Goal: Task Accomplishment & Management: Complete application form

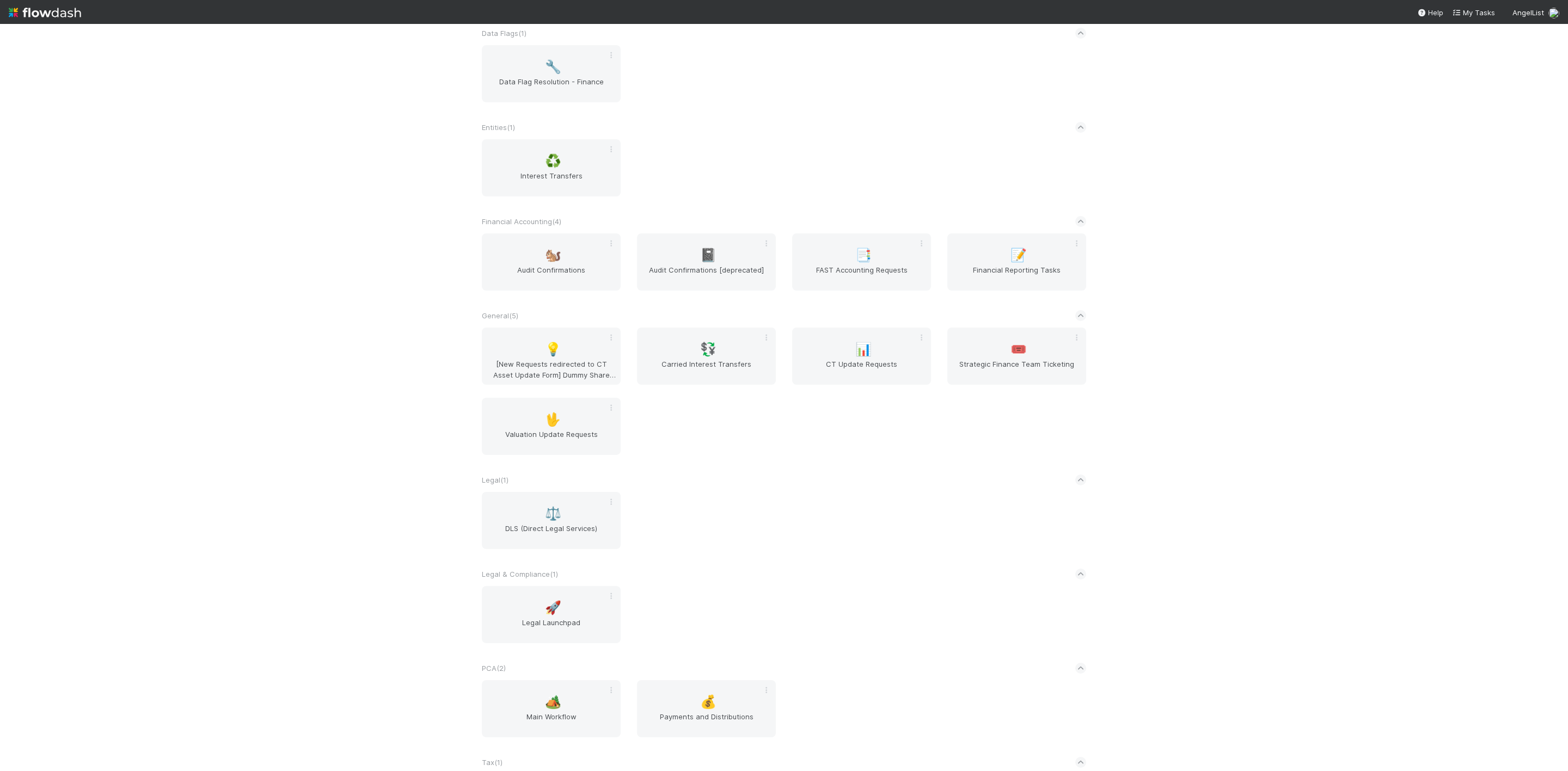
scroll to position [369, 0]
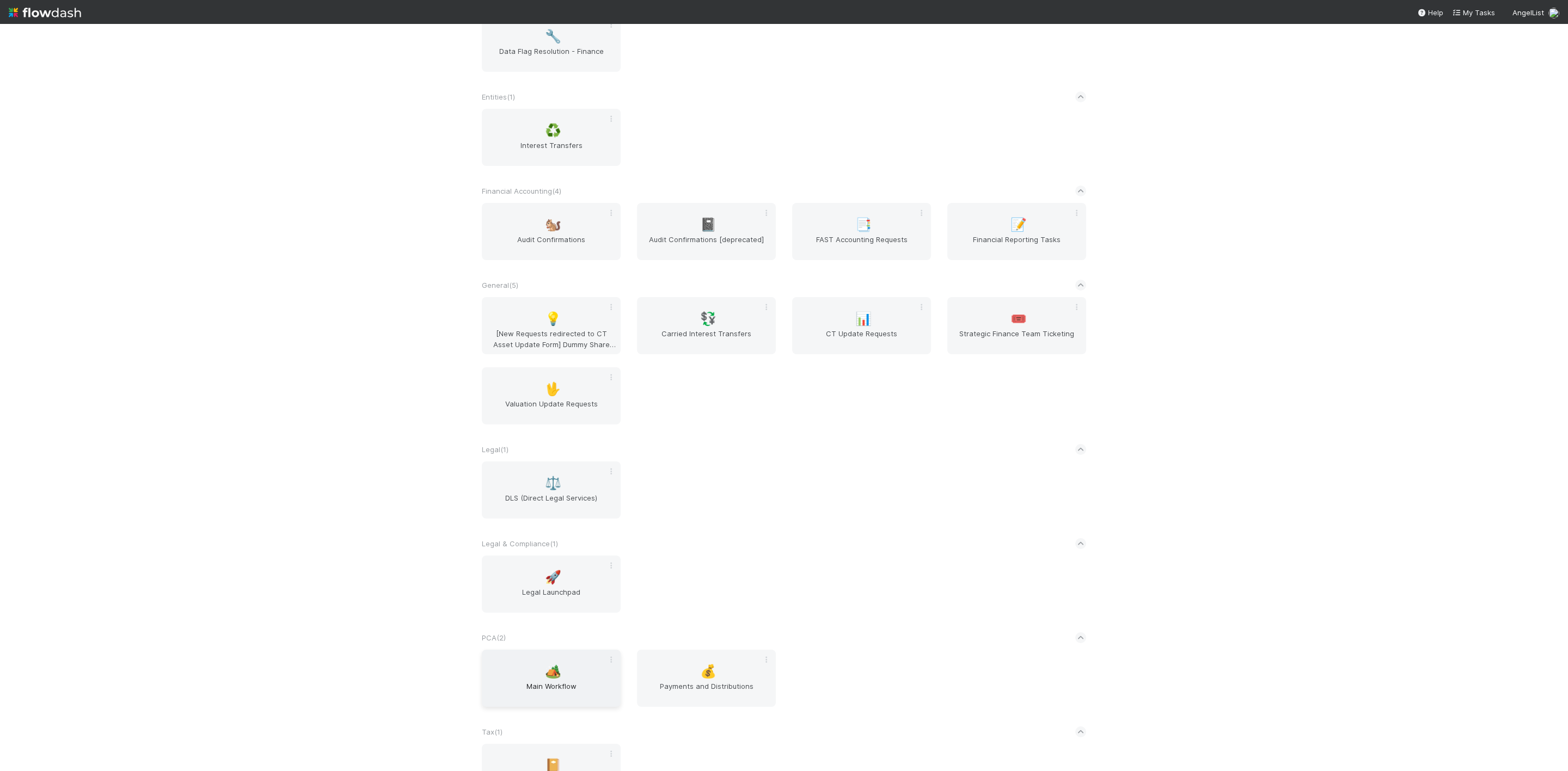
click at [564, 513] on span "Main Workflow" at bounding box center [551, 691] width 130 height 21
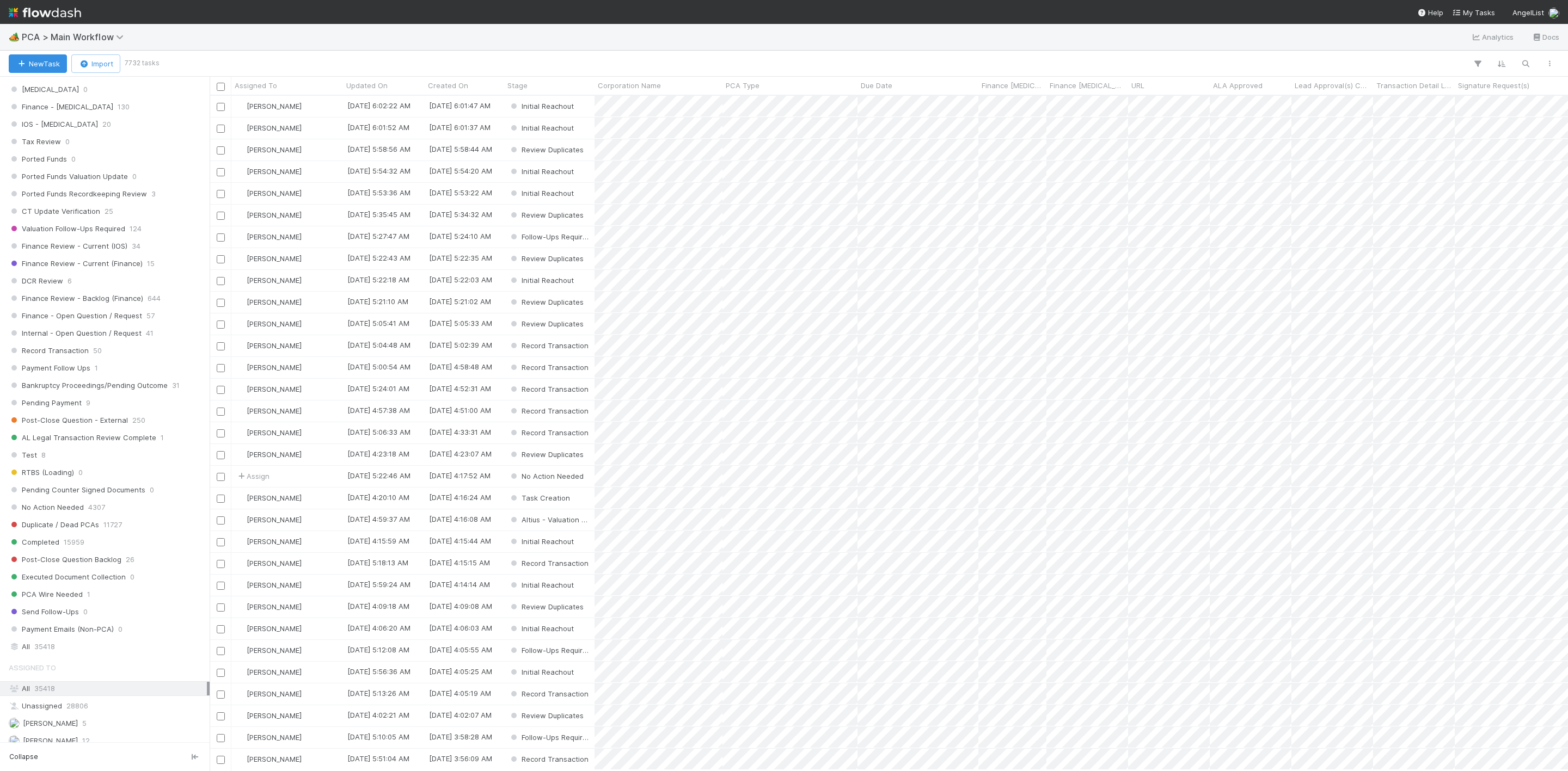
scroll to position [743, 0]
click at [59, 235] on span "Finance Review - Current (IOS)" at bounding box center [68, 228] width 119 height 14
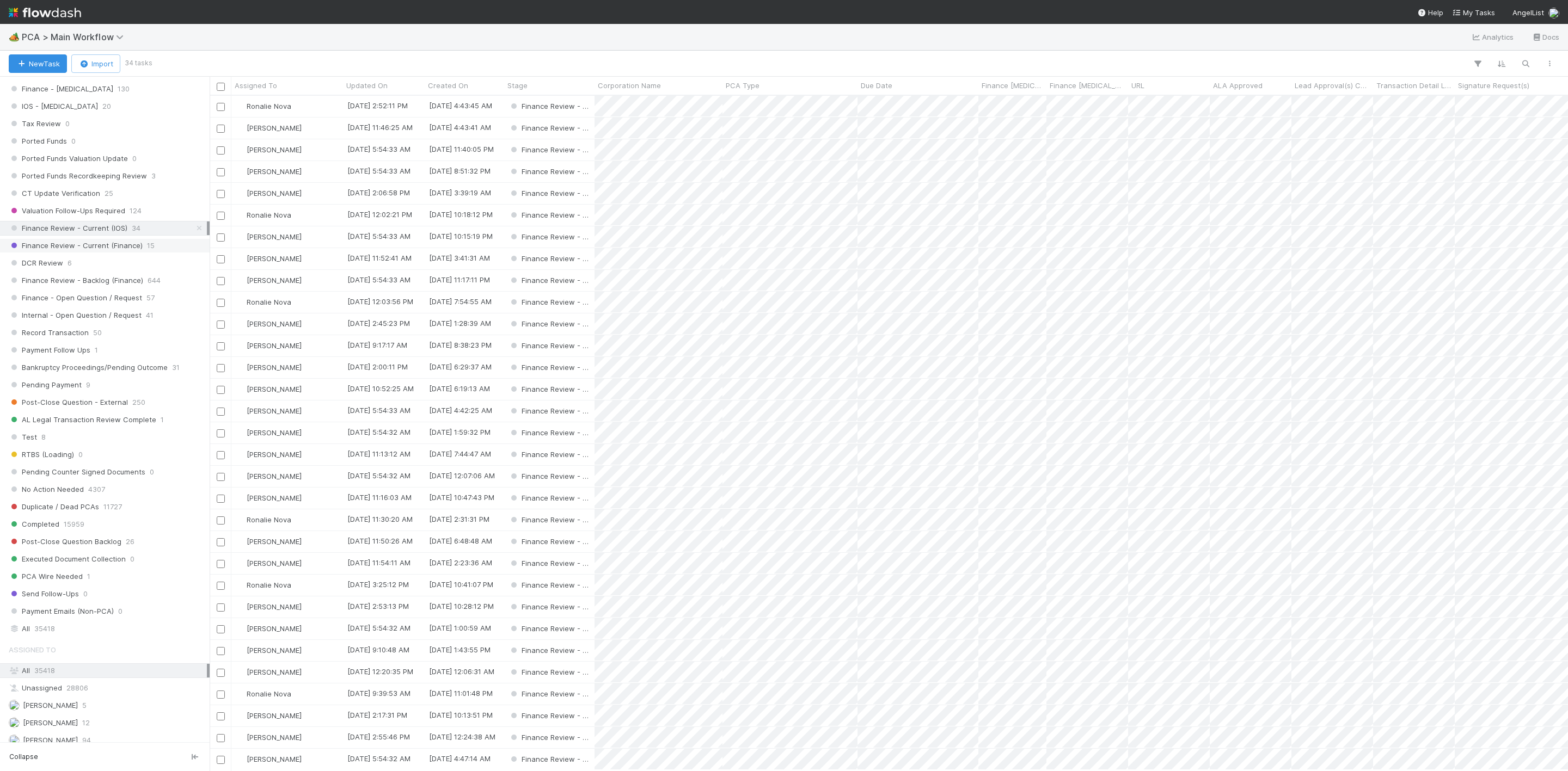
scroll to position [662, 1346]
click at [77, 252] on span "Finance Review - Current (Finance)" at bounding box center [75, 246] width 134 height 14
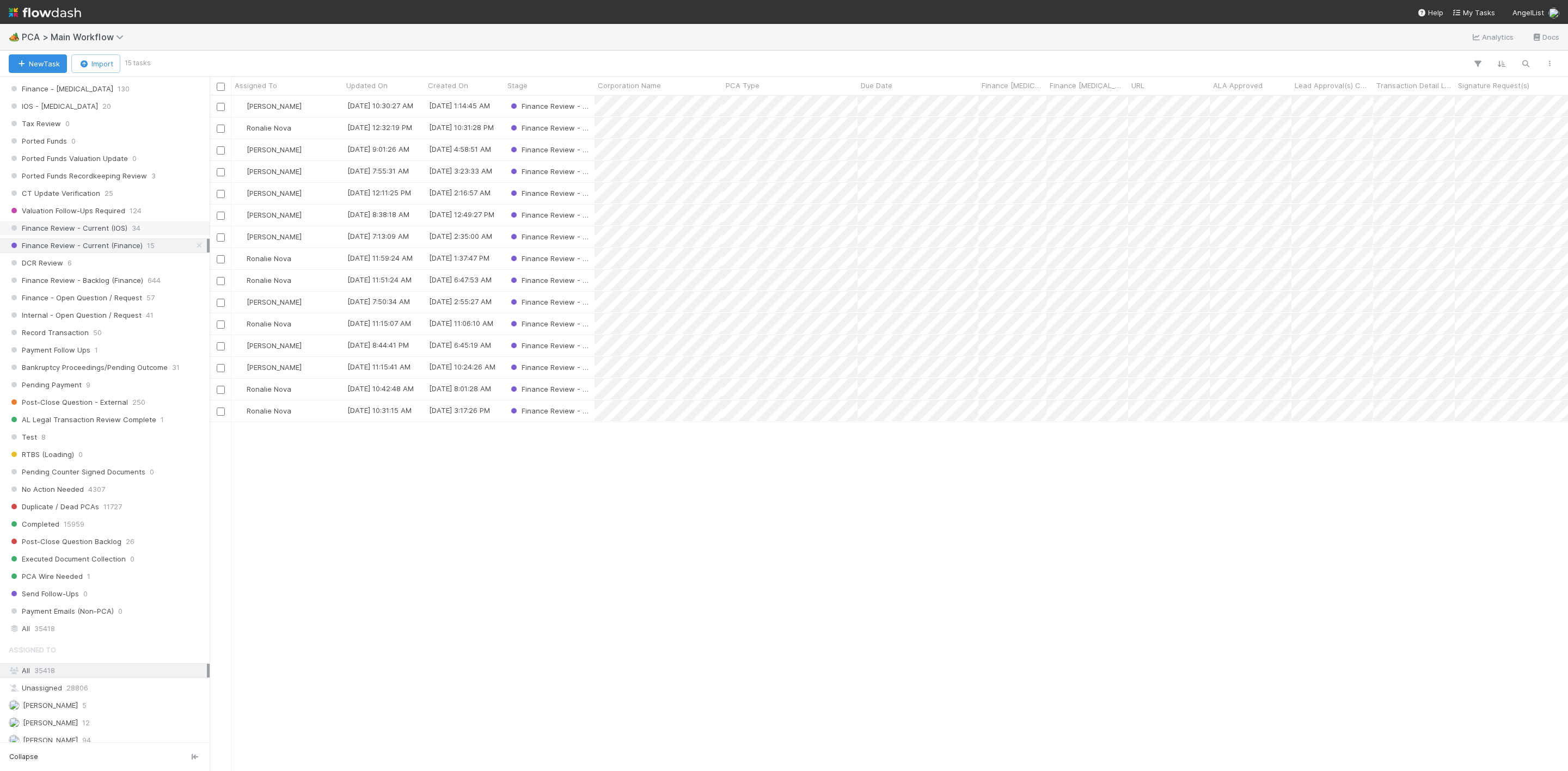
scroll to position [662, 1346]
click at [105, 235] on span "Finance Review - Current (IOS)" at bounding box center [68, 228] width 119 height 14
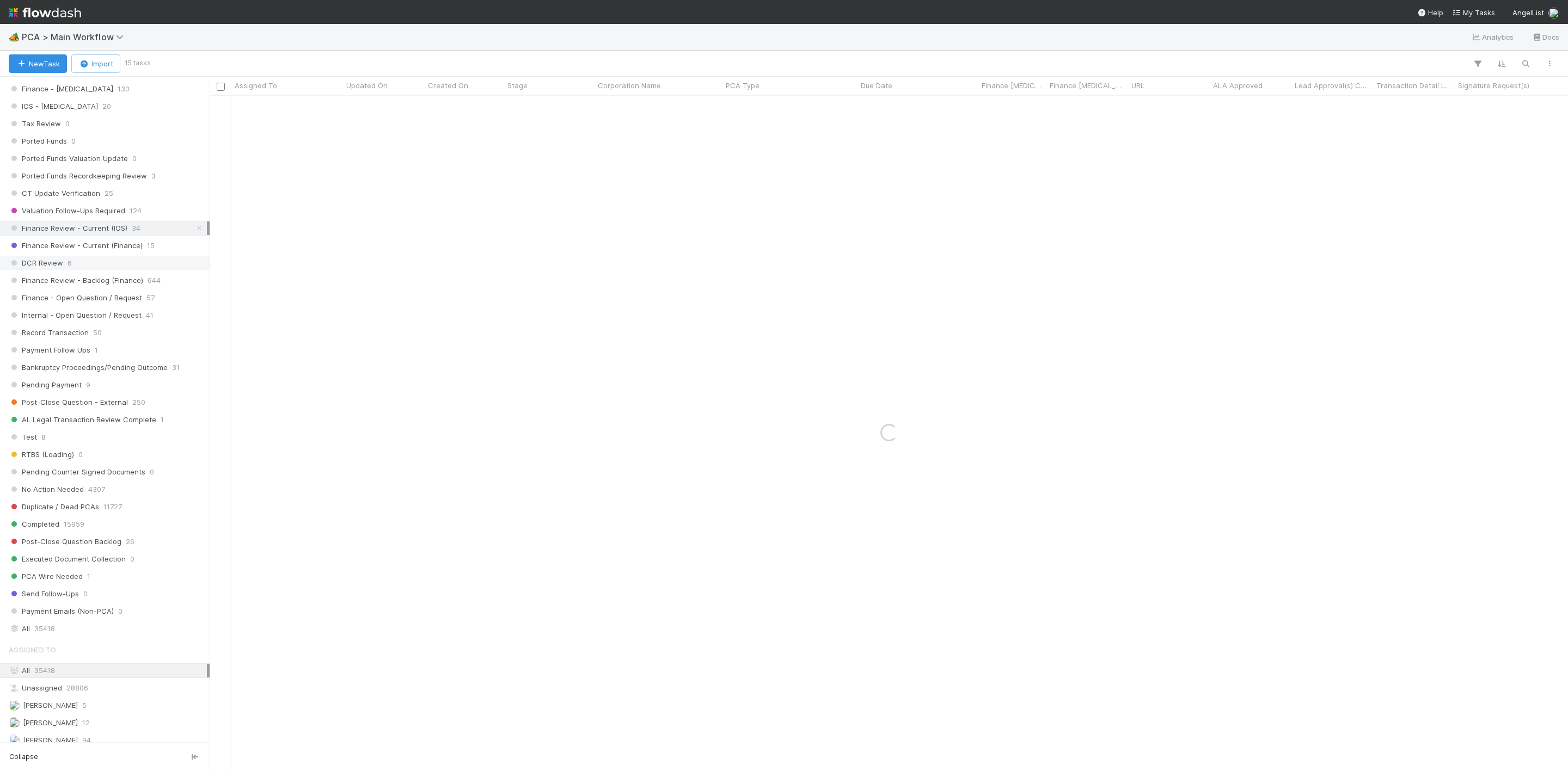
click at [86, 270] on div "DCR Review 6" at bounding box center [108, 263] width 198 height 14
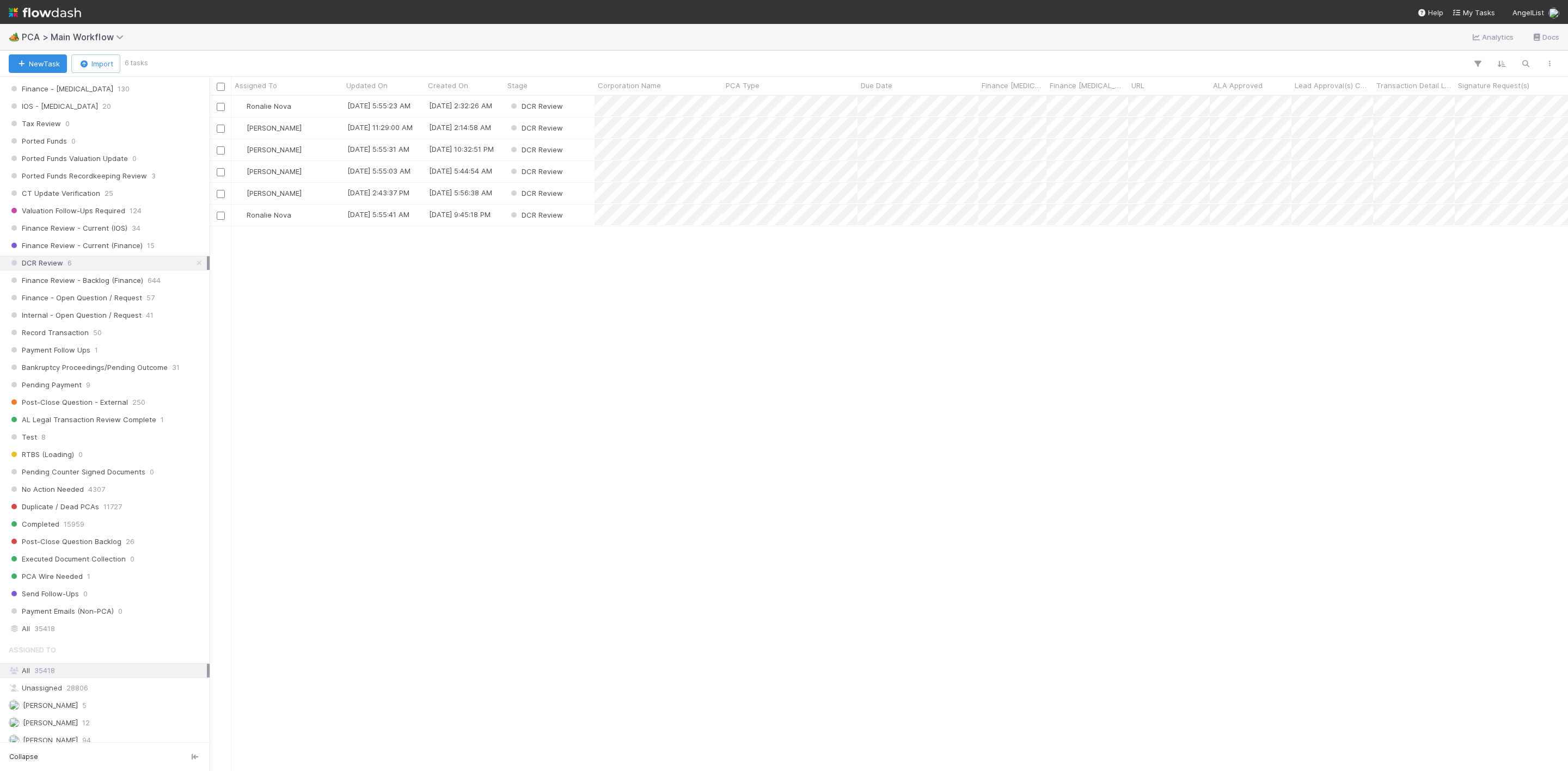
scroll to position [662, 1346]
click at [320, 88] on div "Assigned To" at bounding box center [287, 85] width 106 height 11
click at [301, 107] on div "Sort A → Z" at bounding box center [298, 107] width 124 height 17
click at [312, 105] on div "[PERSON_NAME]" at bounding box center [287, 106] width 111 height 21
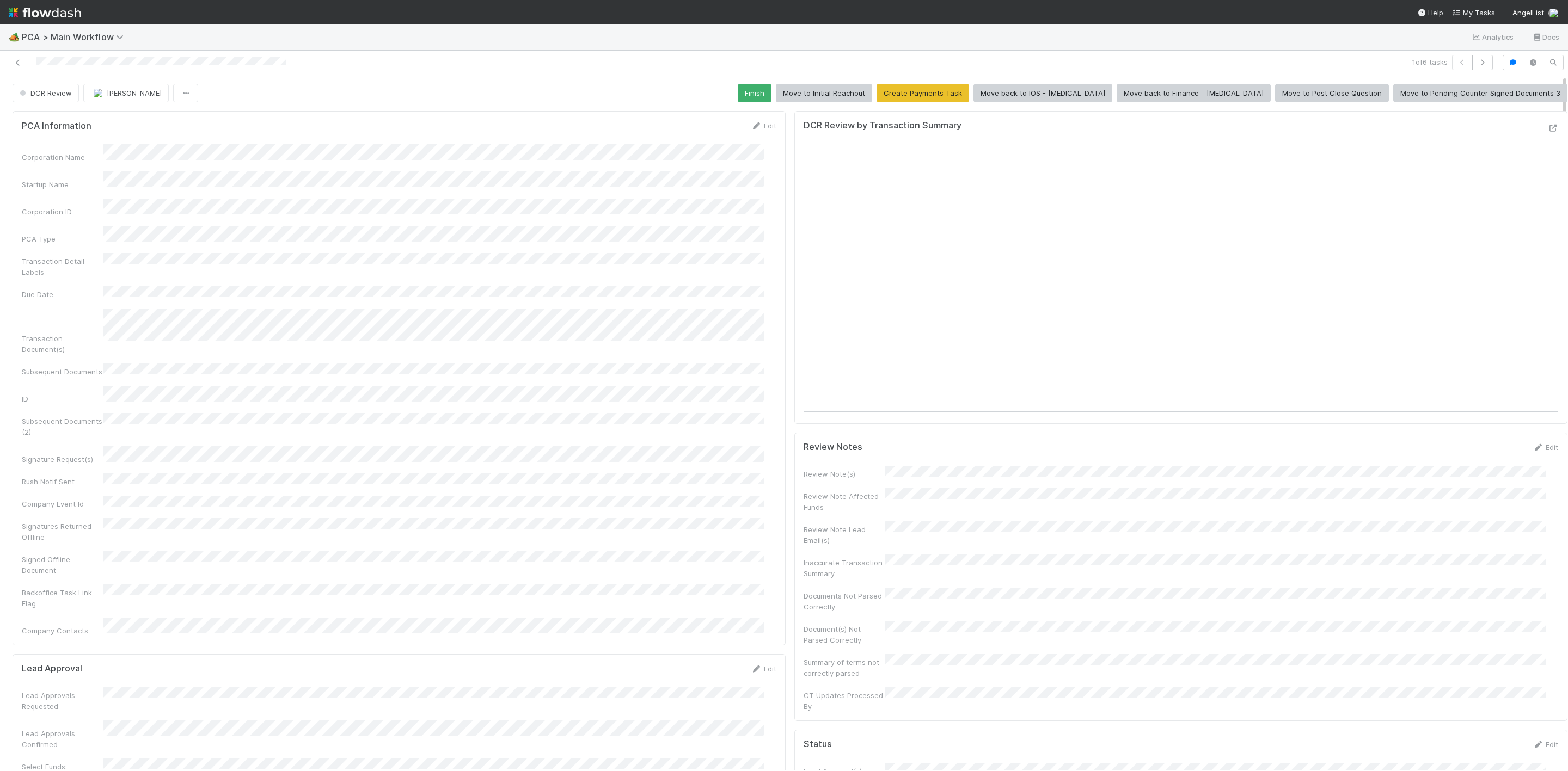
drag, startPoint x: 1549, startPoint y: 196, endPoint x: 1545, endPoint y: 232, distance: 36.2
drag, startPoint x: 1554, startPoint y: 211, endPoint x: 1546, endPoint y: 239, distance: 29.1
click at [1045, 239] on div "DCR Review [PERSON_NAME] Finish Move to Initial Reachout Create Payments Task M…" at bounding box center [784, 423] width 1568 height 695
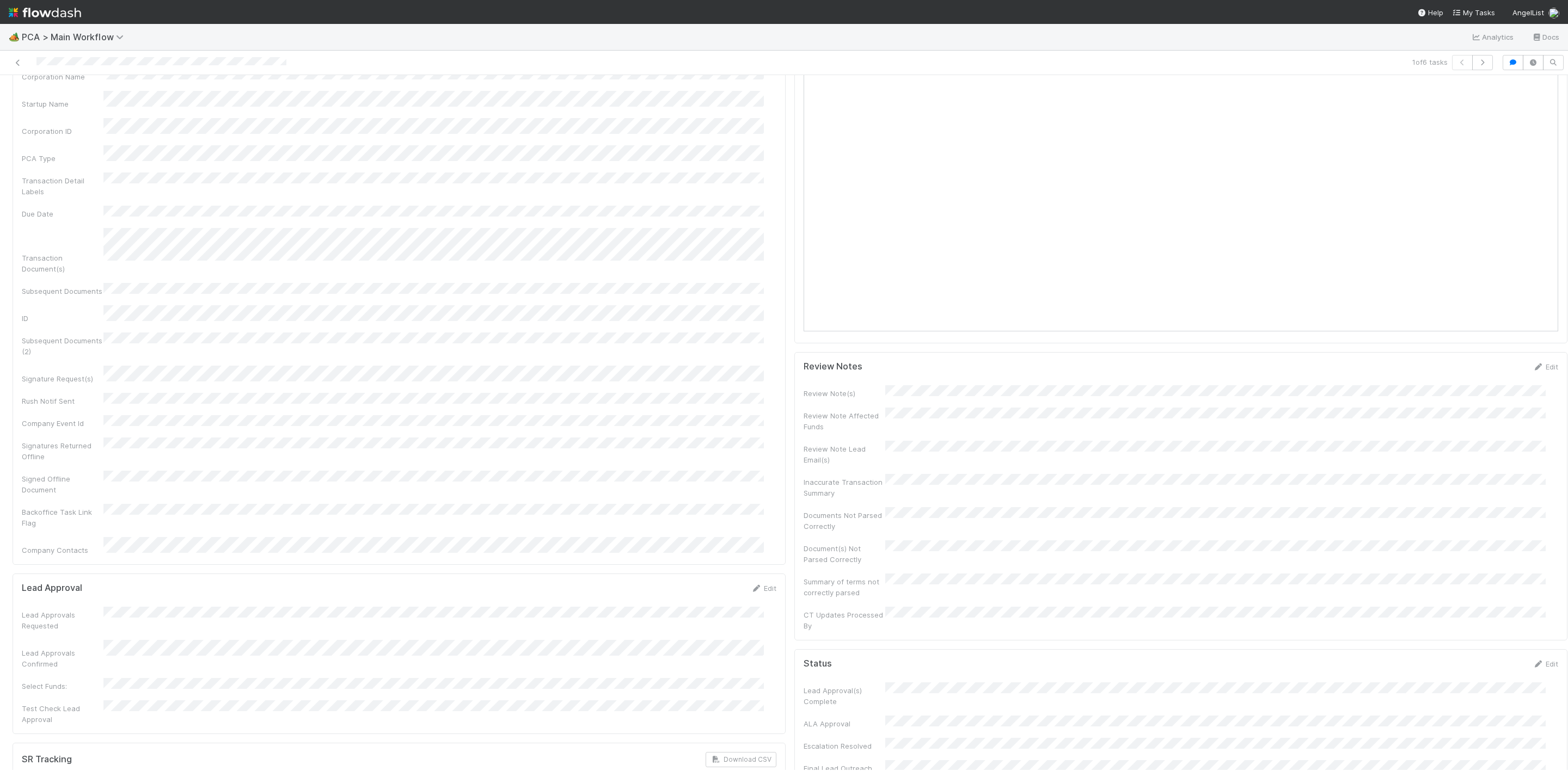
drag, startPoint x: 1552, startPoint y: 212, endPoint x: 1551, endPoint y: 229, distance: 17.0
drag, startPoint x: 1551, startPoint y: 225, endPoint x: 1551, endPoint y: 260, distance: 35.0
drag, startPoint x: 1552, startPoint y: 234, endPoint x: 1552, endPoint y: 269, distance: 35.0
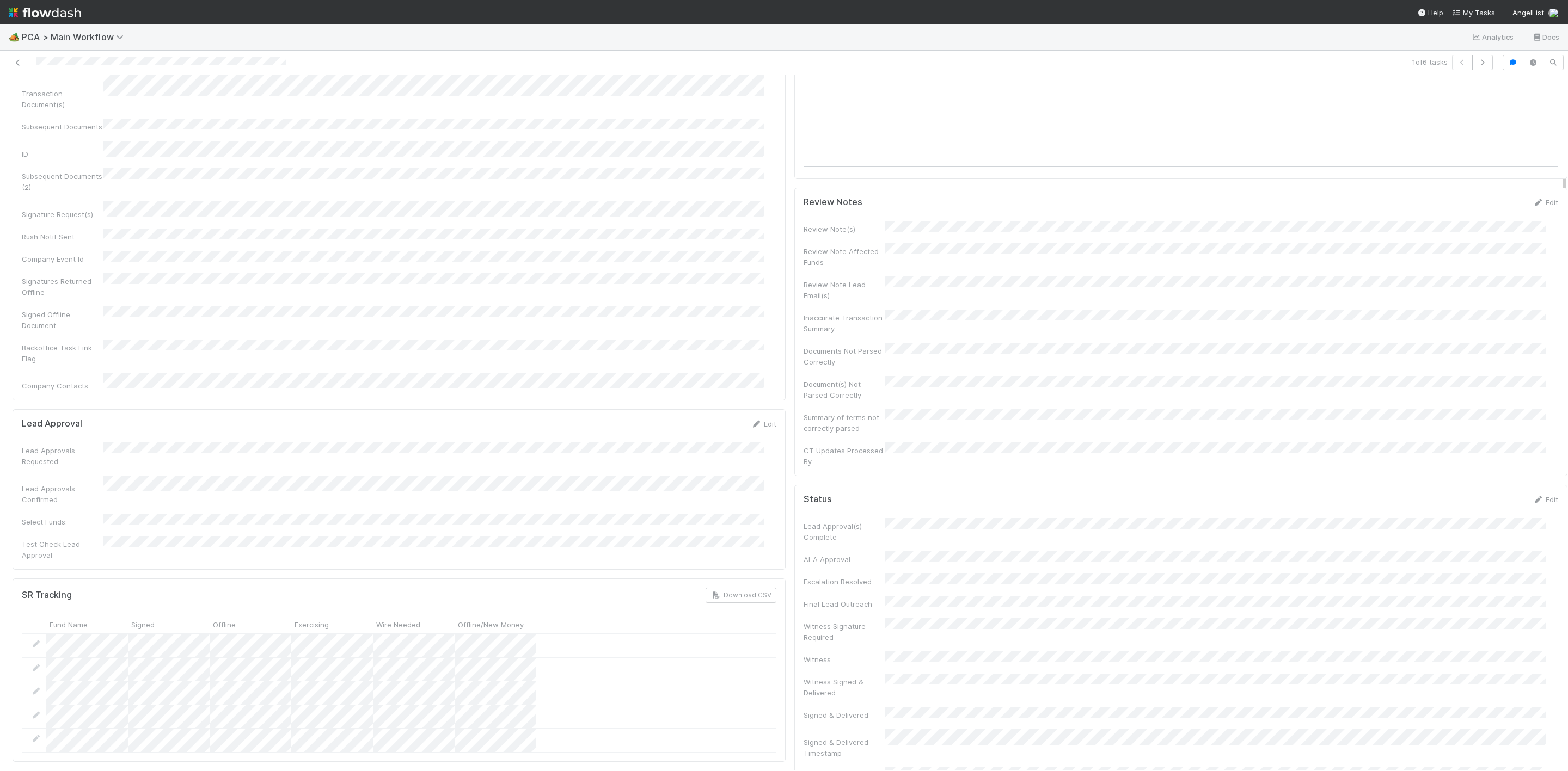
click at [1045, 270] on div "DCR Review [PERSON_NAME] Finish Move to Initial Reachout Create Payments Task M…" at bounding box center [784, 423] width 1568 height 695
drag, startPoint x: 1554, startPoint y: 259, endPoint x: 1554, endPoint y: 267, distance: 8.0
click at [1045, 267] on div at bounding box center [1568, 423] width 1 height 695
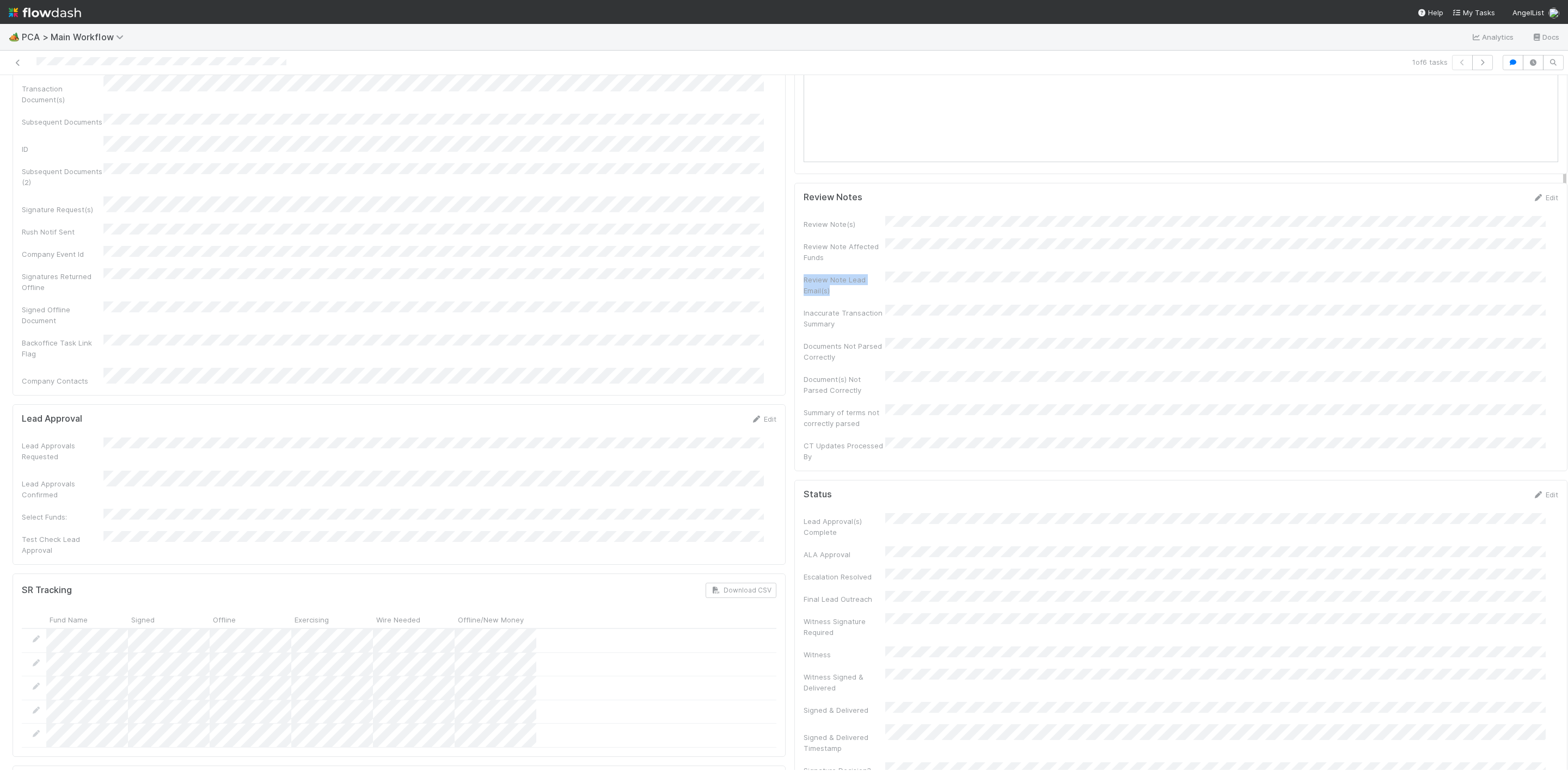
scroll to position [0, 4]
drag, startPoint x: 1551, startPoint y: 233, endPoint x: 1549, endPoint y: 295, distance: 62.0
drag, startPoint x: 1548, startPoint y: 353, endPoint x: 1546, endPoint y: 409, distance: 56.0
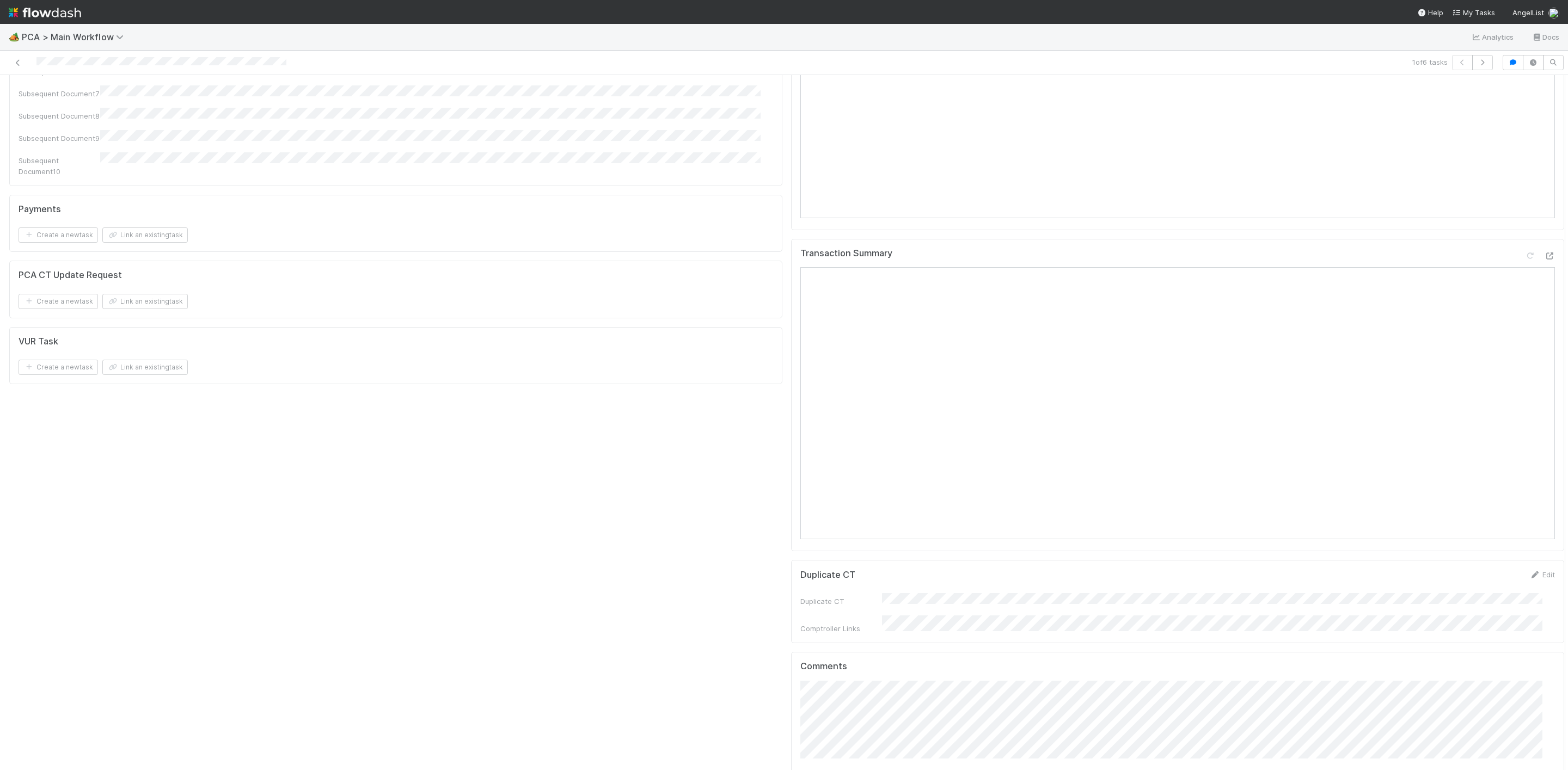
scroll to position [1679, 0]
click at [1045, 194] on icon at bounding box center [1550, 197] width 11 height 7
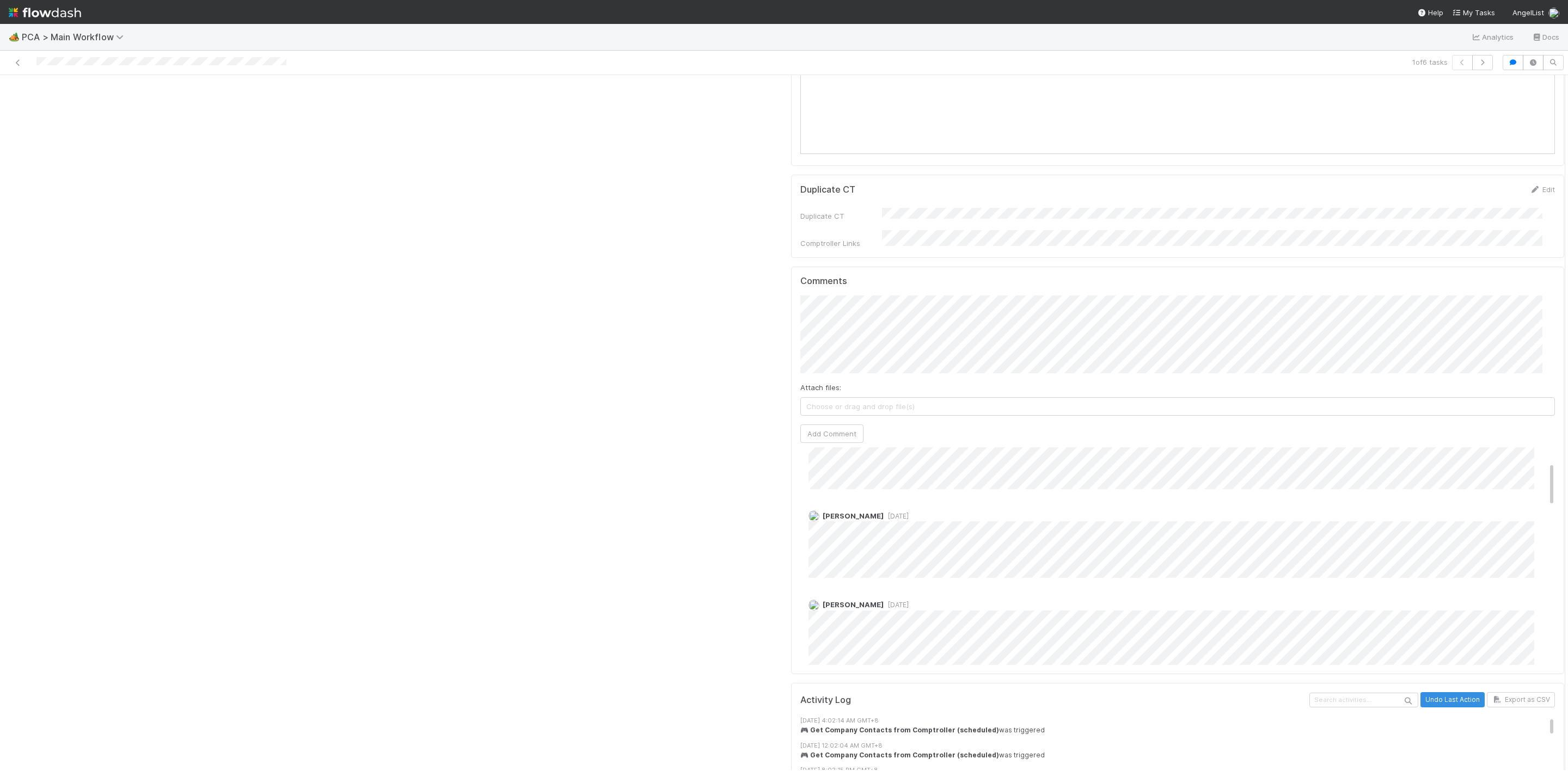
scroll to position [0, 0]
click at [921, 458] on div "Comments Attach files: Choose or drag and drop file(s) Add Comment [PERSON_NAME…" at bounding box center [1178, 611] width 755 height 389
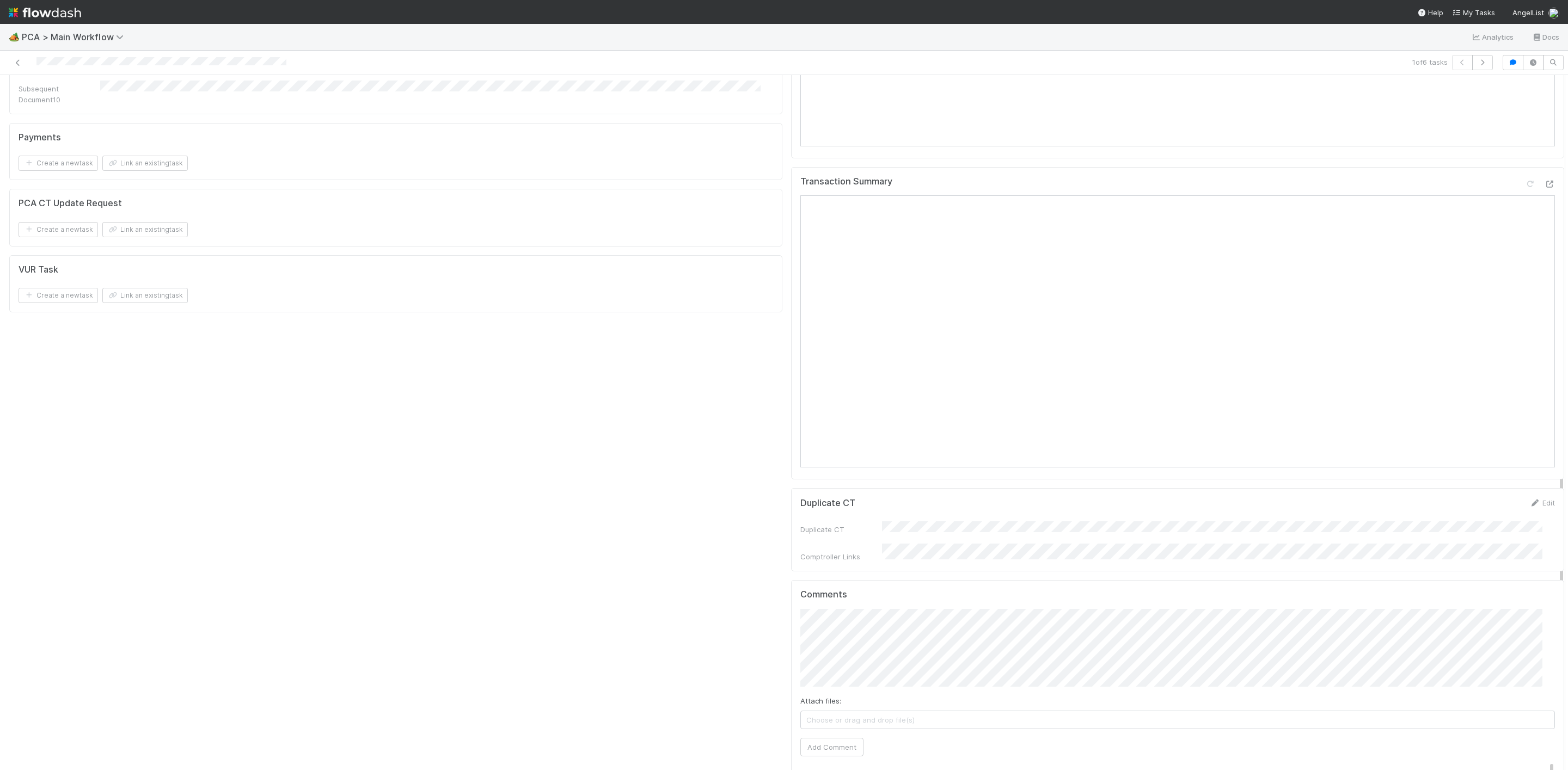
scroll to position [1761, 0]
click at [847, 513] on button "Add Comment" at bounding box center [832, 678] width 63 height 19
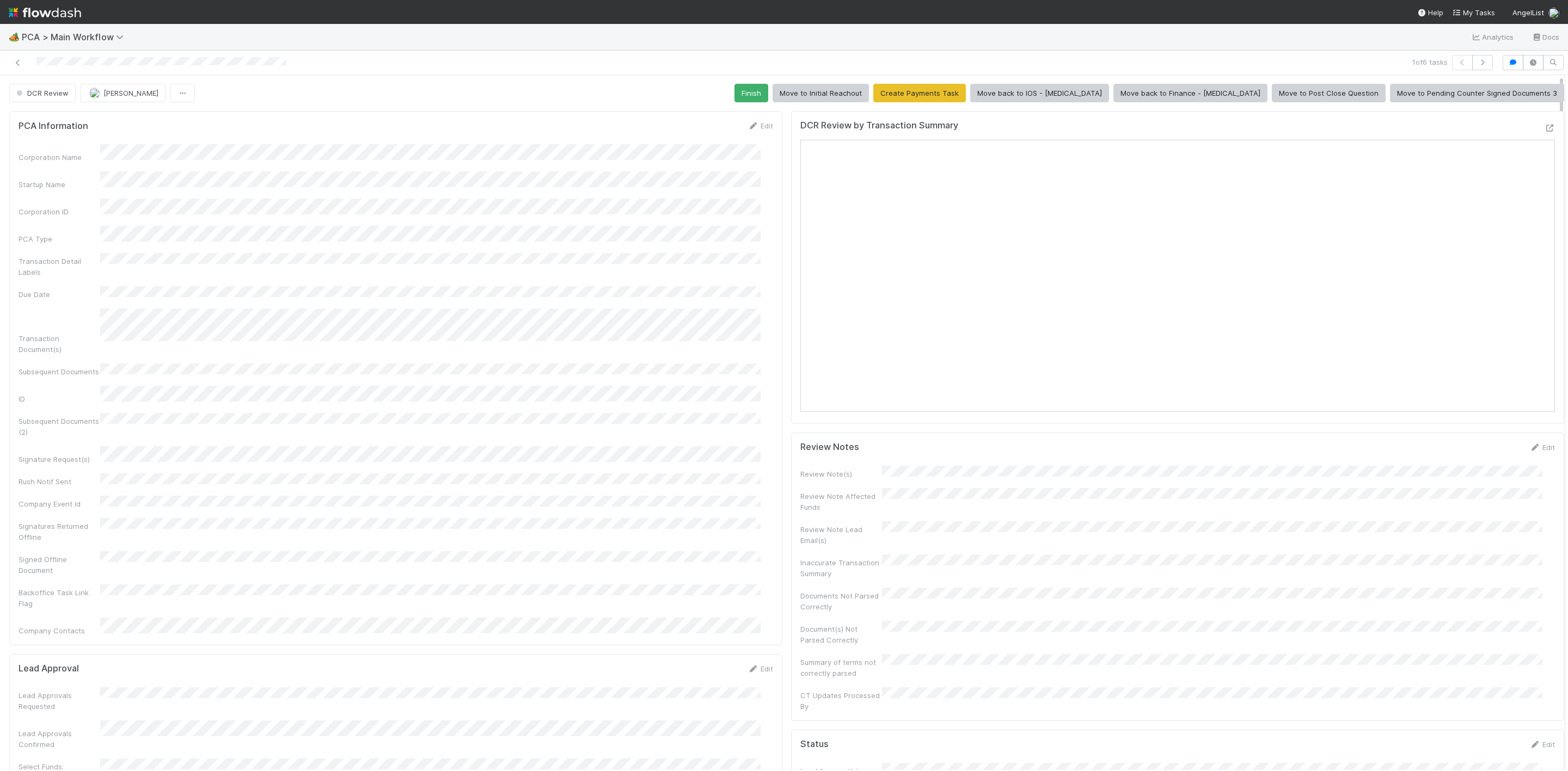
click at [848, 92] on div "Finish Move to Initial Reachout Create Payments Task Move back to IOS - [MEDICA…" at bounding box center [1149, 93] width 830 height 19
click at [769, 93] on button "Finish" at bounding box center [751, 93] width 33 height 19
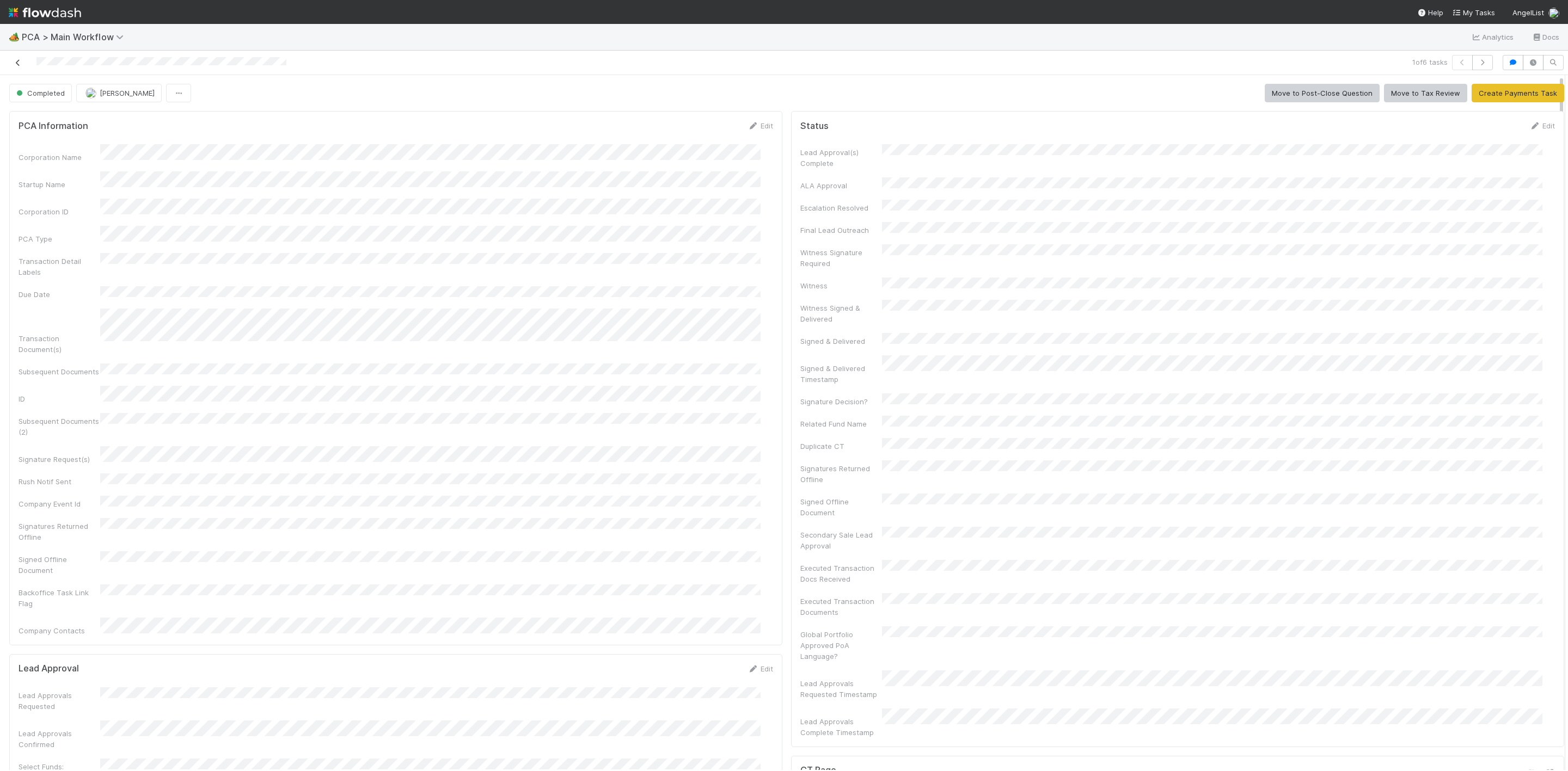
click at [17, 64] on icon at bounding box center [19, 63] width 11 height 7
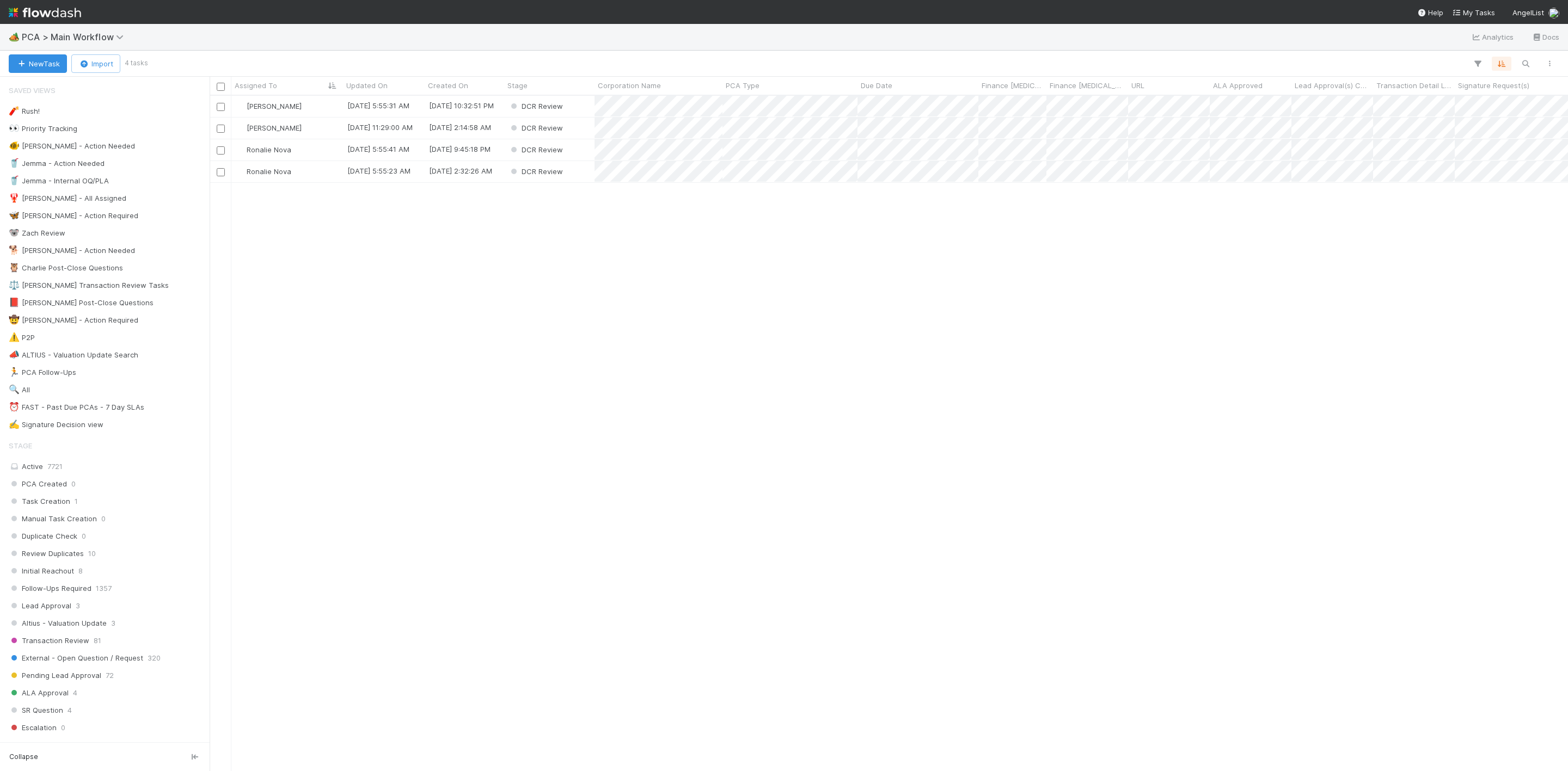
scroll to position [662, 1346]
click at [317, 107] on div "[PERSON_NAME]" at bounding box center [287, 106] width 111 height 21
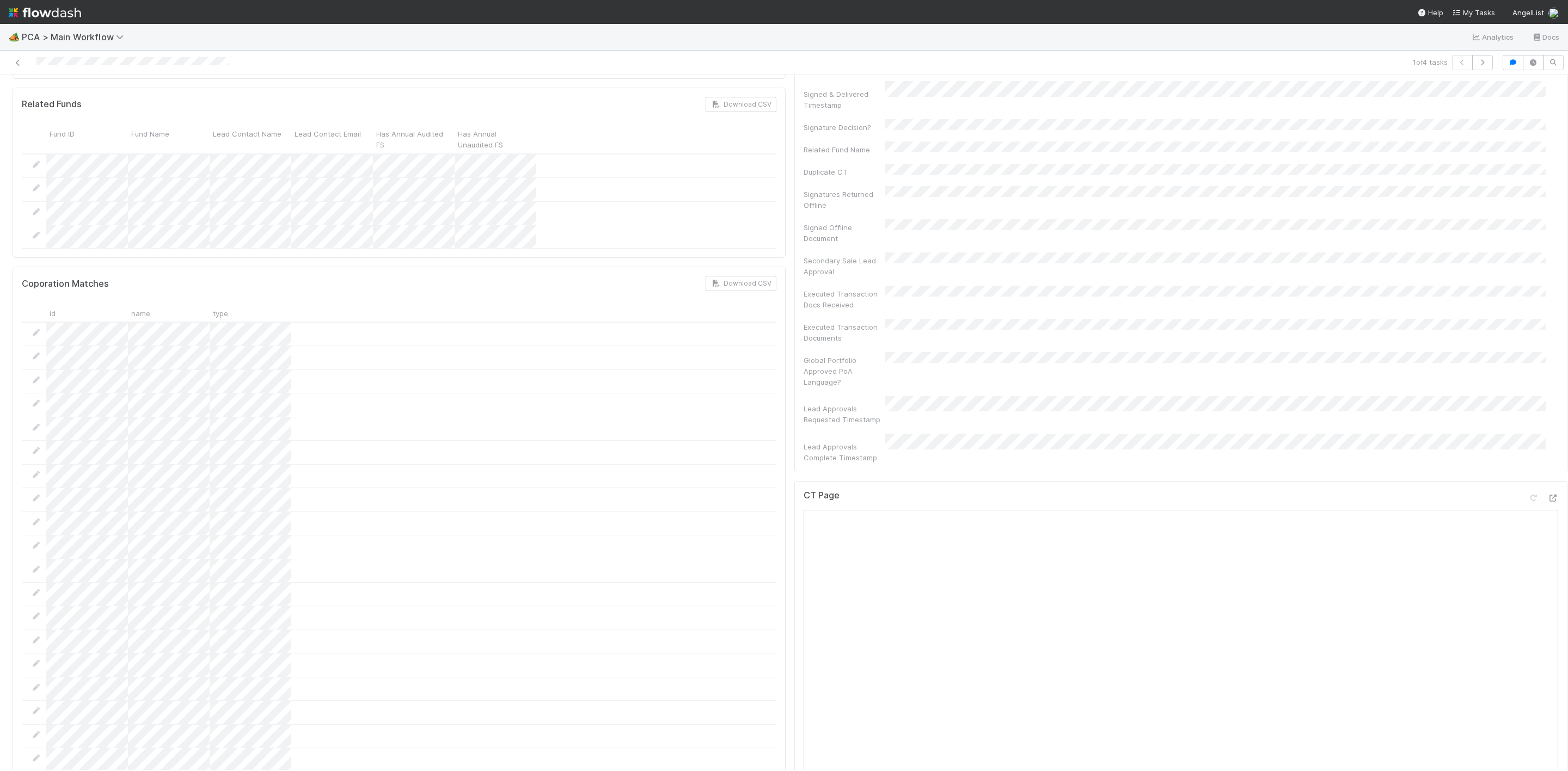
scroll to position [1143, 0]
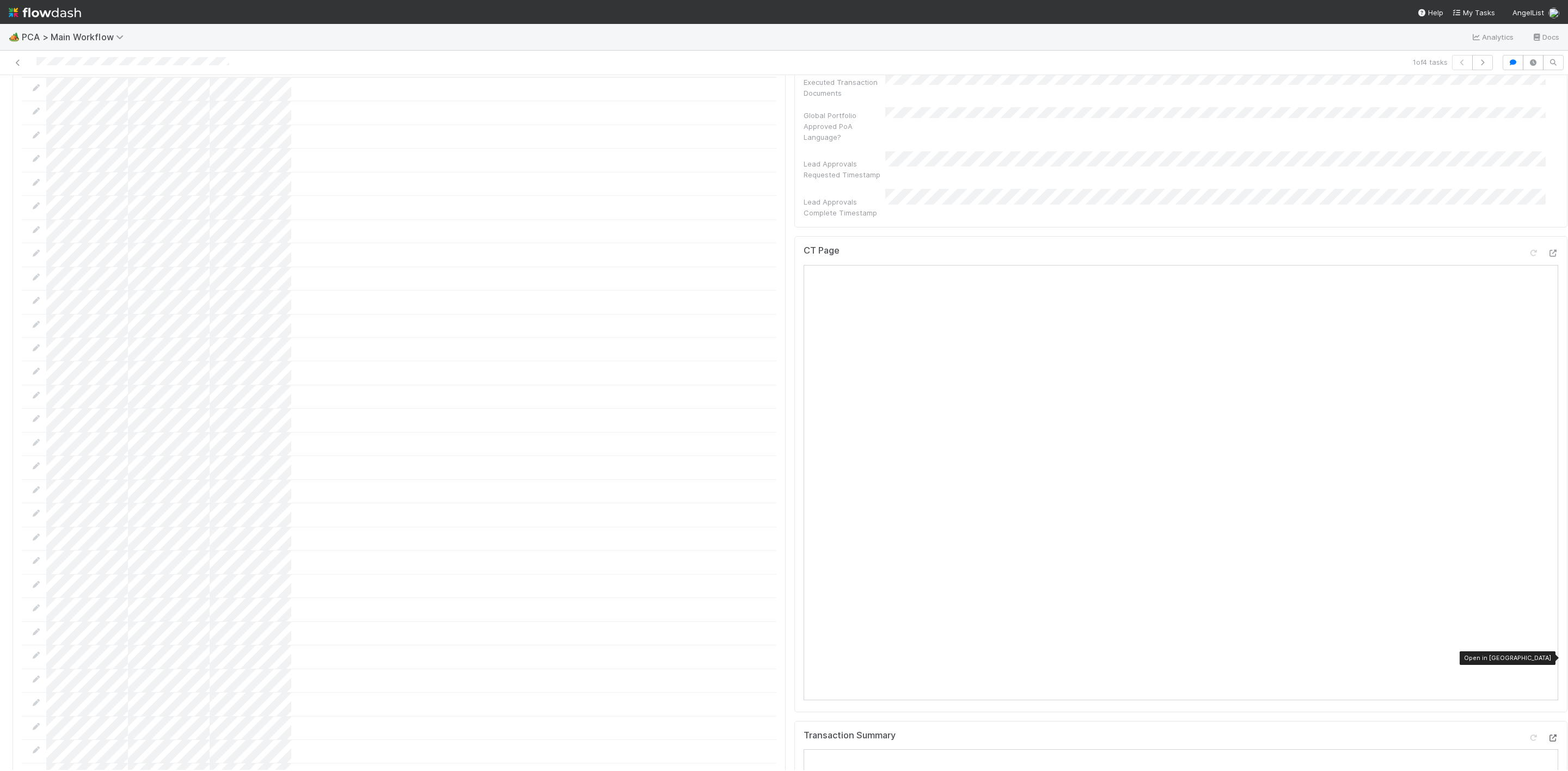
click at [1045, 513] on icon at bounding box center [1553, 739] width 11 height 7
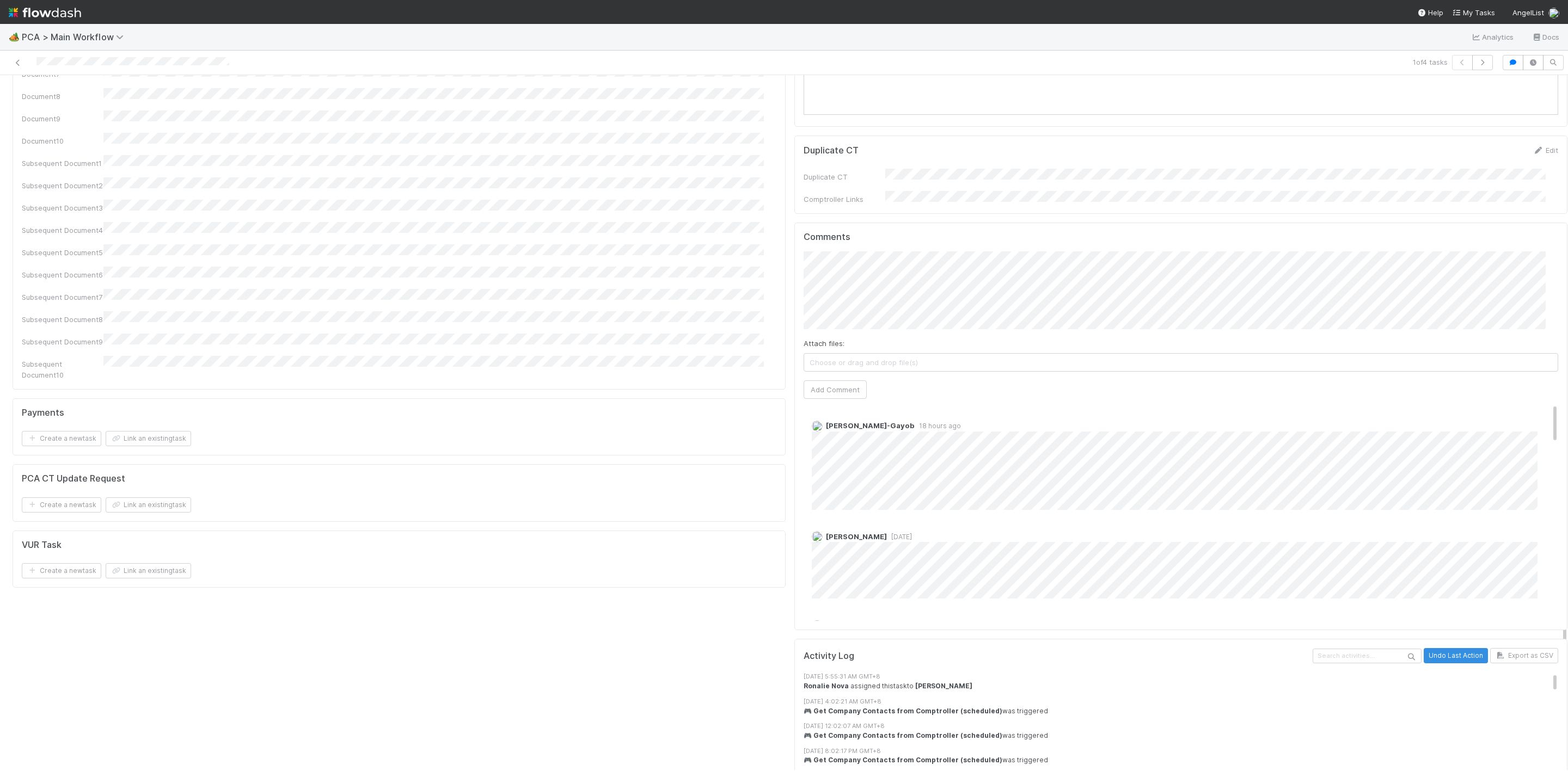
scroll to position [2041, 0]
click at [847, 389] on button "Add Comment" at bounding box center [835, 398] width 63 height 19
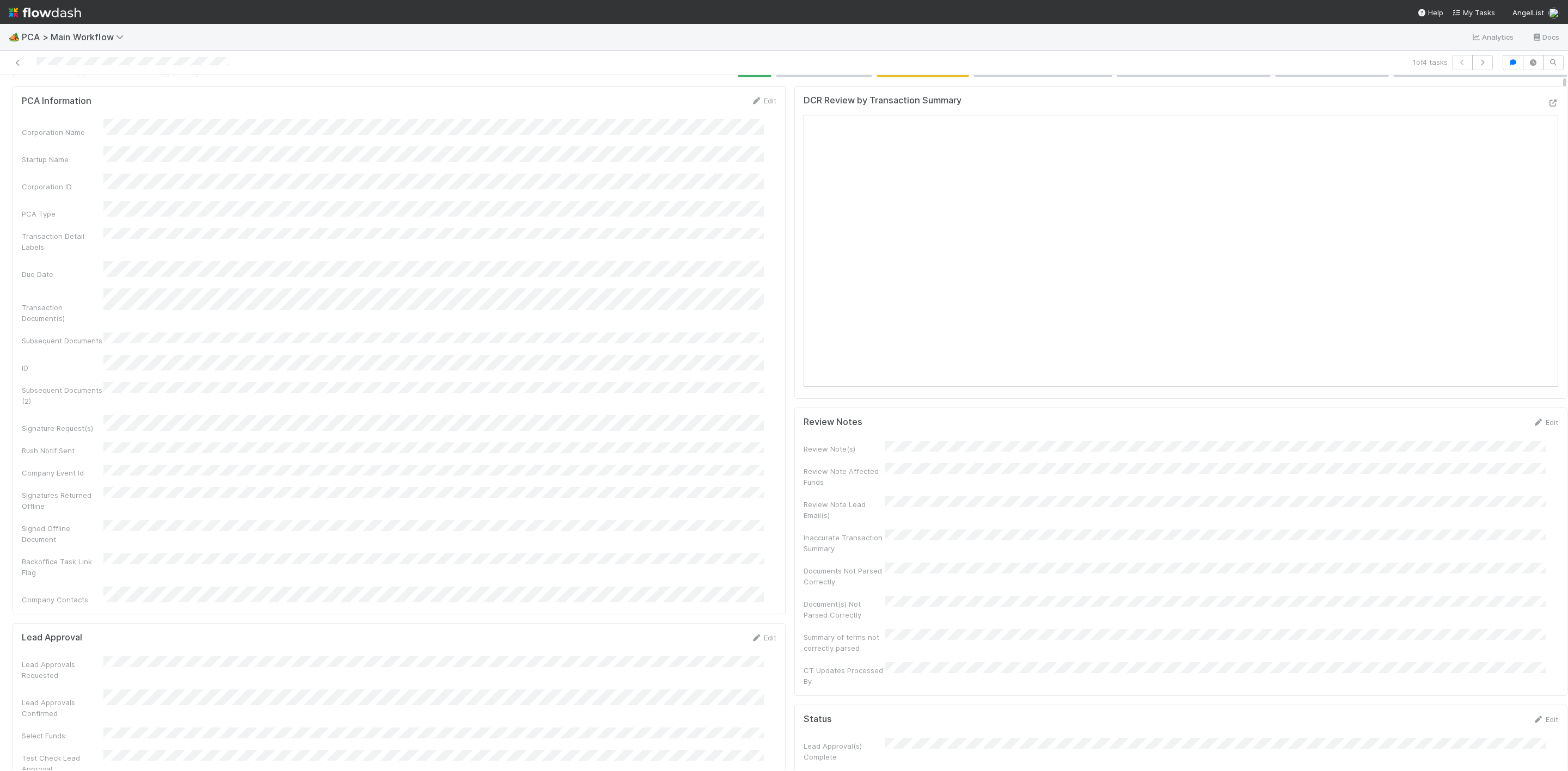
scroll to position [0, 0]
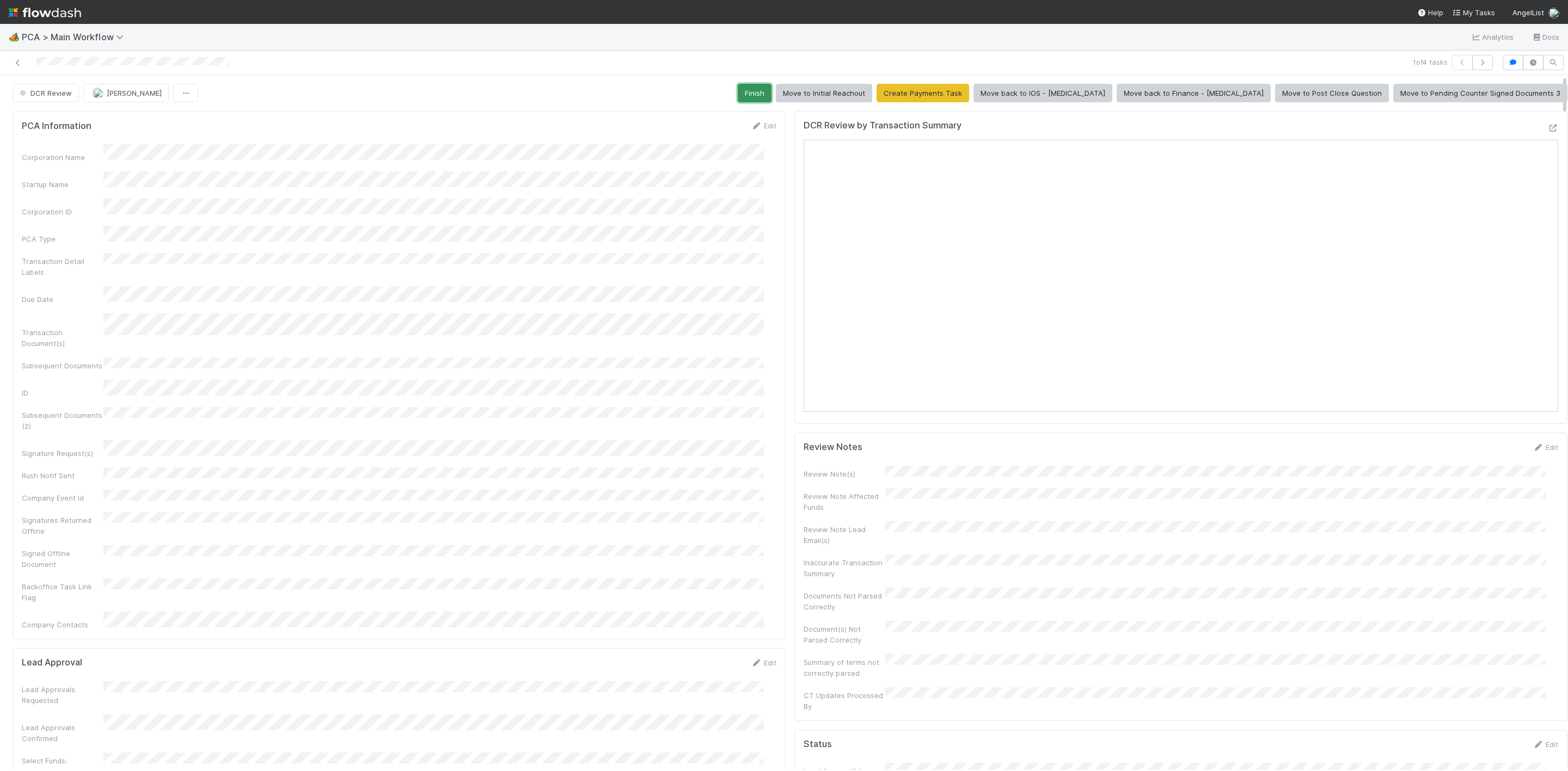
click at [771, 94] on button "Finish" at bounding box center [755, 93] width 33 height 19
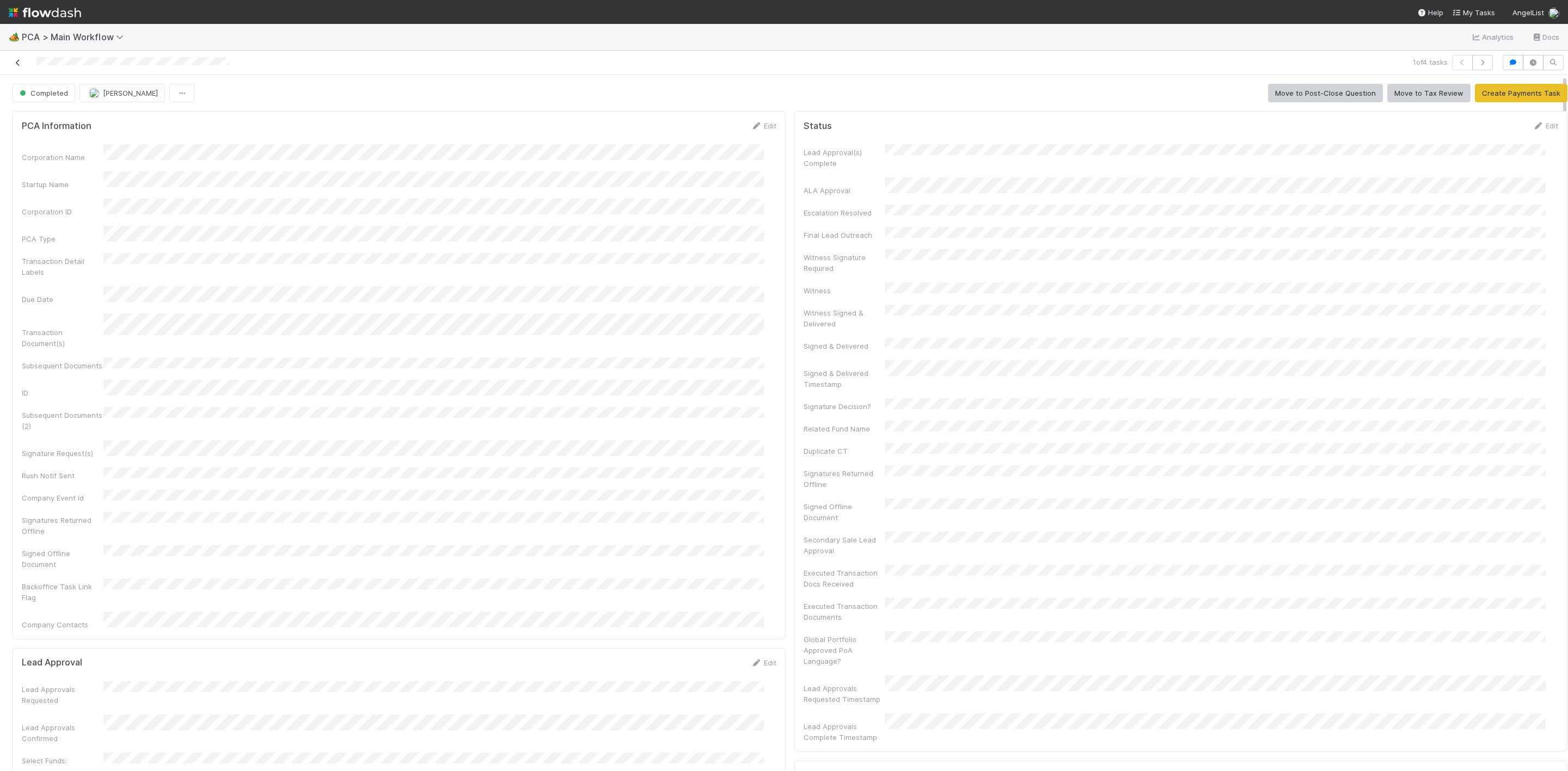
click at [23, 58] on link at bounding box center [19, 63] width 11 height 11
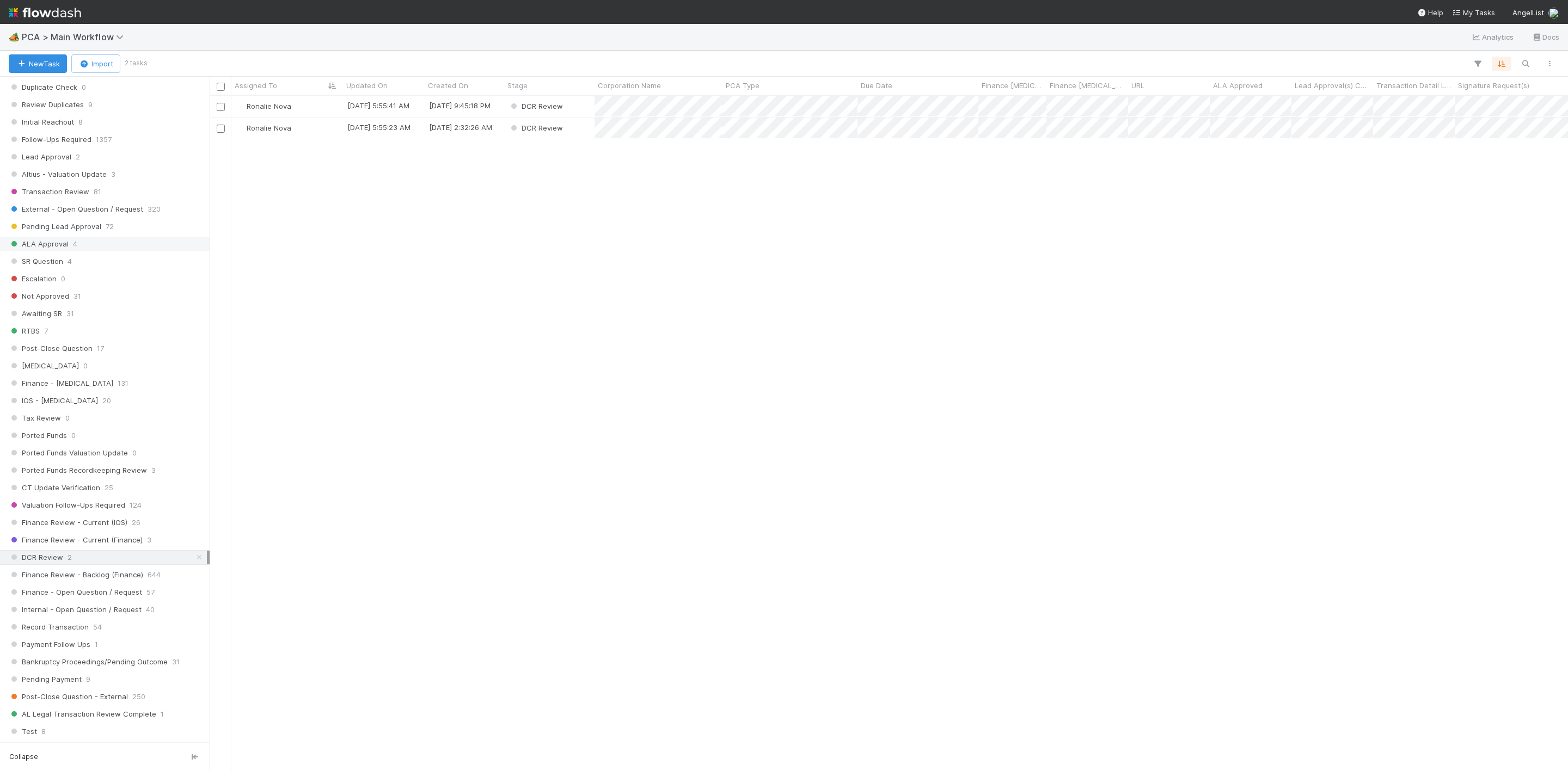
scroll to position [490, 0]
click at [102, 488] on span "Finance Review - Current (IOS)" at bounding box center [68, 482] width 119 height 14
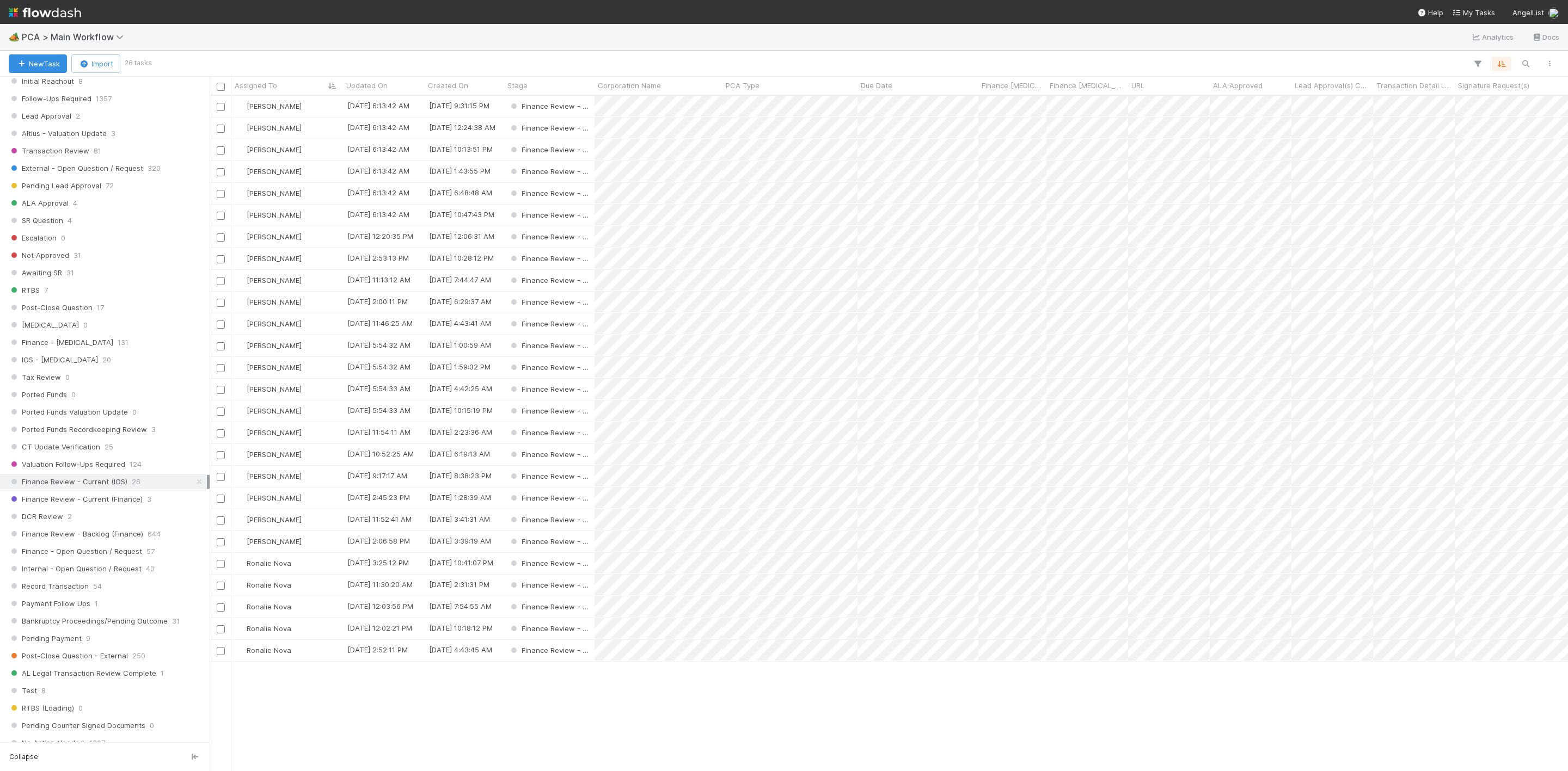
scroll to position [662, 1346]
click at [313, 236] on div "[PERSON_NAME]" at bounding box center [287, 236] width 111 height 21
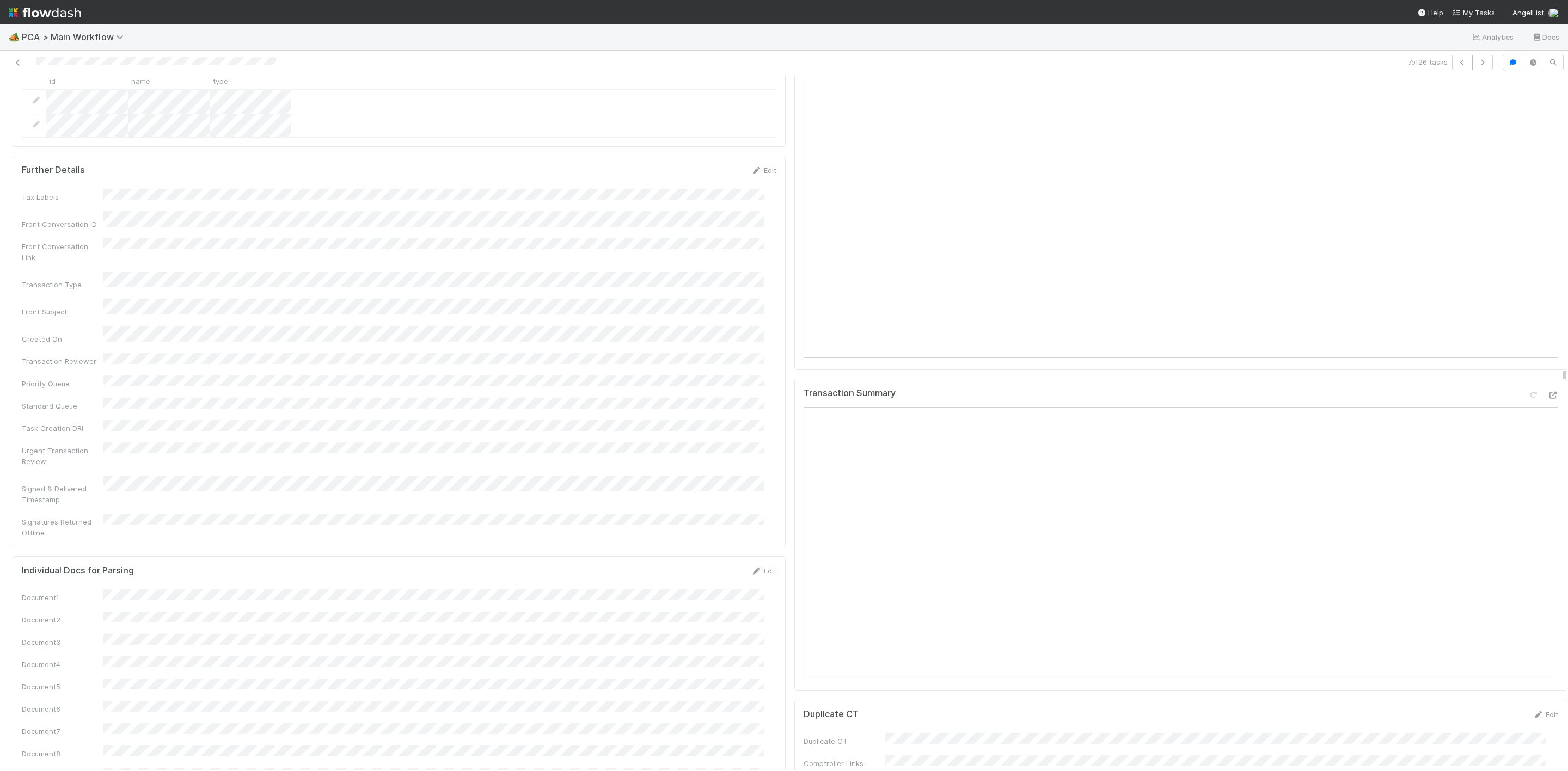
scroll to position [1143, 0]
click at [1045, 398] on icon at bounding box center [1553, 402] width 11 height 7
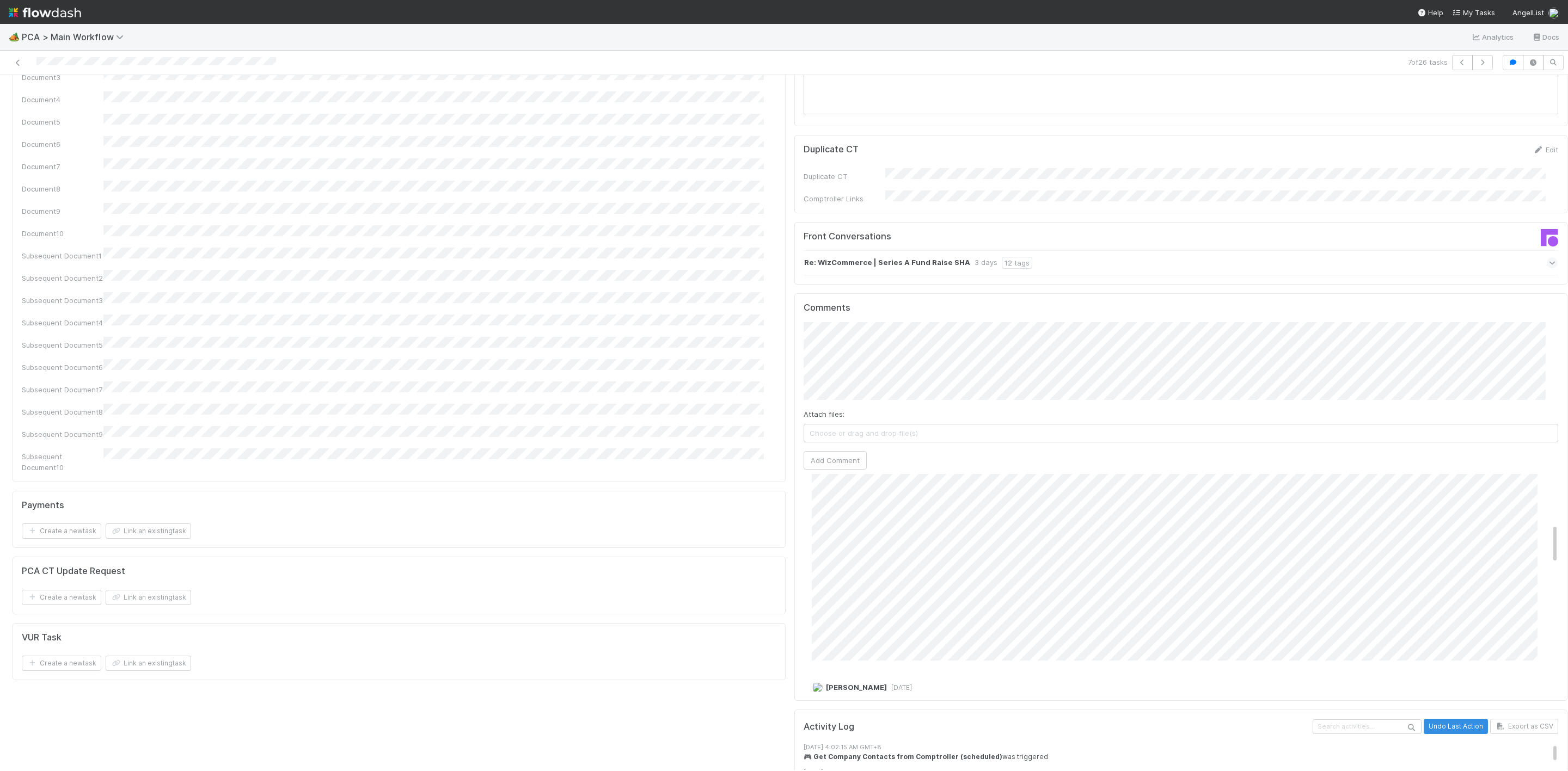
scroll to position [163, 0]
click at [835, 451] on button "Add Comment" at bounding box center [835, 461] width 63 height 19
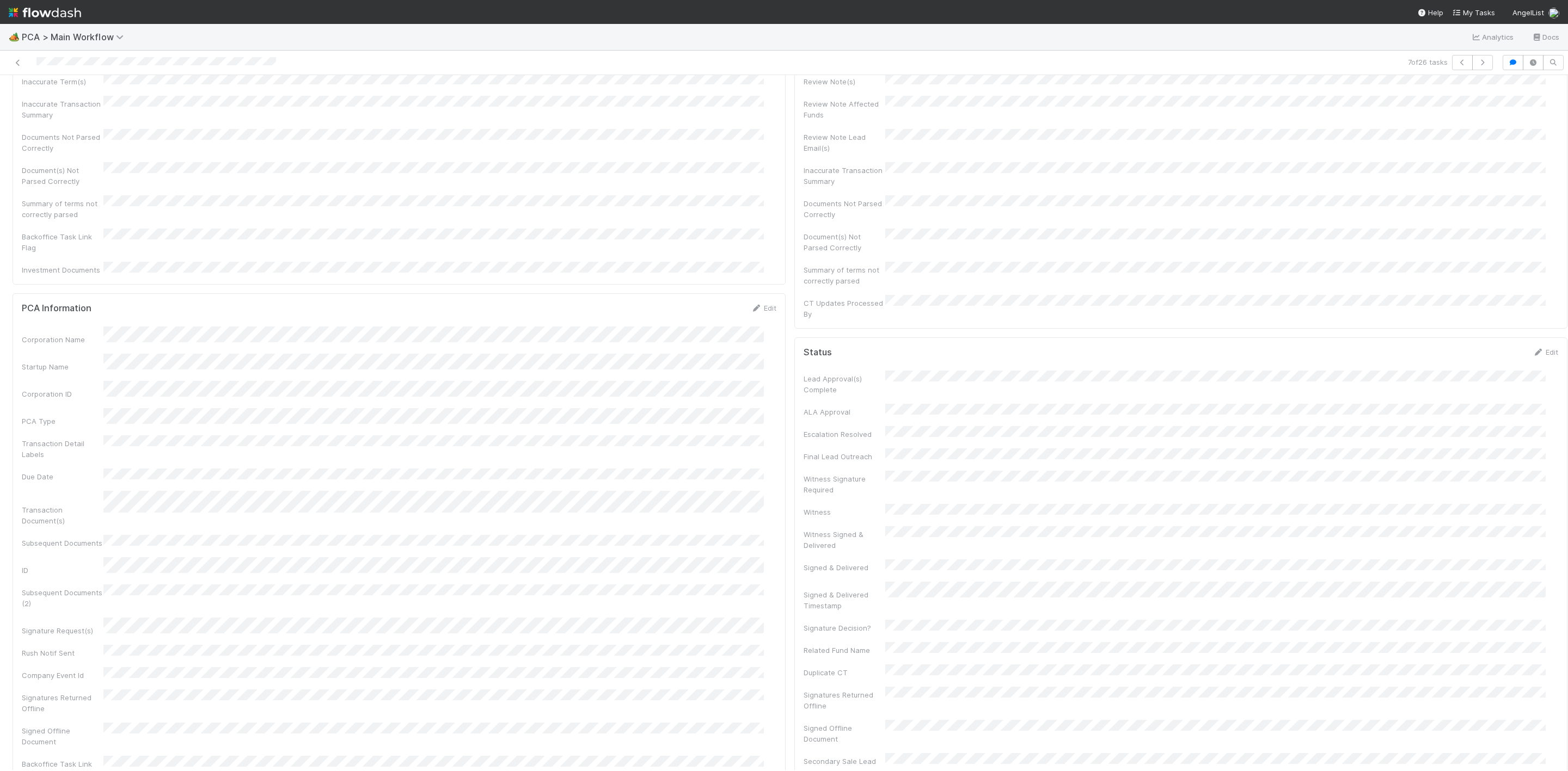
scroll to position [0, 0]
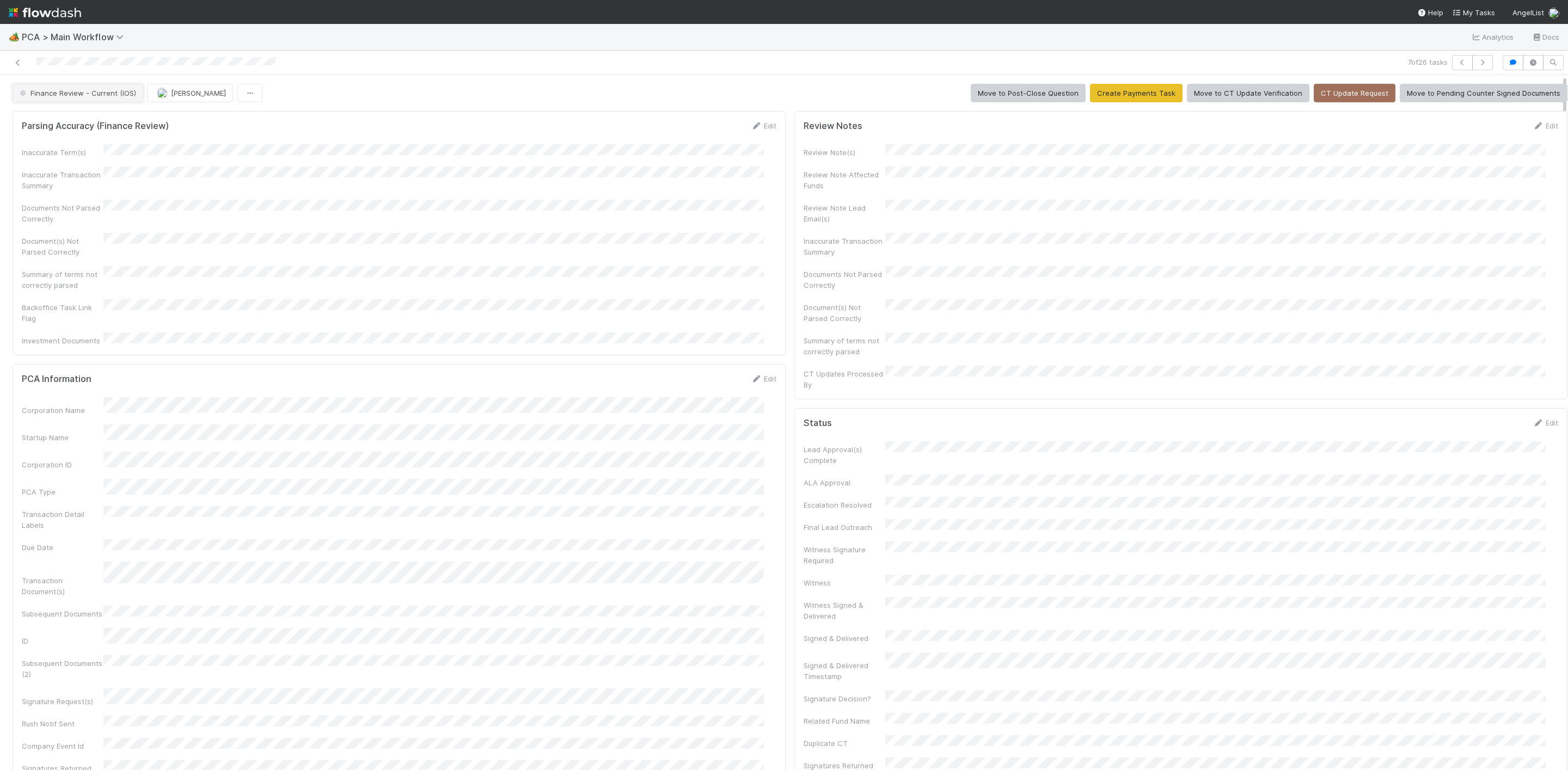
click at [45, 94] on span "Finance Review - Current (IOS)" at bounding box center [77, 93] width 119 height 8
click at [88, 120] on div "[MEDICAL_DATA]" at bounding box center [85, 121] width 153 height 19
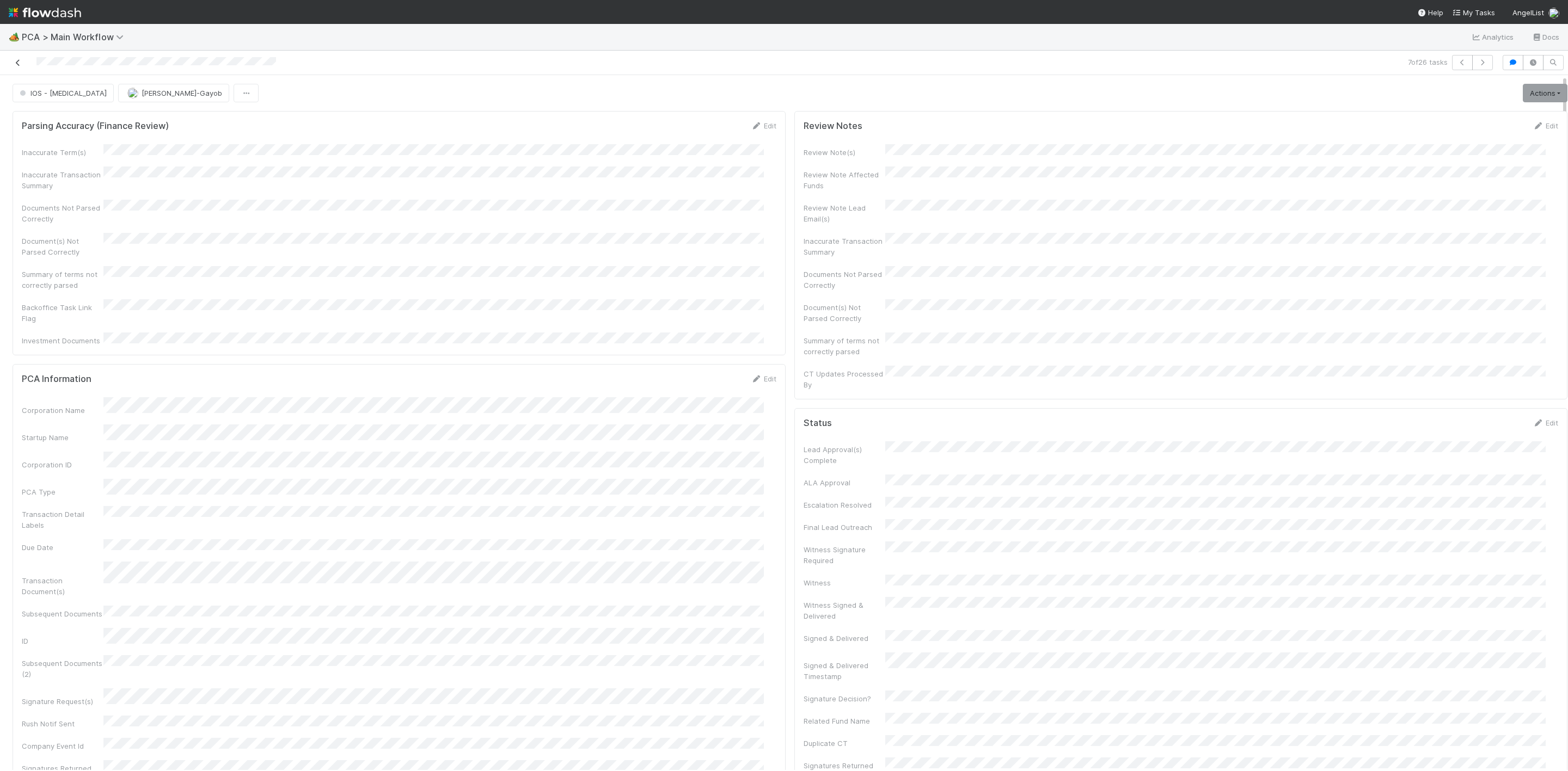
click at [17, 65] on icon at bounding box center [19, 63] width 11 height 7
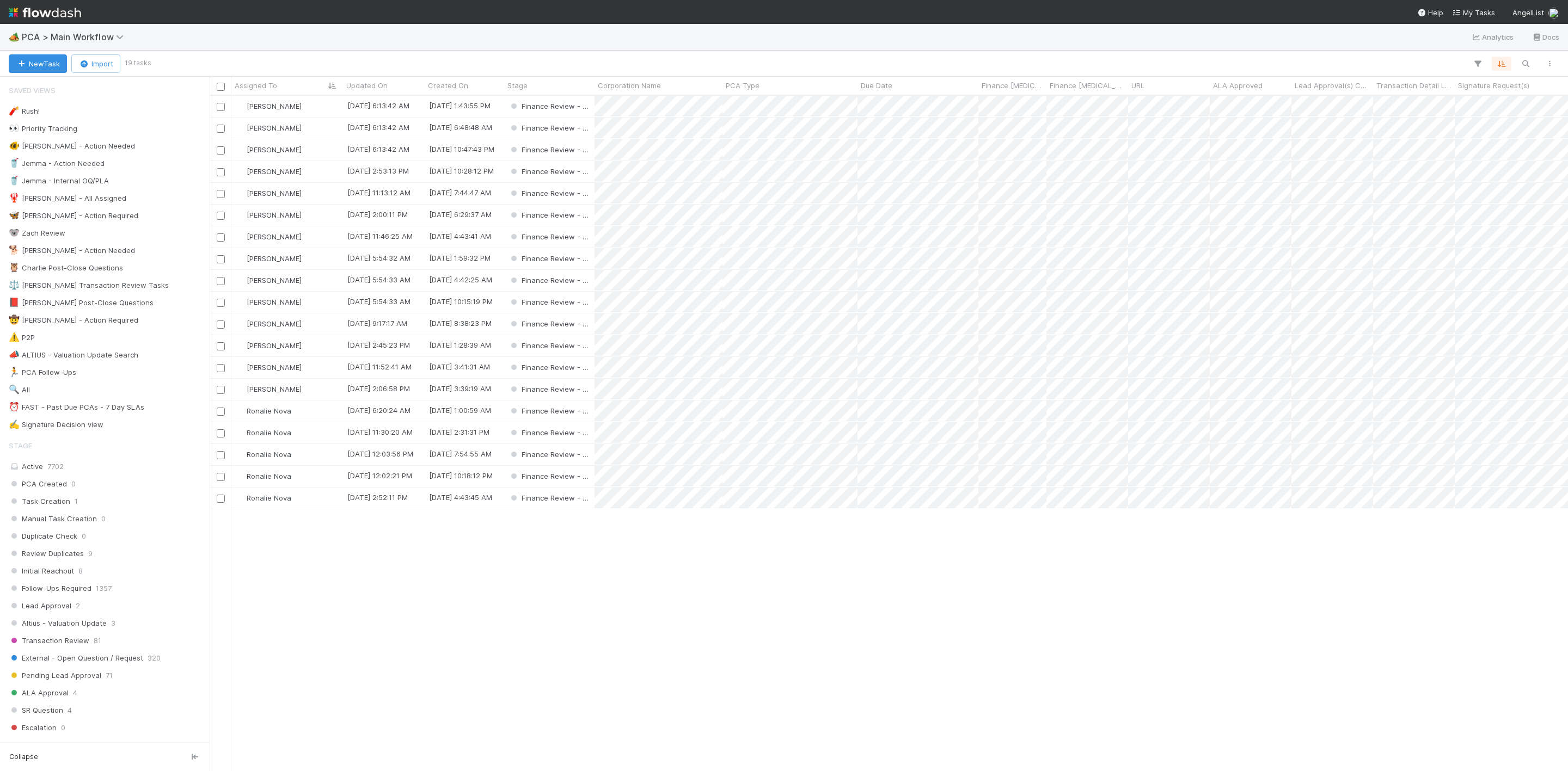
scroll to position [662, 1346]
click at [295, 171] on span "[PERSON_NAME]" at bounding box center [268, 171] width 71 height 14
click at [825, 173] on div at bounding box center [784, 386] width 1568 height 771
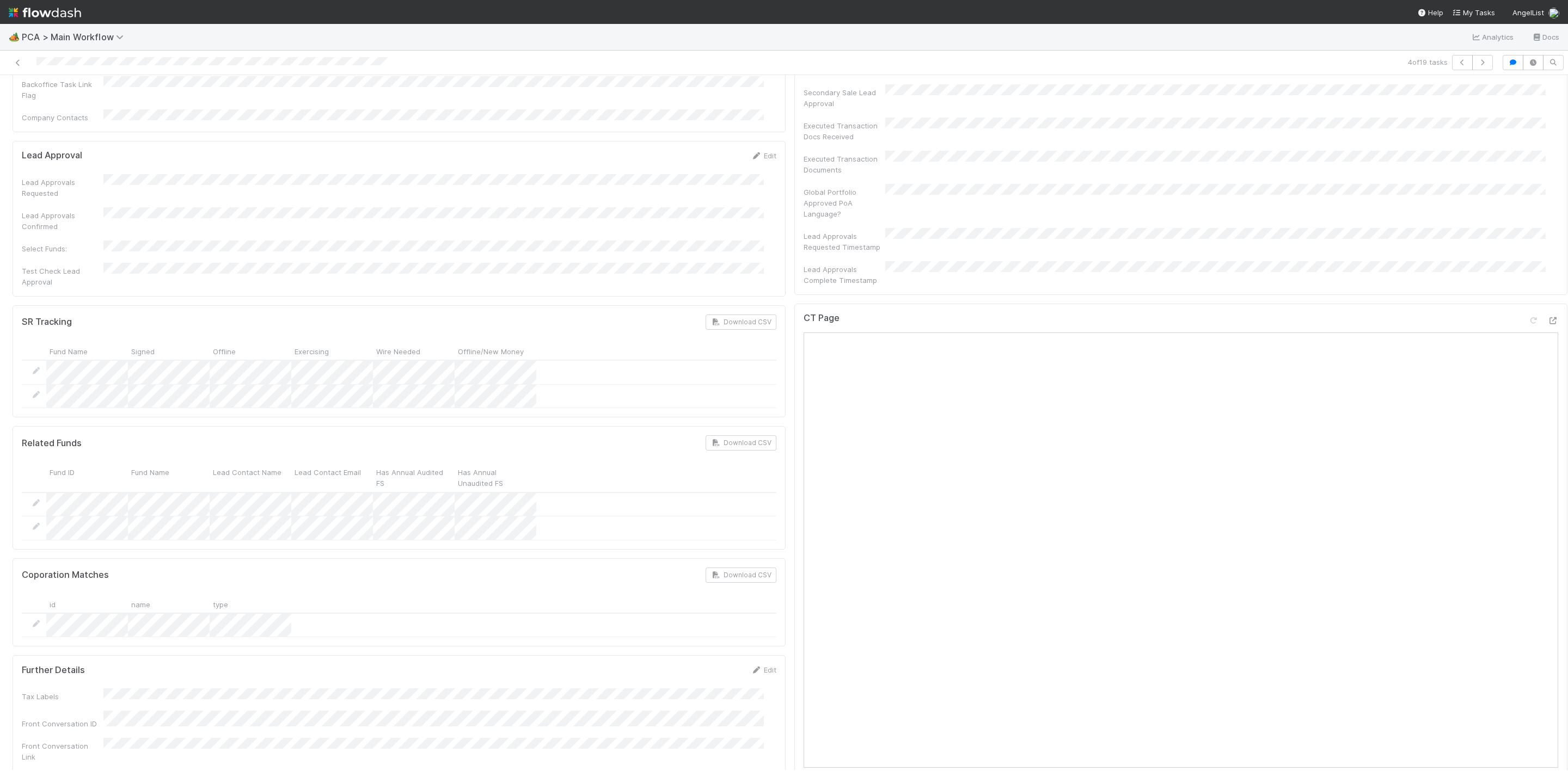
scroll to position [1061, 0]
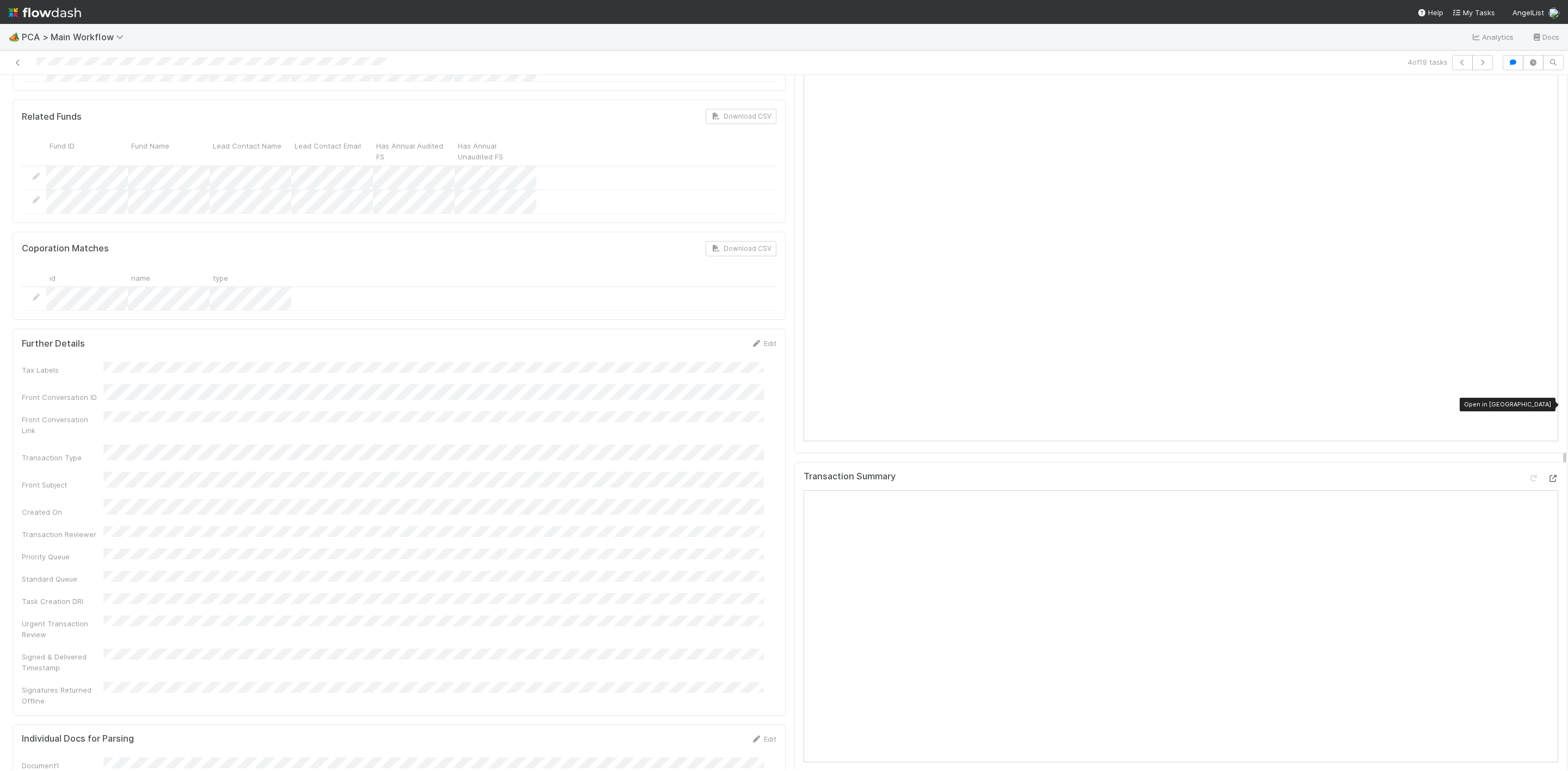
click at [1045, 475] on icon at bounding box center [1553, 479] width 11 height 7
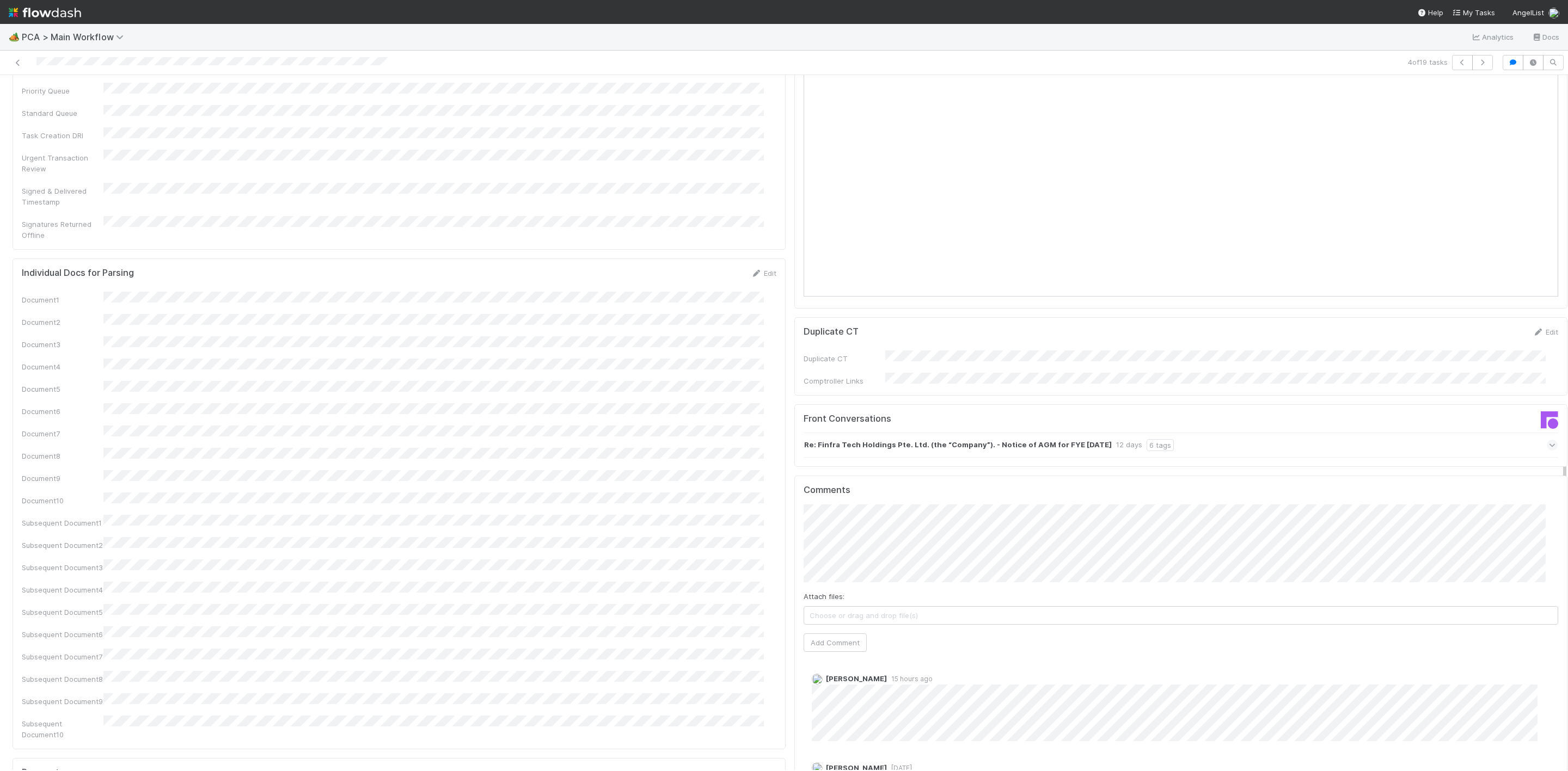
scroll to position [1633, 0]
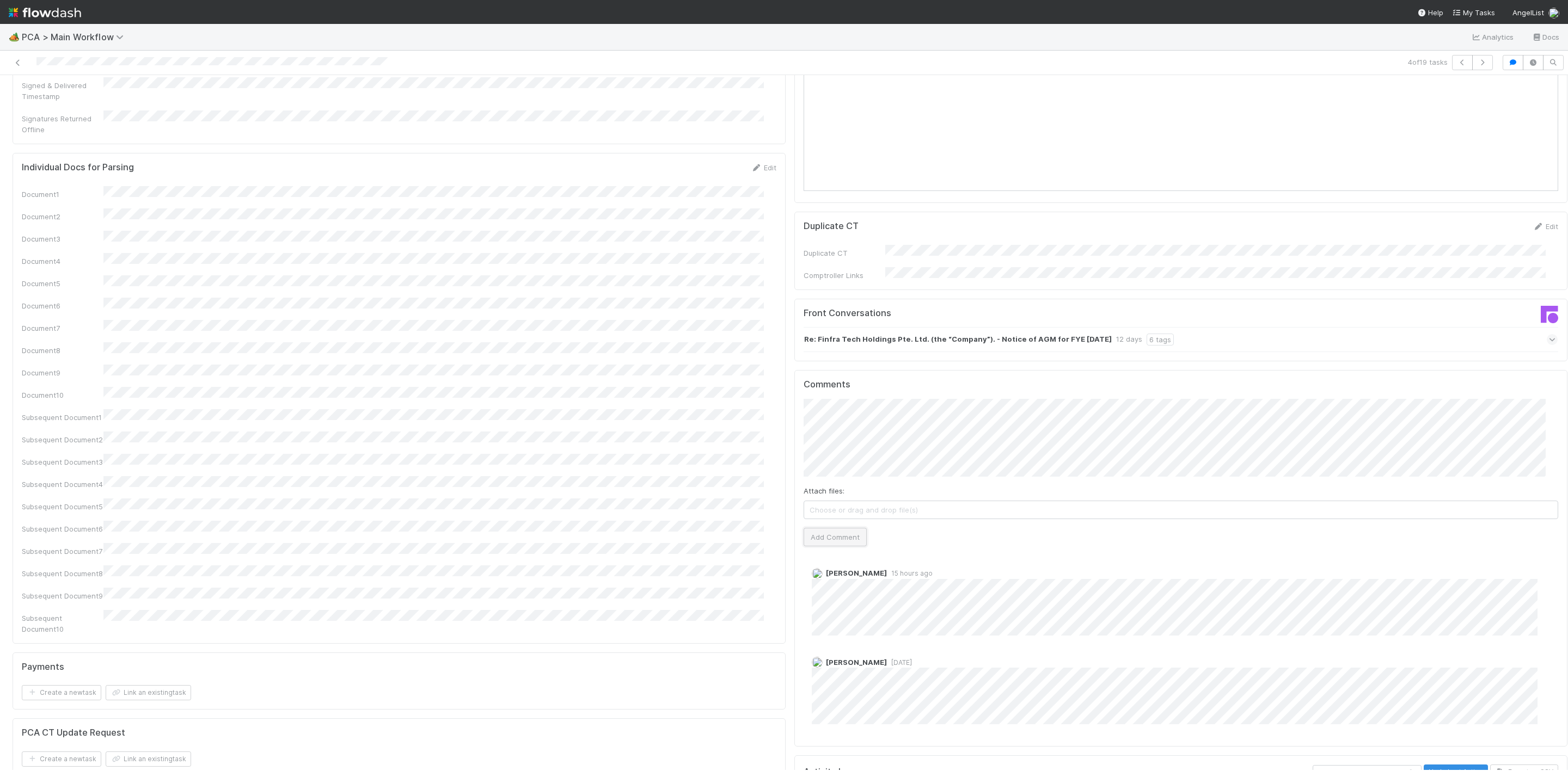
click at [816, 513] on button "Add Comment" at bounding box center [835, 537] width 63 height 19
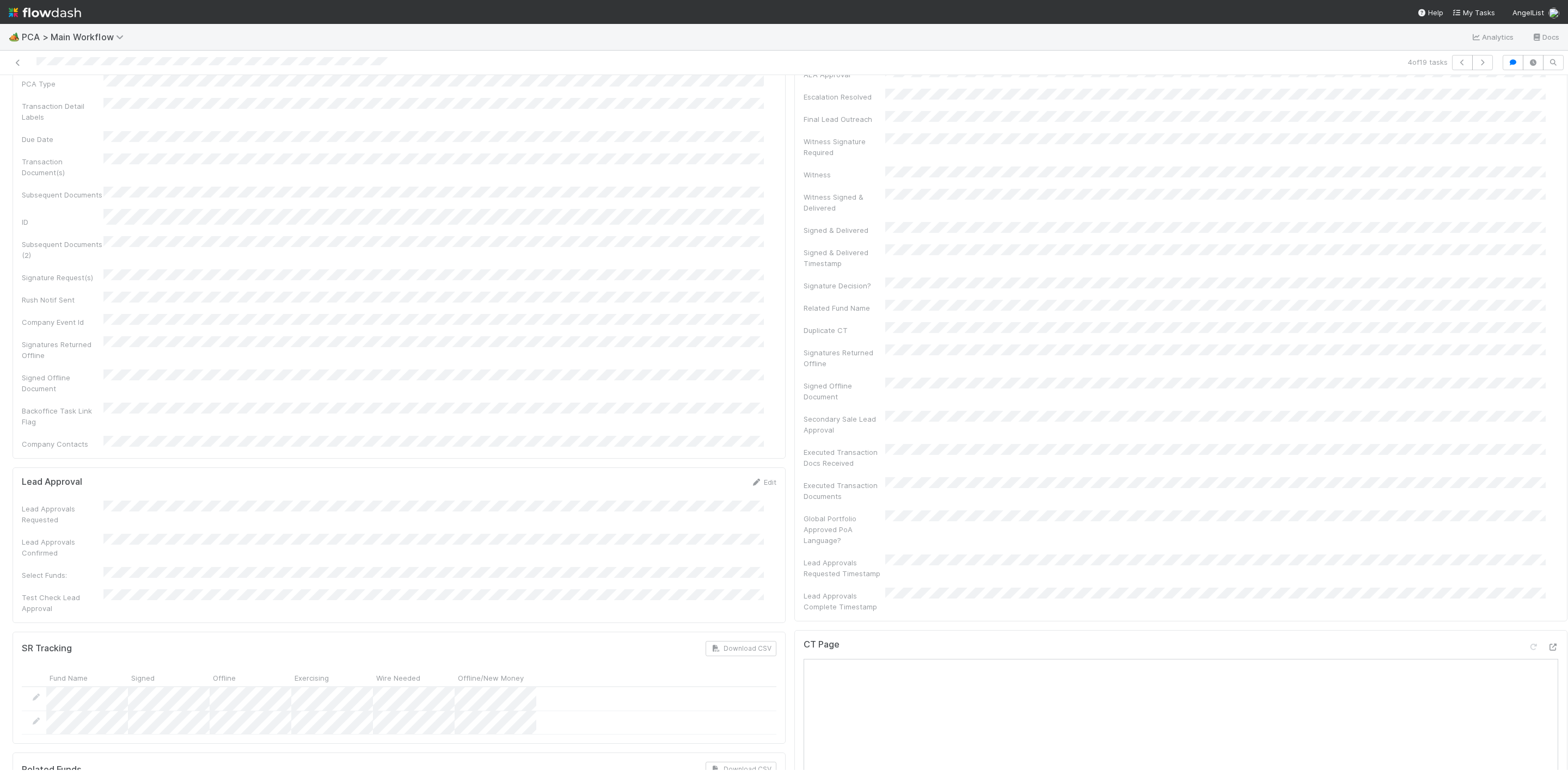
scroll to position [0, 0]
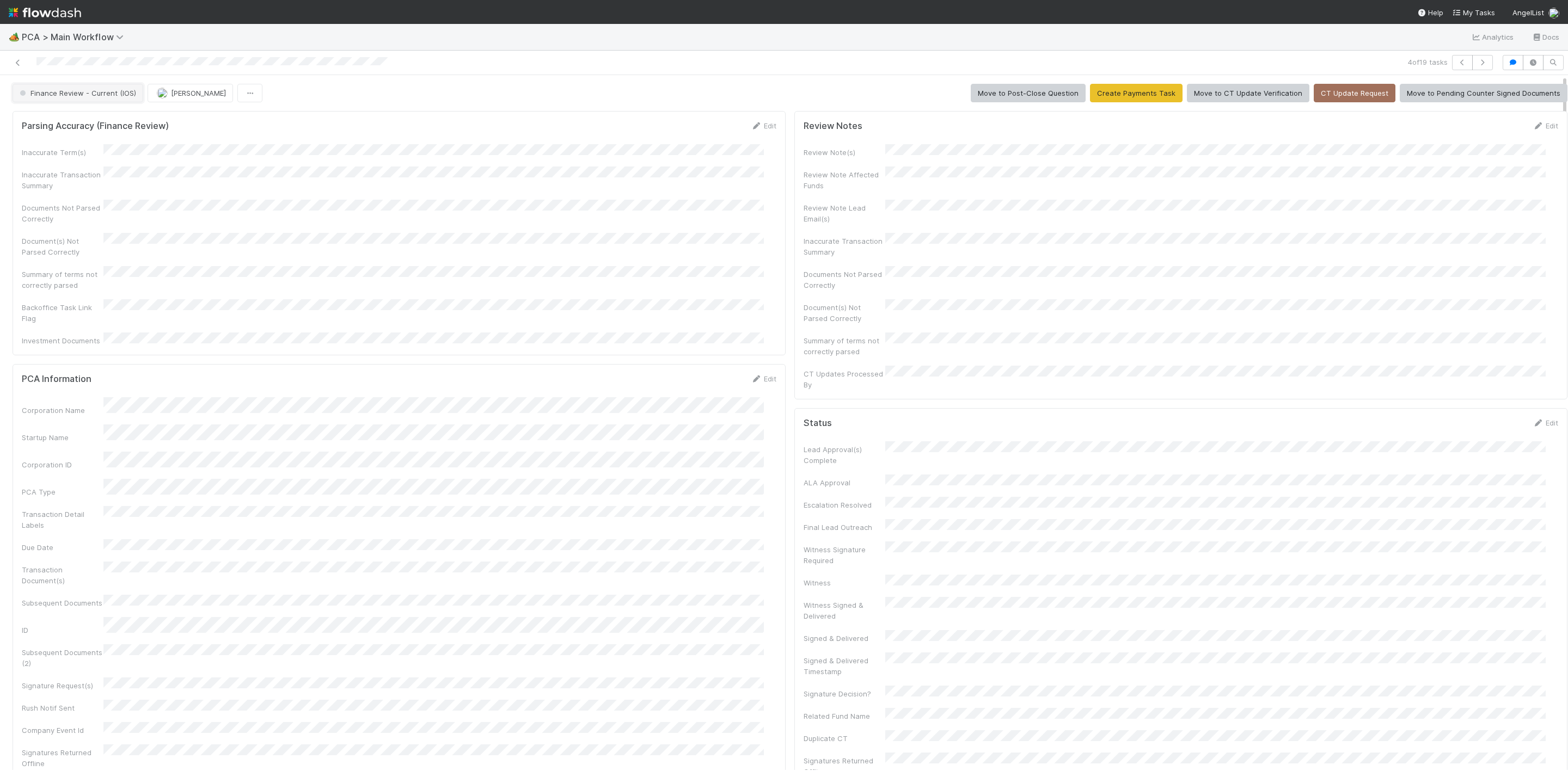
click at [121, 102] on button "Finance Review - Current (IOS)" at bounding box center [78, 93] width 131 height 19
click at [104, 186] on div "Completed" at bounding box center [85, 183] width 153 height 19
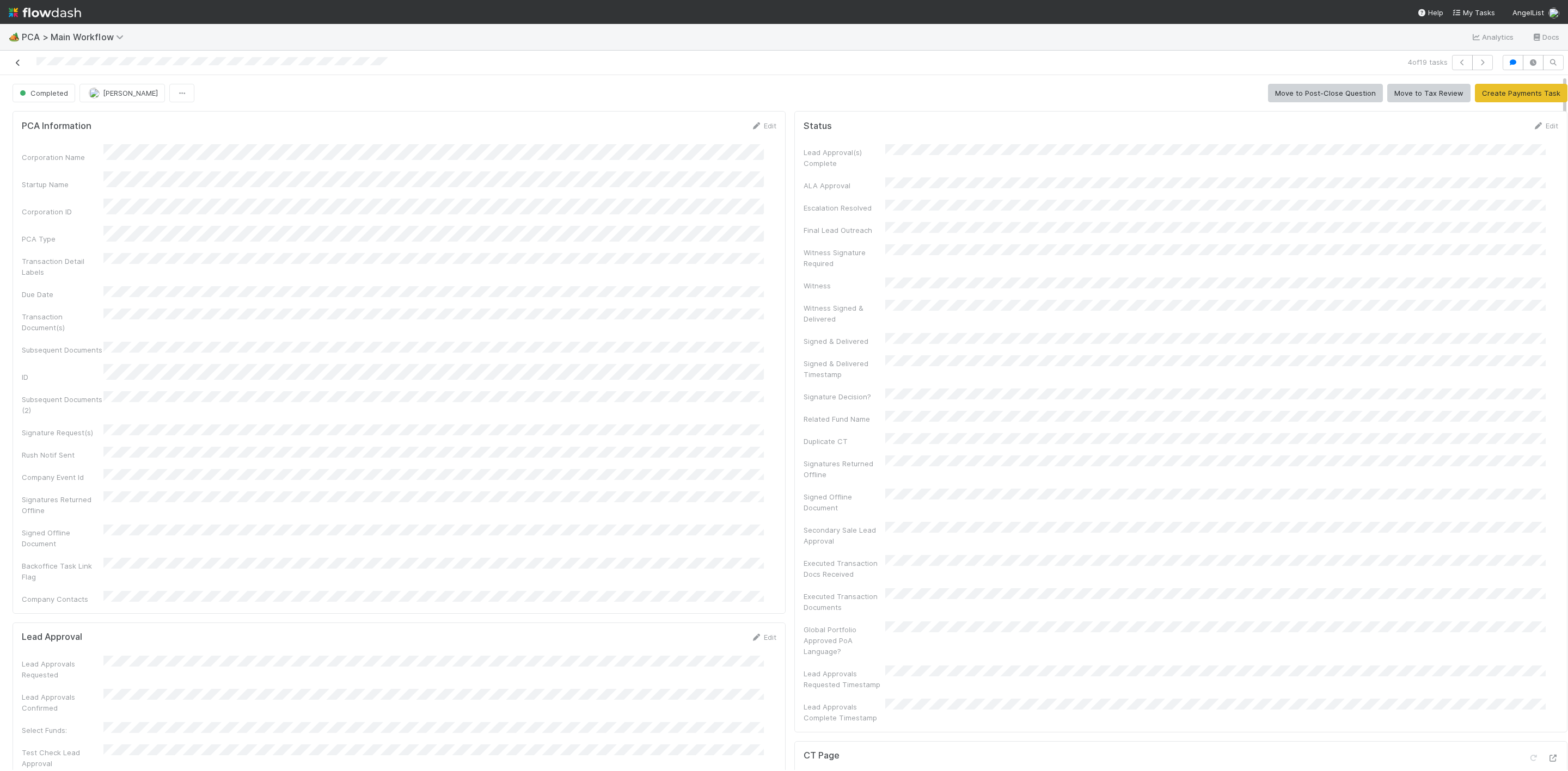
click at [18, 67] on link at bounding box center [19, 63] width 11 height 11
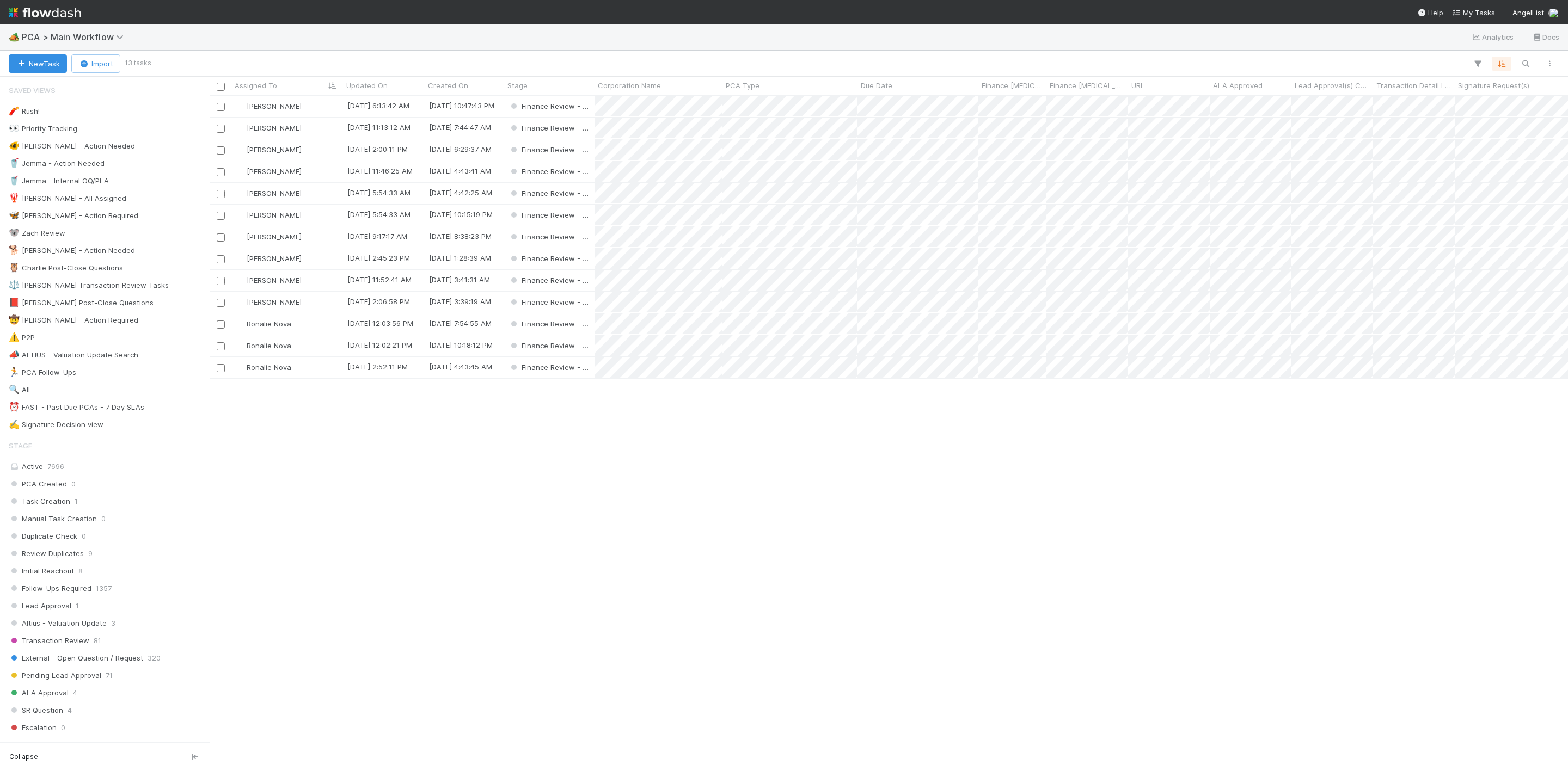
scroll to position [662, 1346]
click at [327, 133] on div "[PERSON_NAME]" at bounding box center [287, 128] width 111 height 21
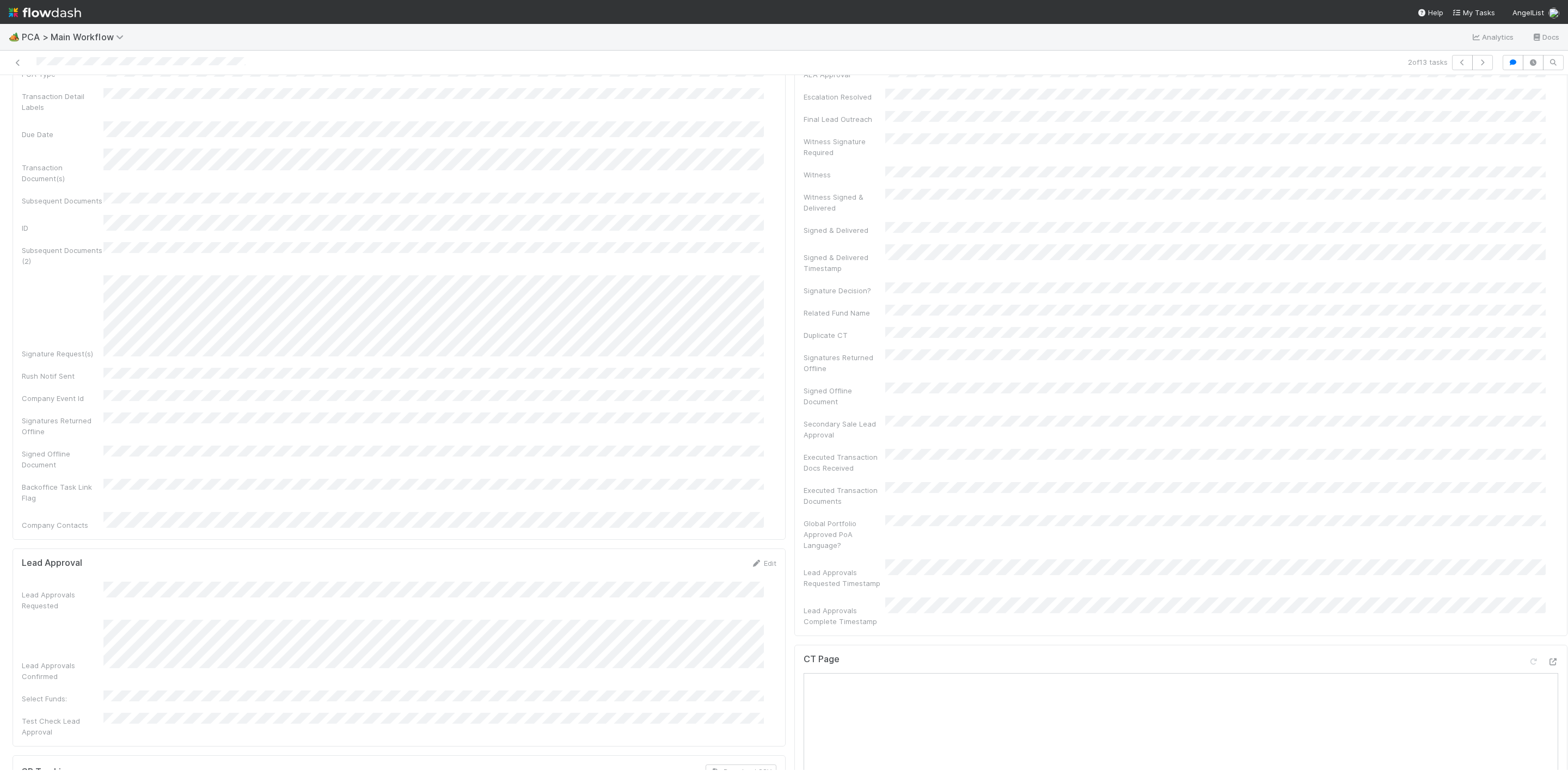
scroll to position [735, 0]
click at [1045, 337] on icon at bounding box center [1553, 341] width 11 height 7
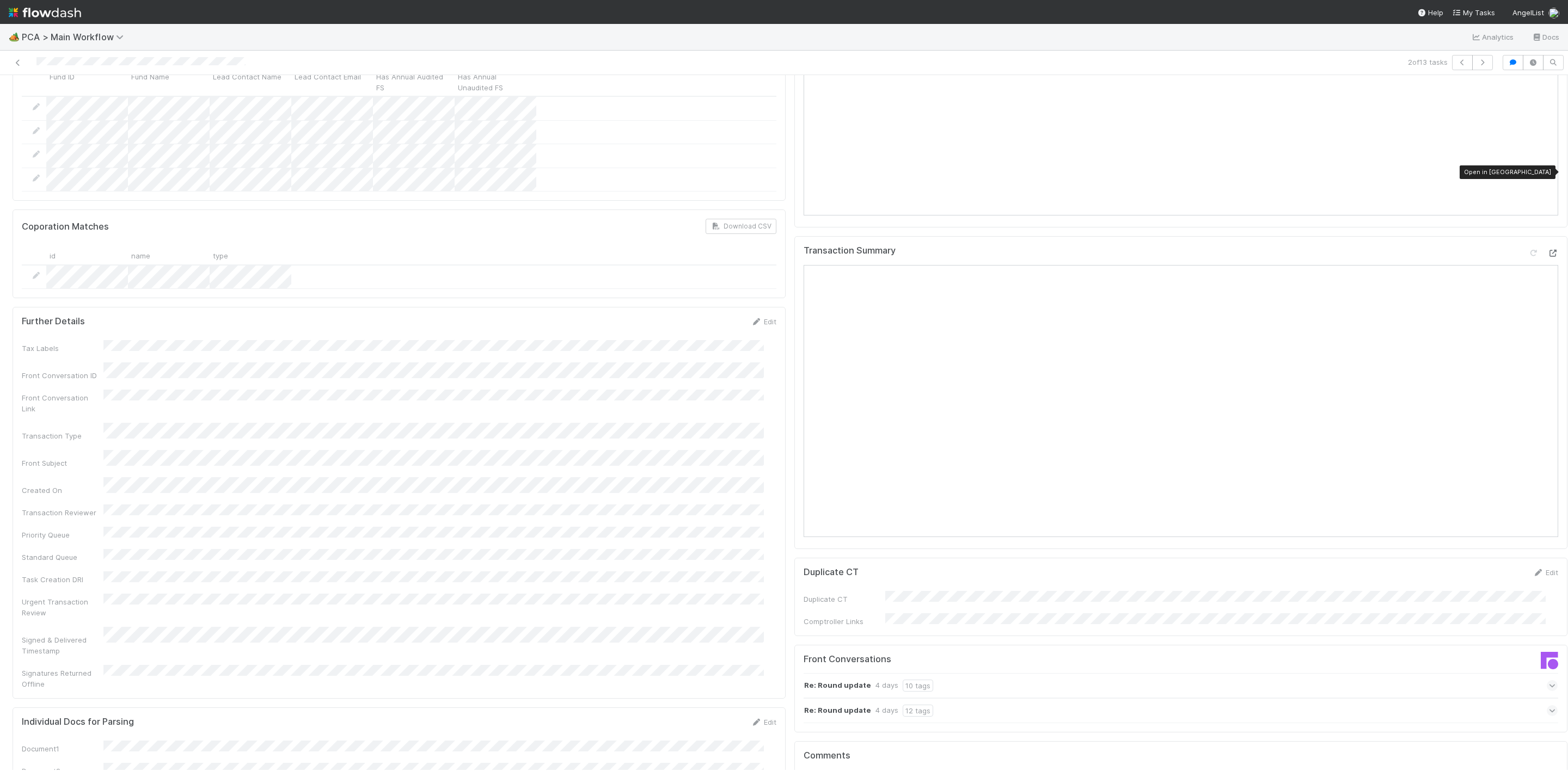
click at [1045, 250] on icon at bounding box center [1553, 254] width 11 height 7
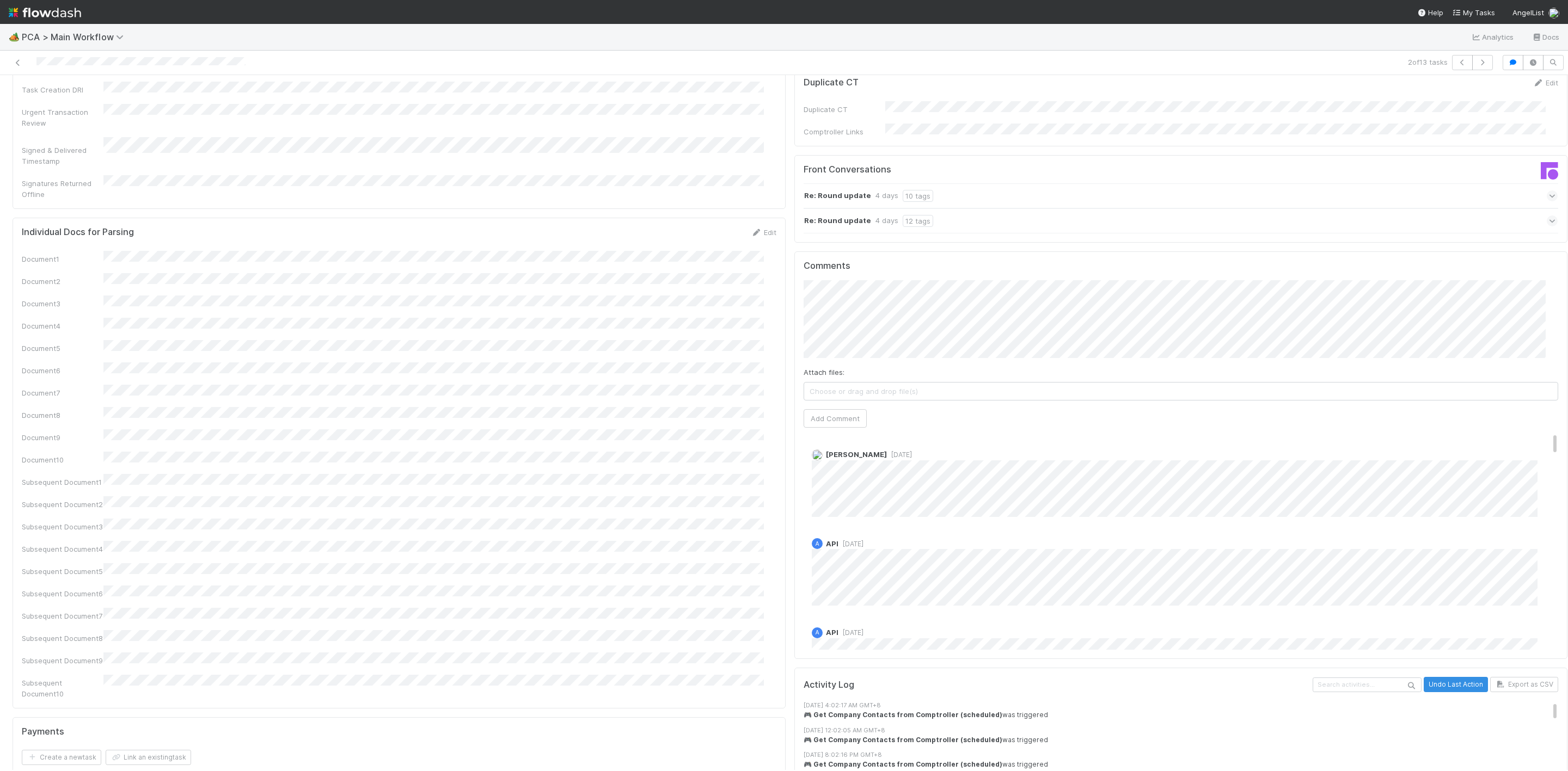
scroll to position [1714, 0]
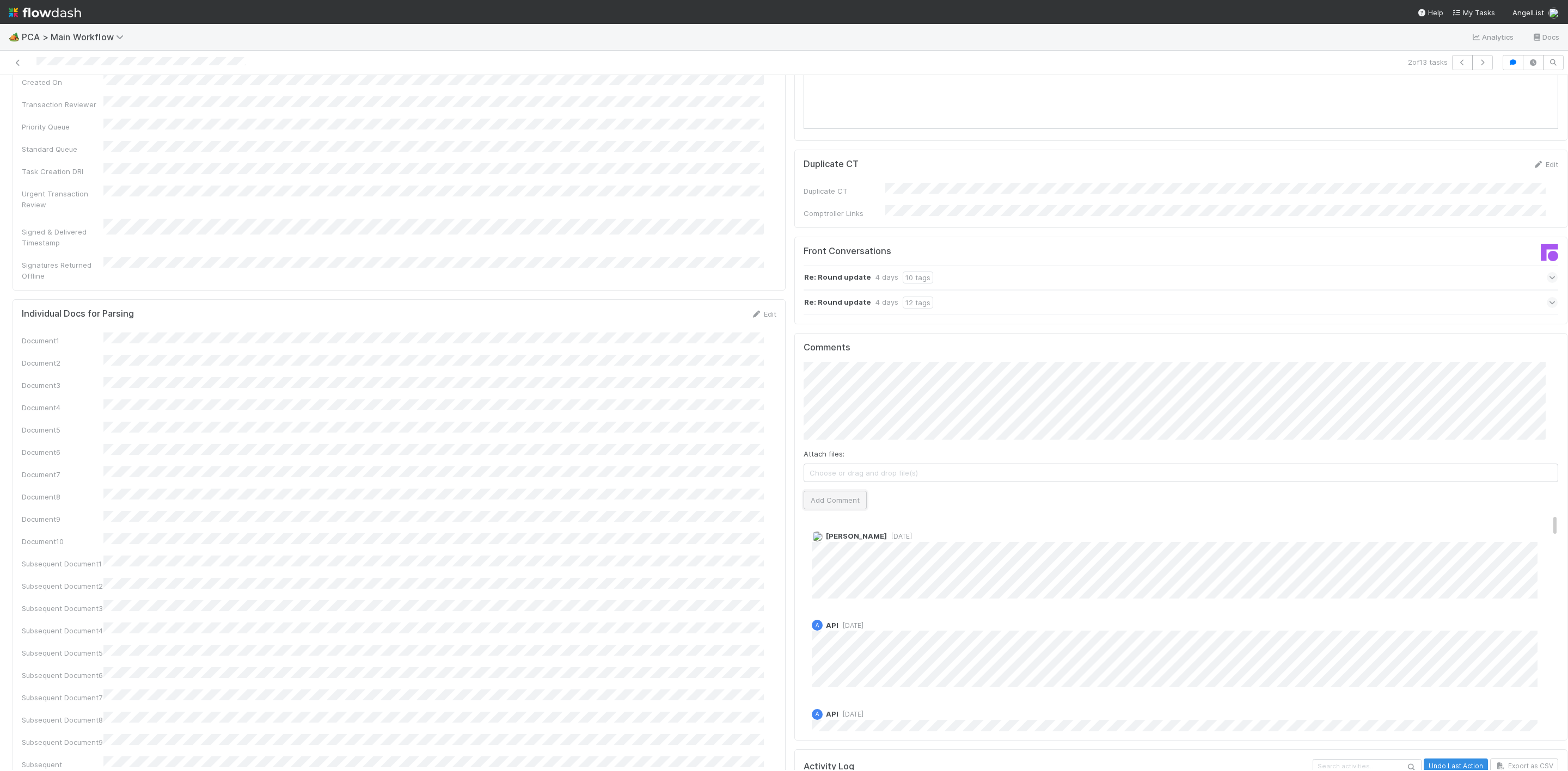
click at [823, 491] on button "Add Comment" at bounding box center [835, 500] width 63 height 19
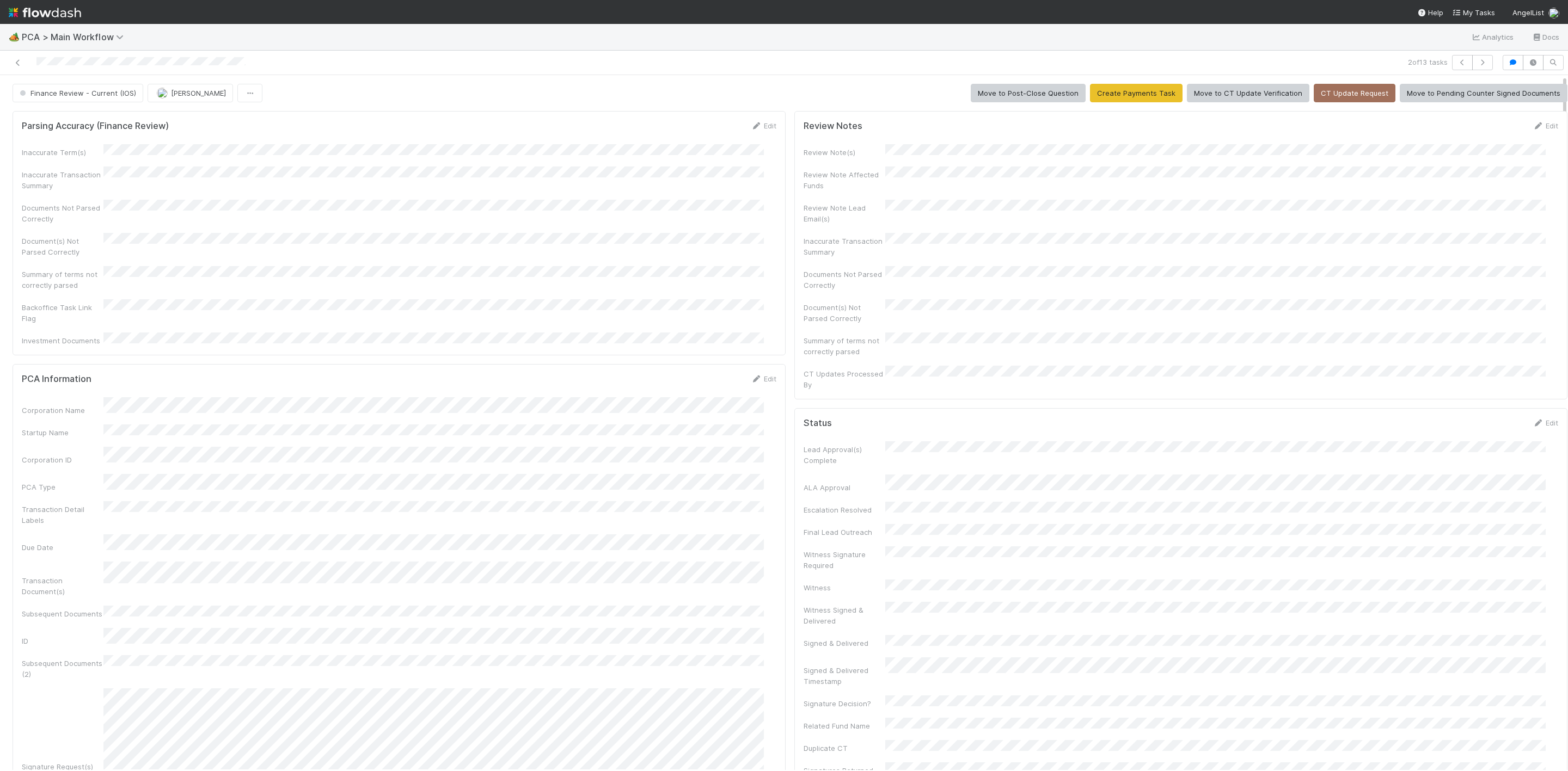
click at [100, 92] on span "Finance Review - Current (IOS)" at bounding box center [77, 93] width 119 height 8
click at [98, 182] on div "Completed" at bounding box center [85, 183] width 153 height 19
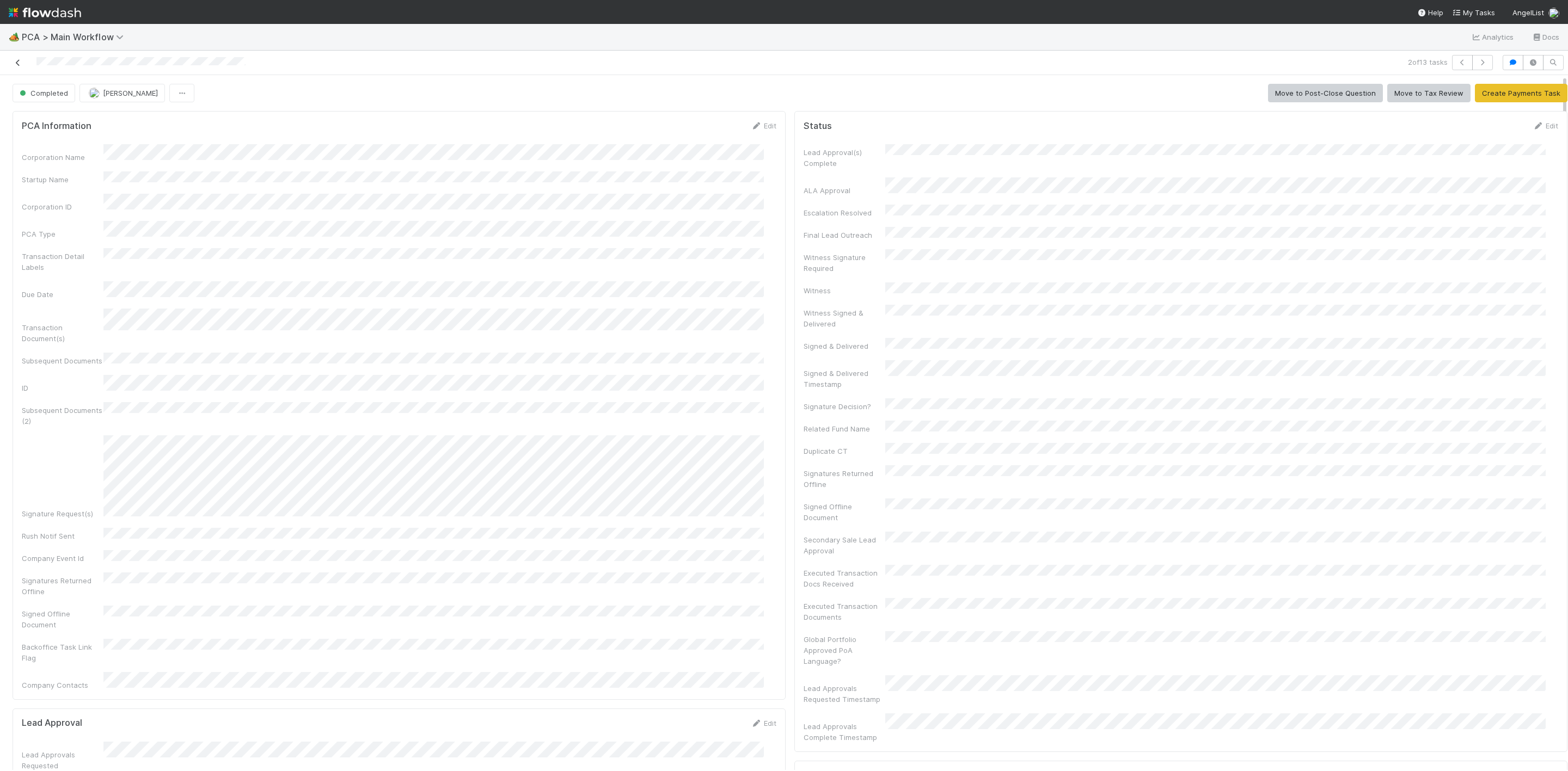
click at [18, 66] on icon at bounding box center [19, 63] width 11 height 7
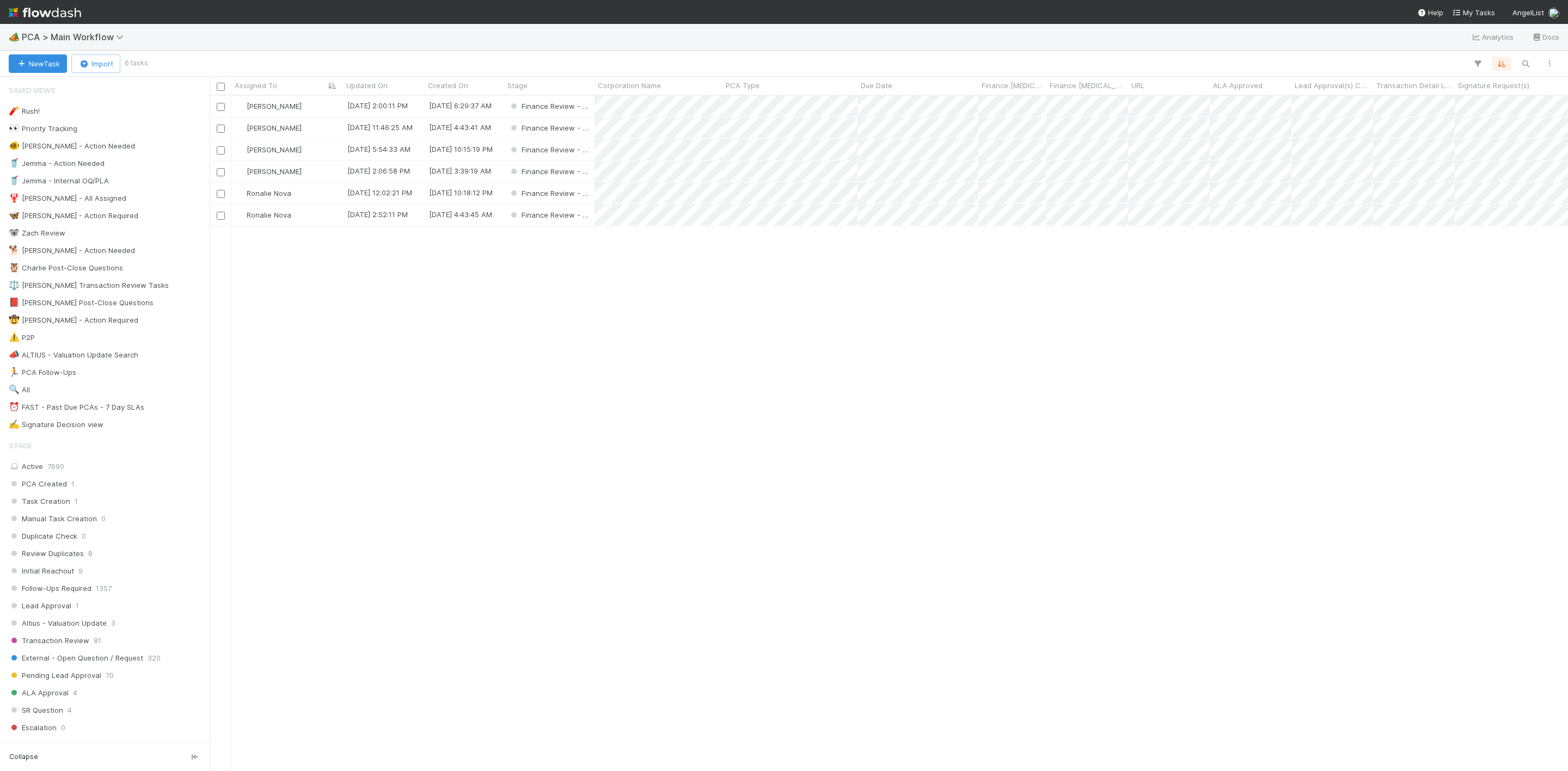
scroll to position [662, 1346]
click at [317, 105] on div "[PERSON_NAME]" at bounding box center [287, 106] width 111 height 21
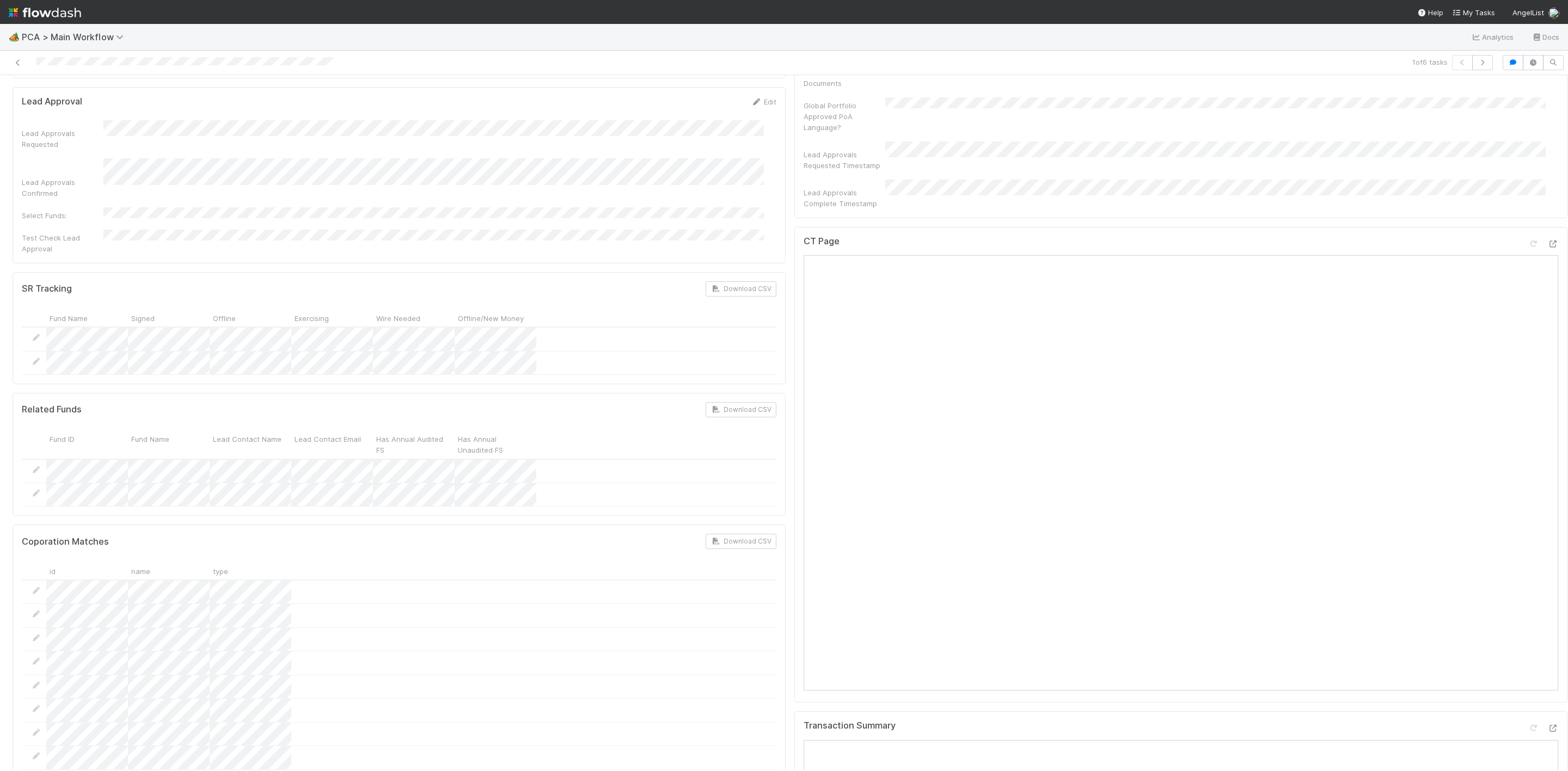
scroll to position [980, 0]
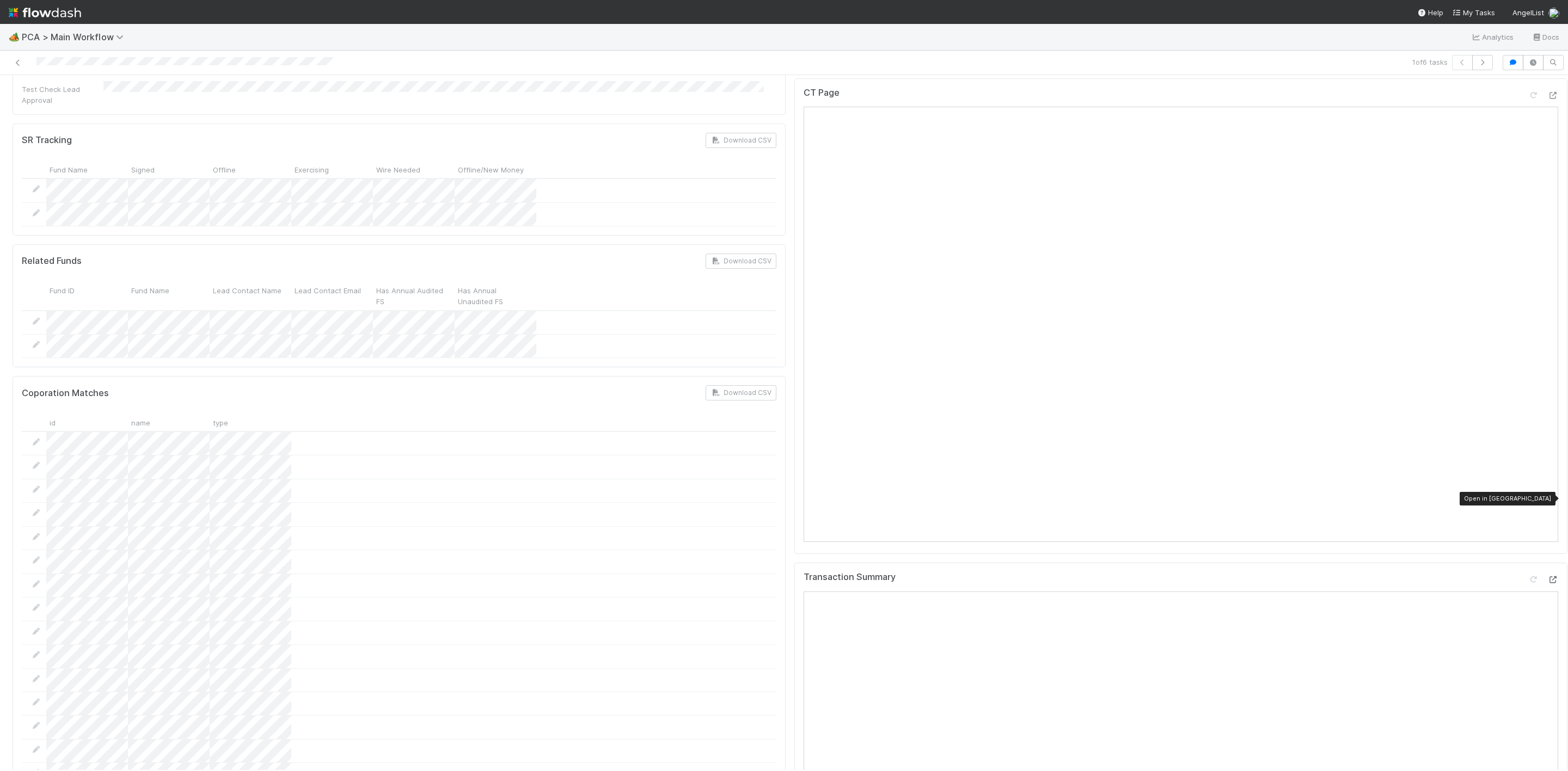
click at [1045, 513] on icon at bounding box center [1553, 580] width 11 height 7
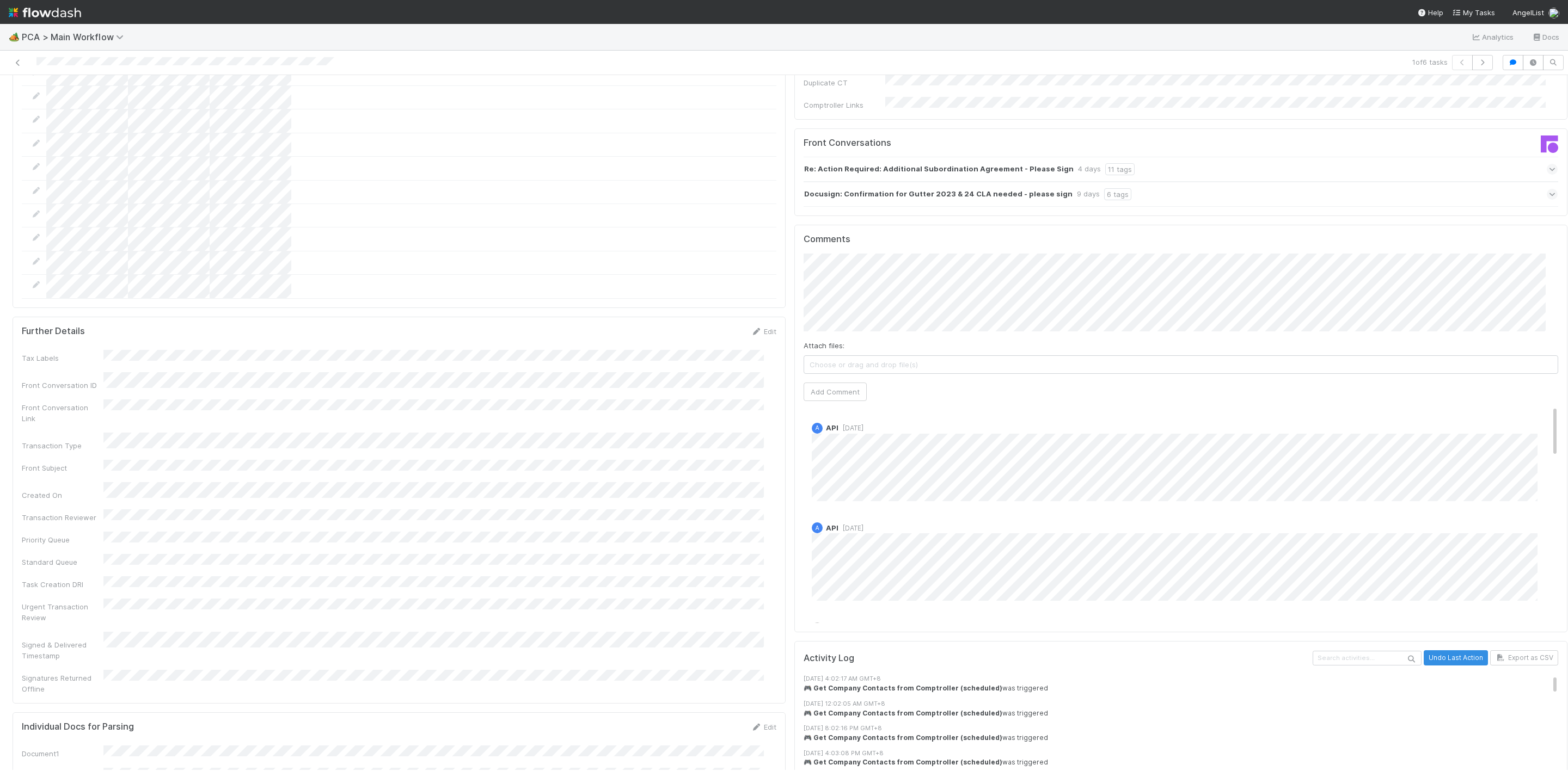
scroll to position [1714, 0]
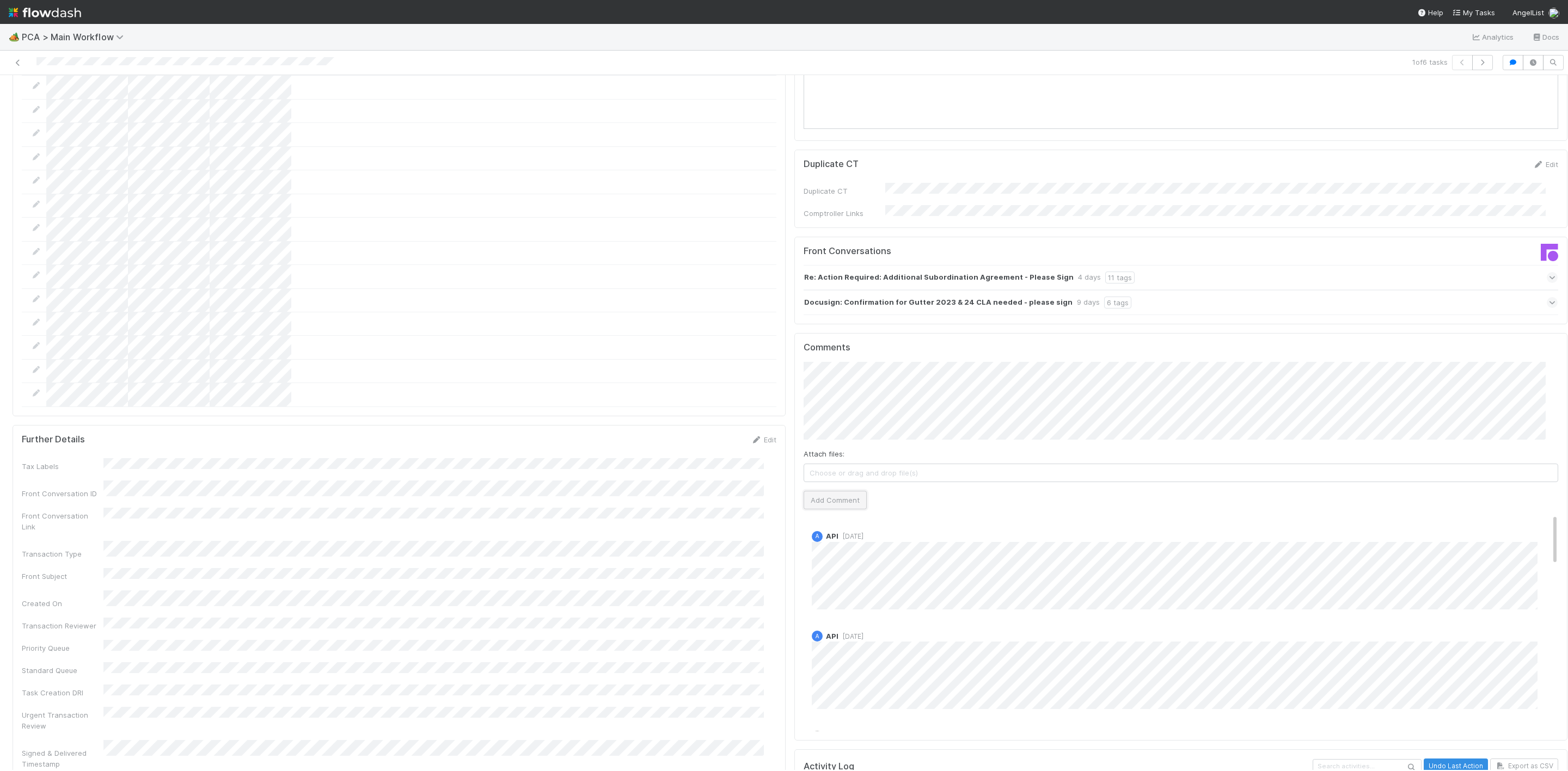
click at [831, 491] on button "Add Comment" at bounding box center [835, 500] width 63 height 19
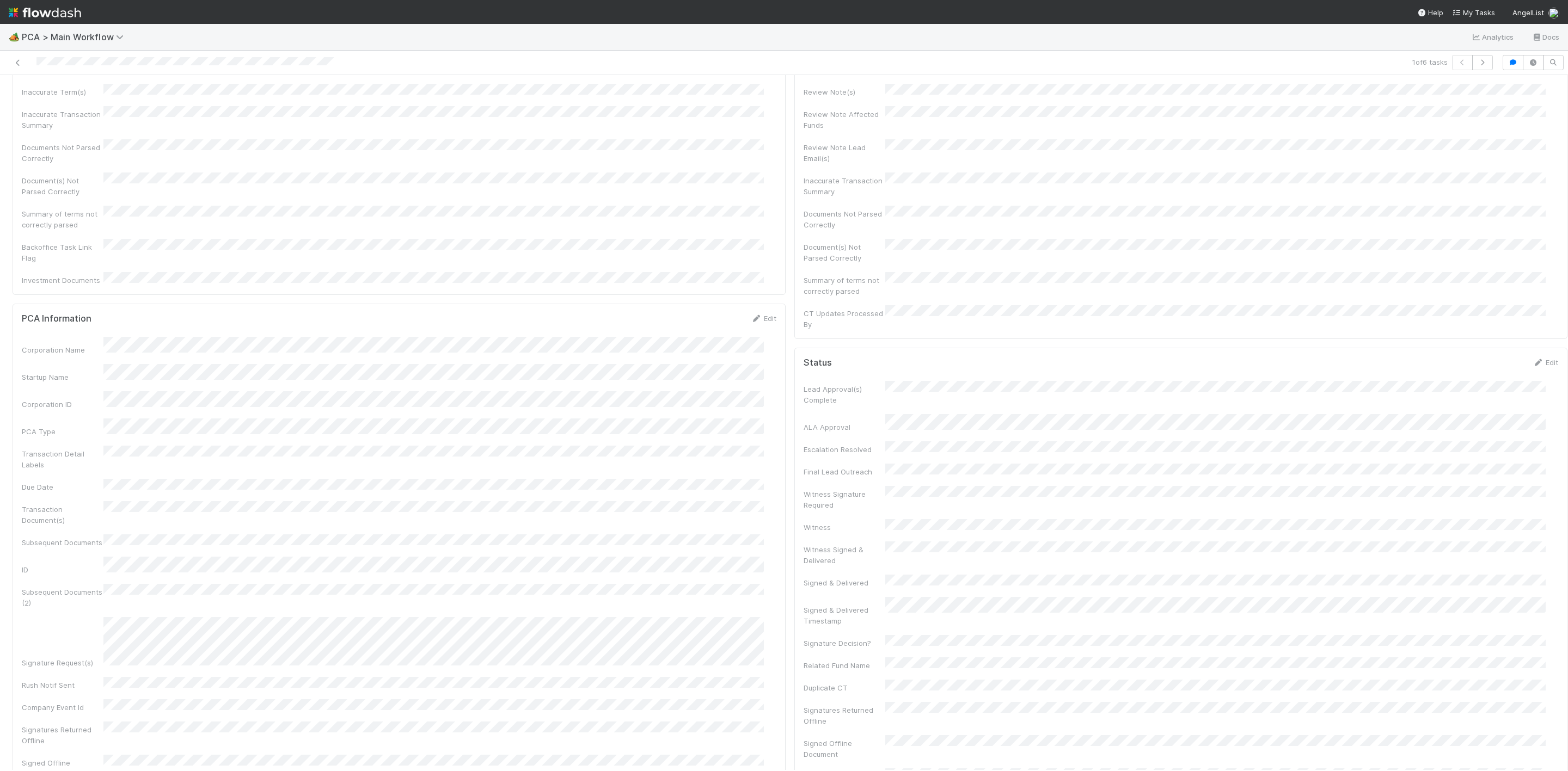
scroll to position [0, 0]
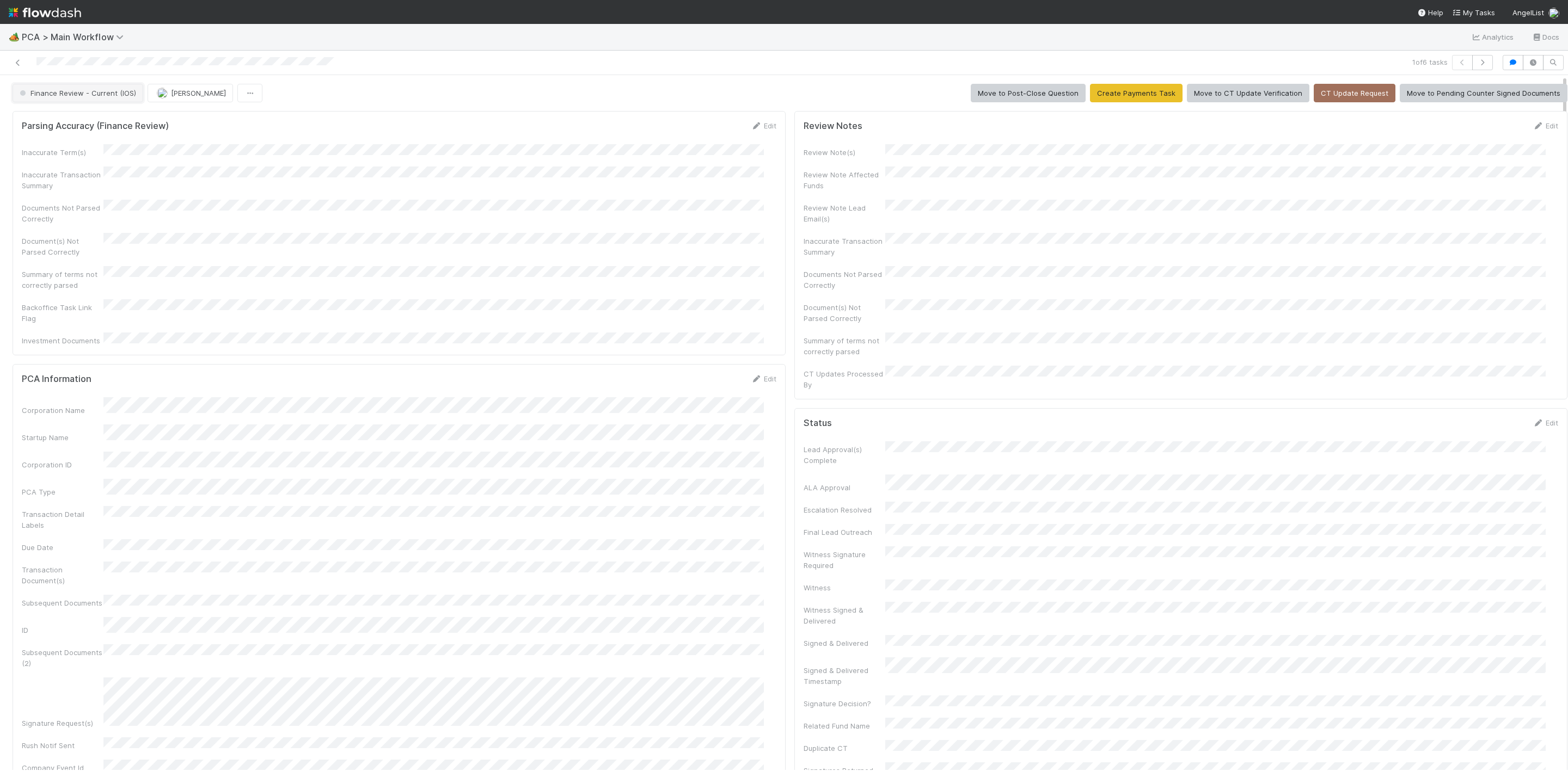
click at [86, 102] on button "Finance Review - Current (IOS)" at bounding box center [78, 93] width 131 height 19
click at [70, 184] on div "Completed" at bounding box center [85, 183] width 153 height 19
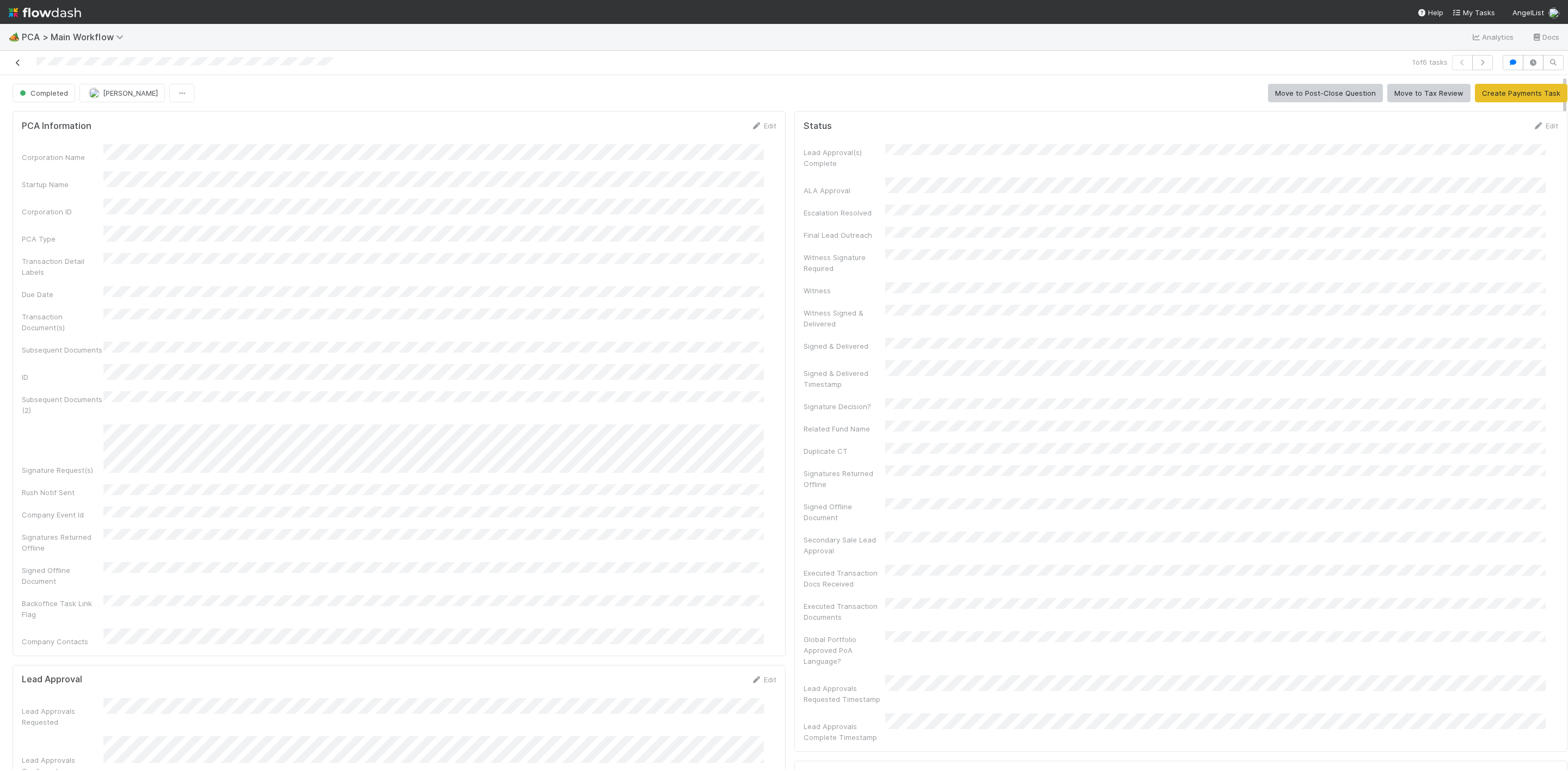
click at [18, 63] on icon at bounding box center [19, 63] width 11 height 7
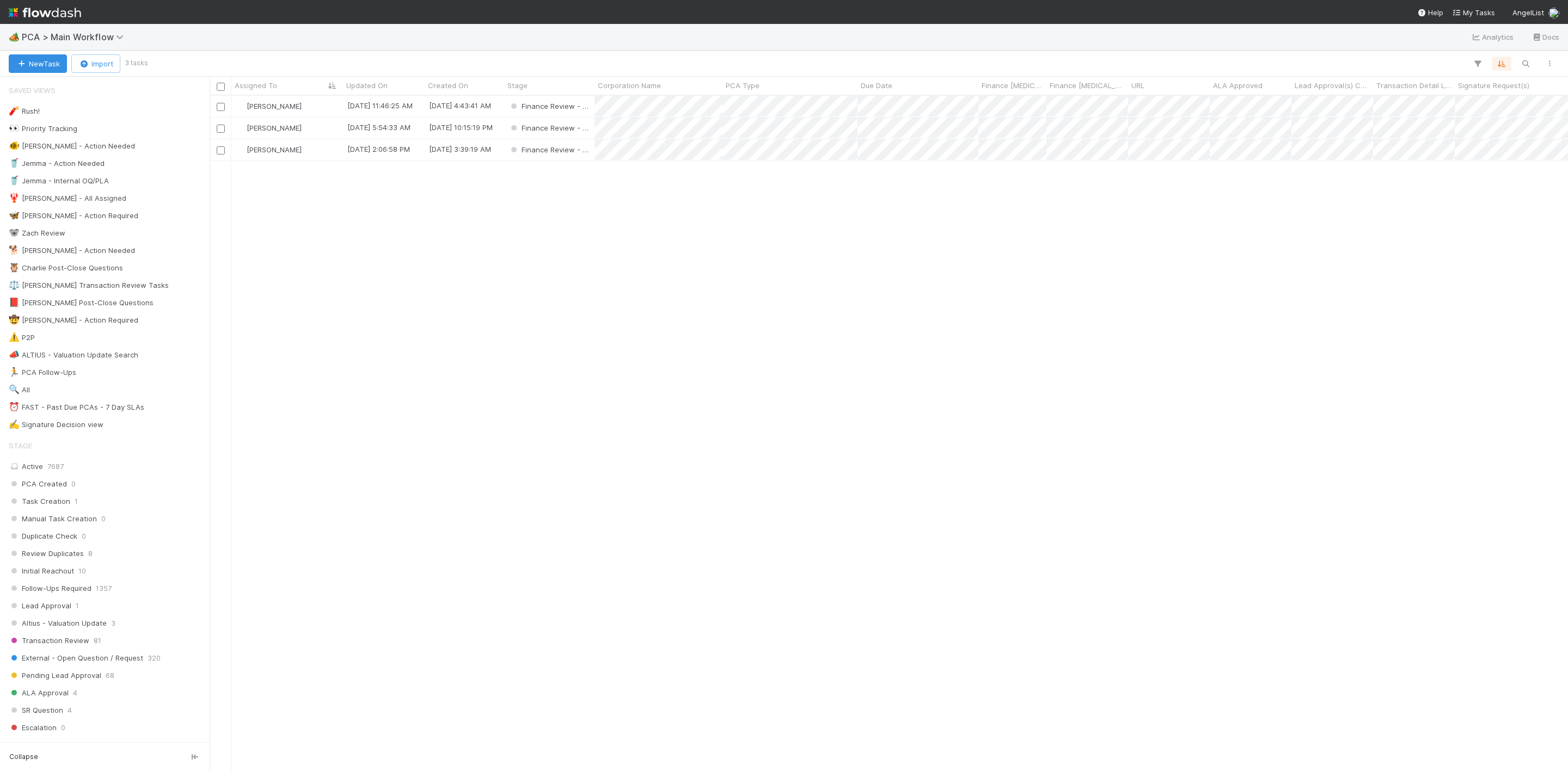
scroll to position [662, 1346]
click at [319, 105] on div "[PERSON_NAME]" at bounding box center [287, 106] width 111 height 21
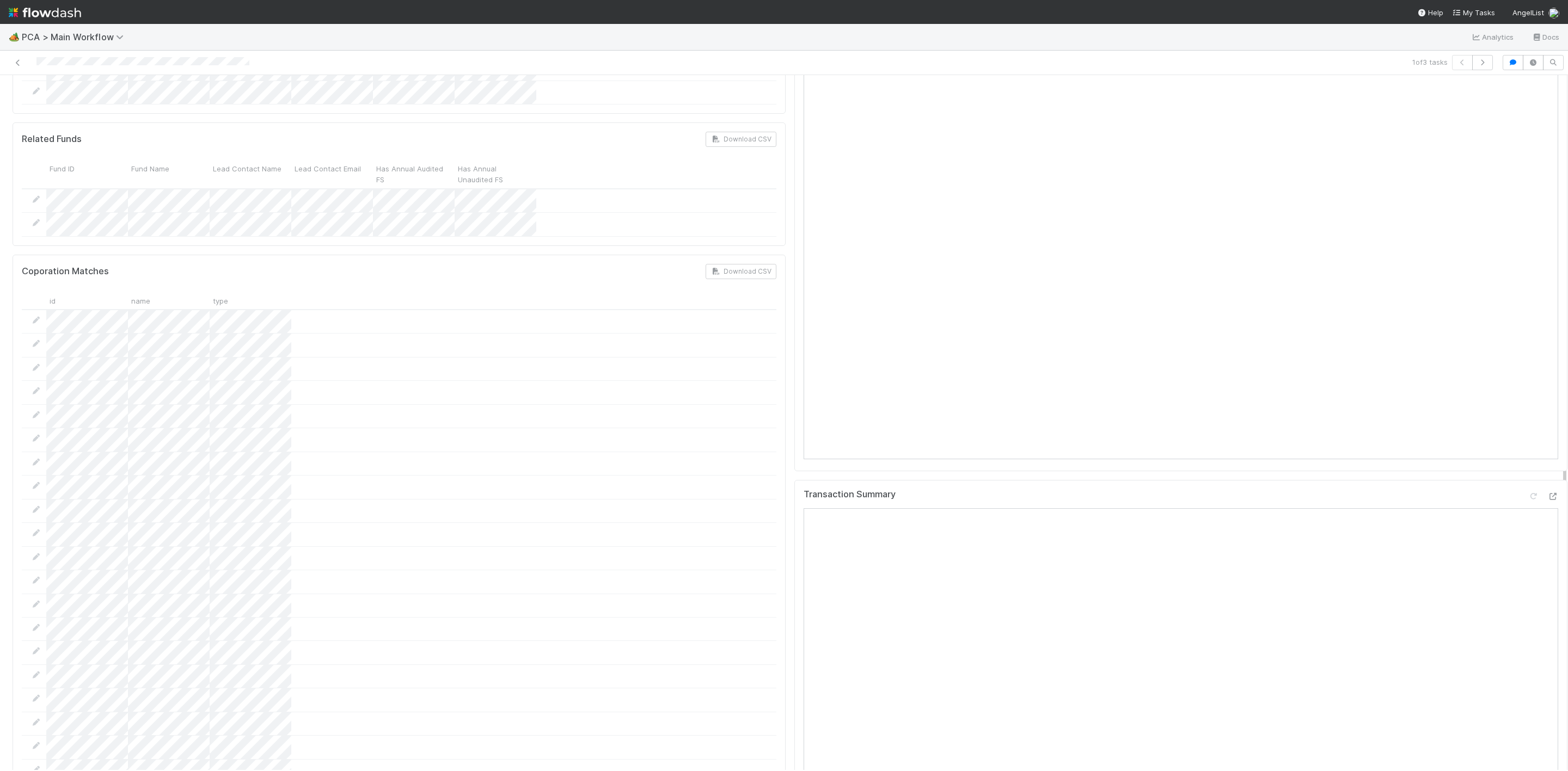
scroll to position [1143, 0]
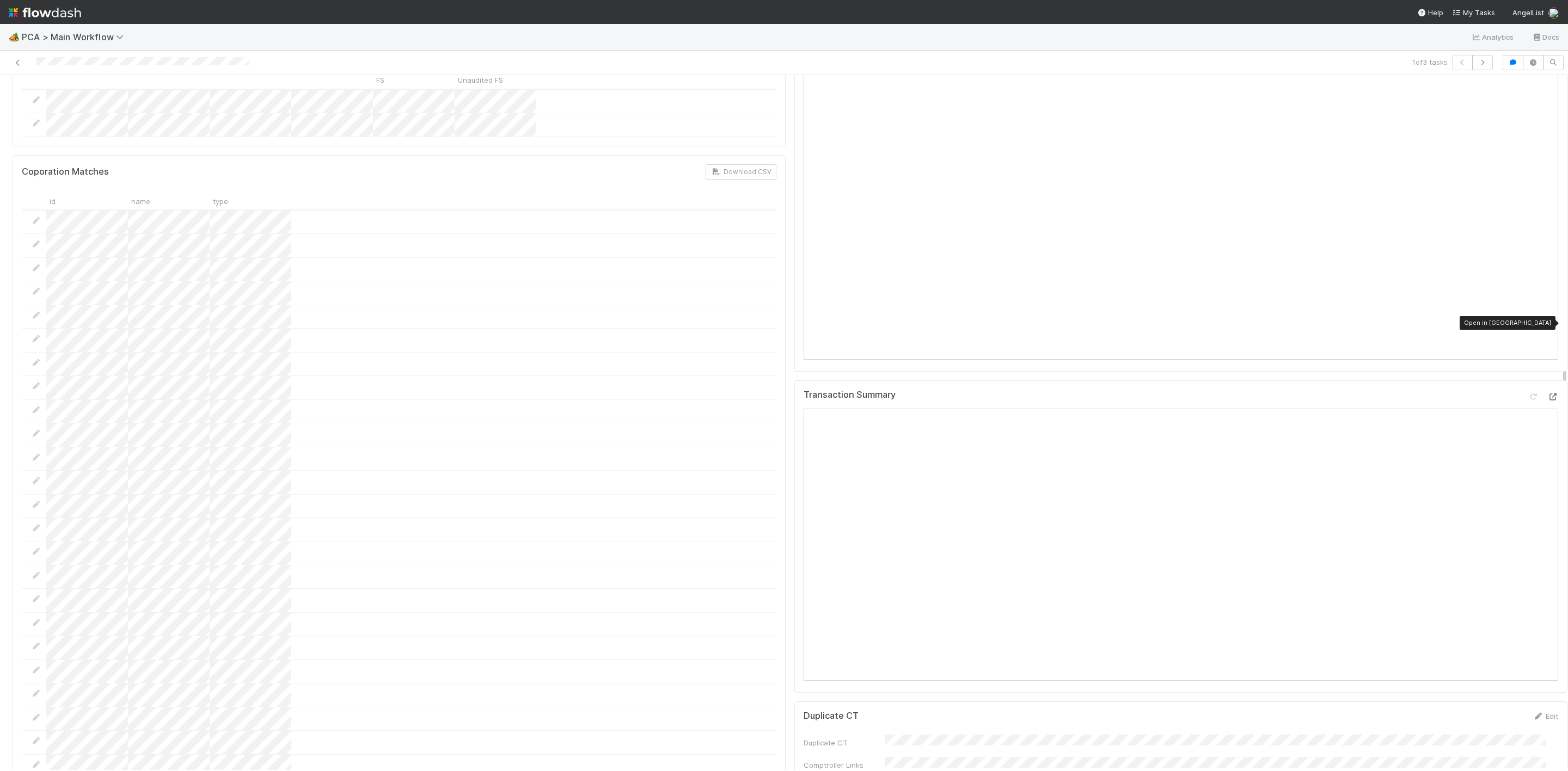
click at [1045, 394] on icon at bounding box center [1553, 398] width 11 height 7
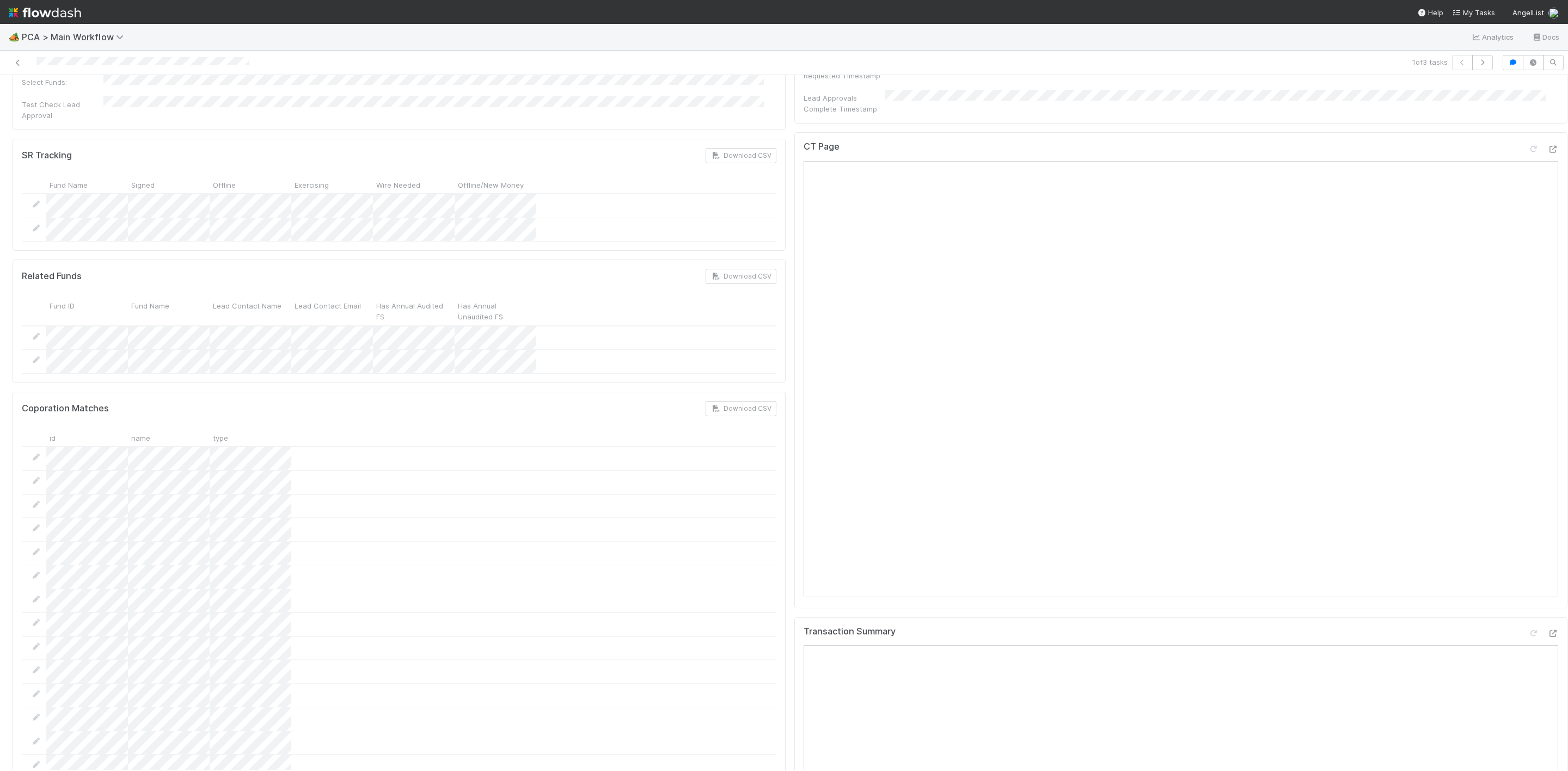
scroll to position [898, 0]
click at [1045, 154] on icon at bounding box center [1553, 158] width 11 height 7
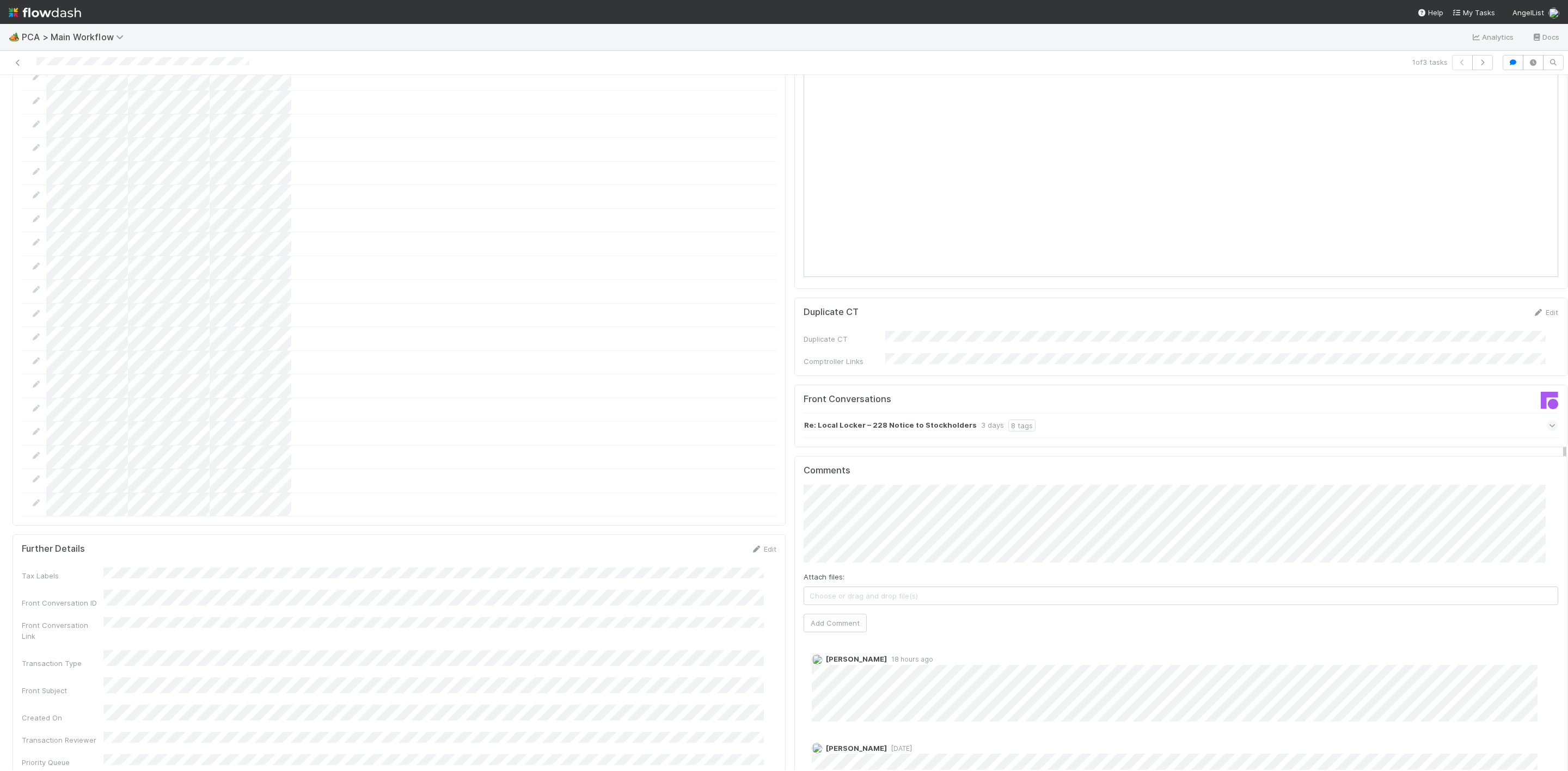
scroll to position [1714, 0]
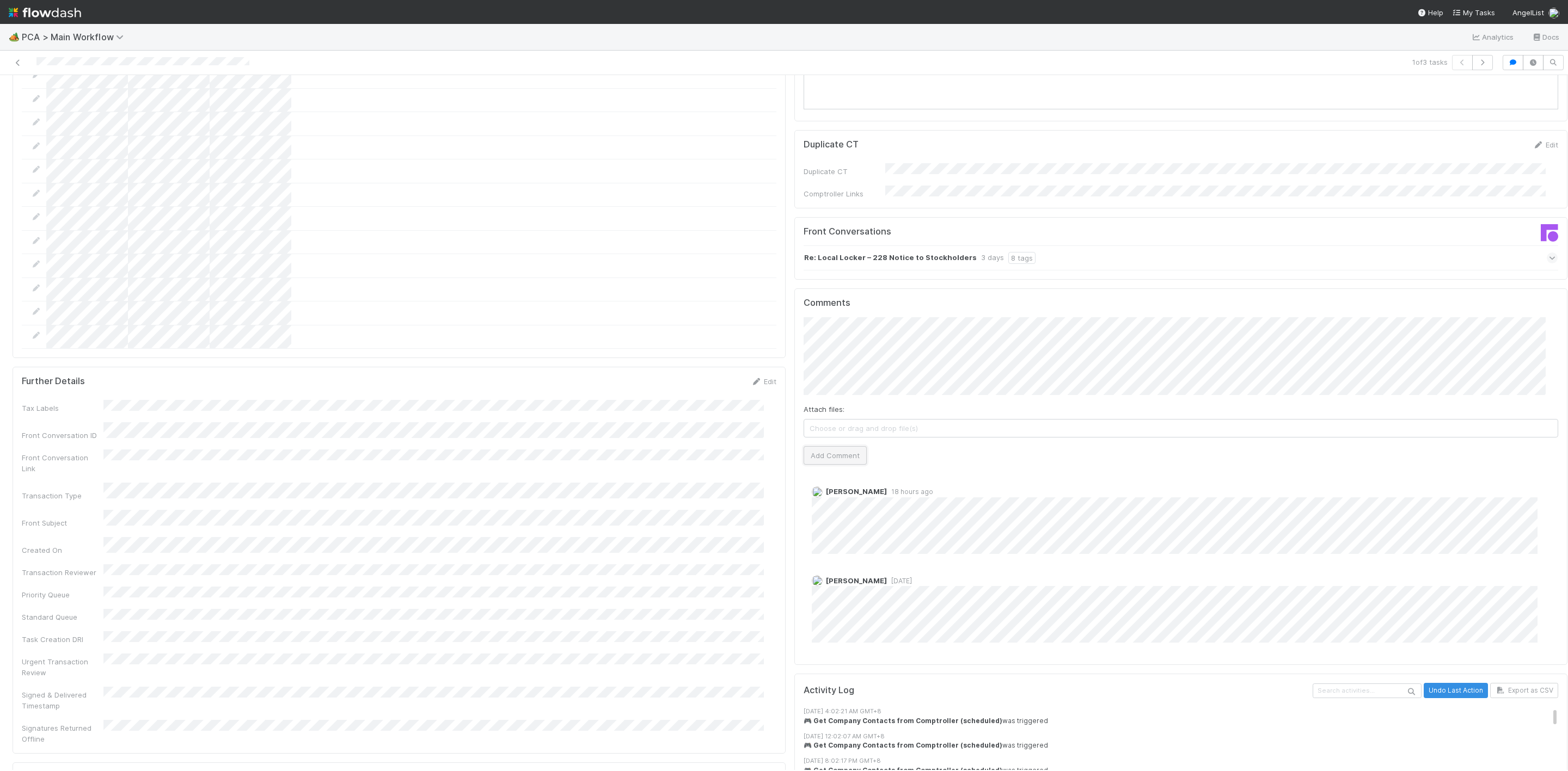
click at [844, 447] on button "Add Comment" at bounding box center [835, 456] width 63 height 19
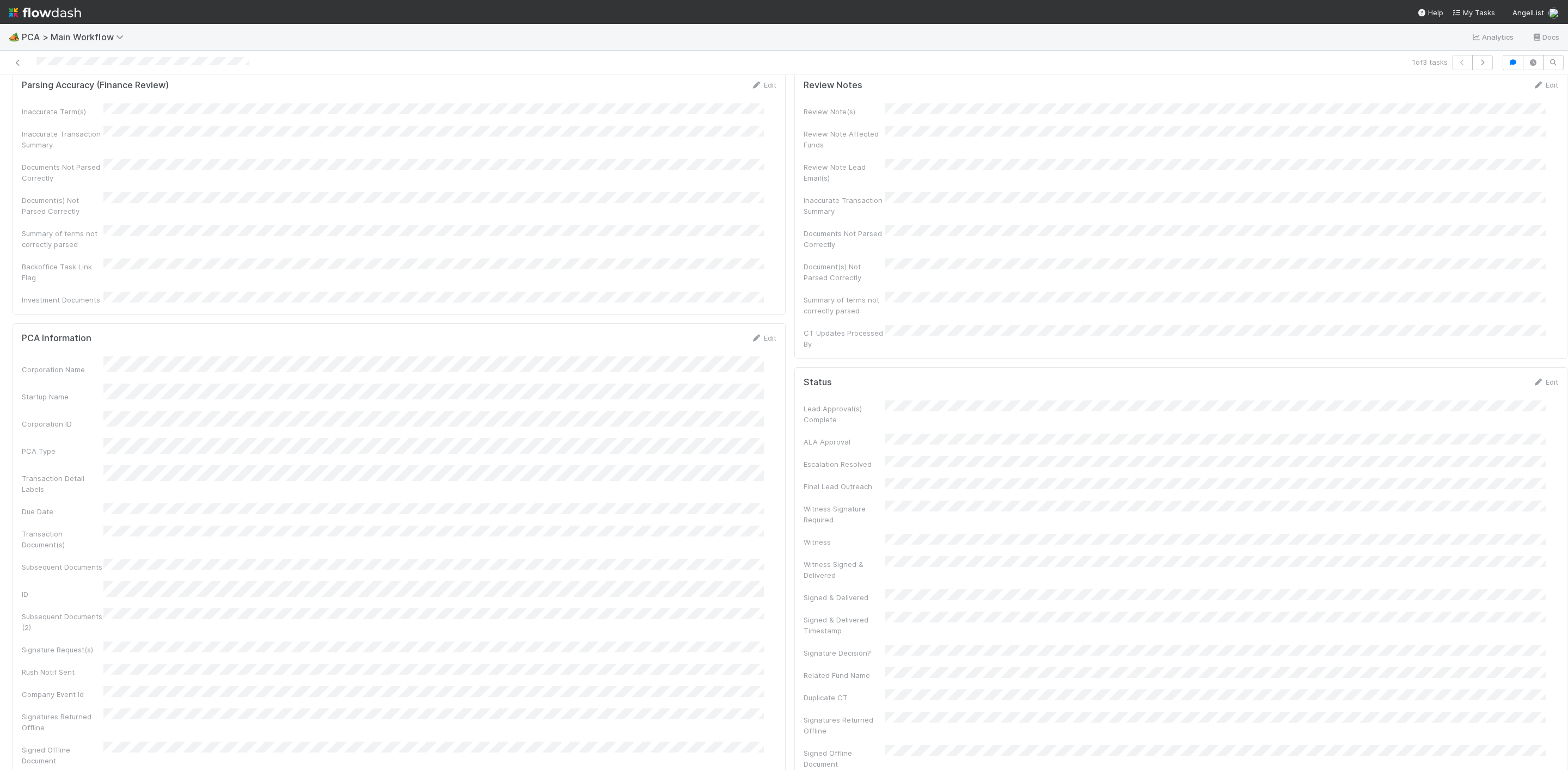
scroll to position [0, 0]
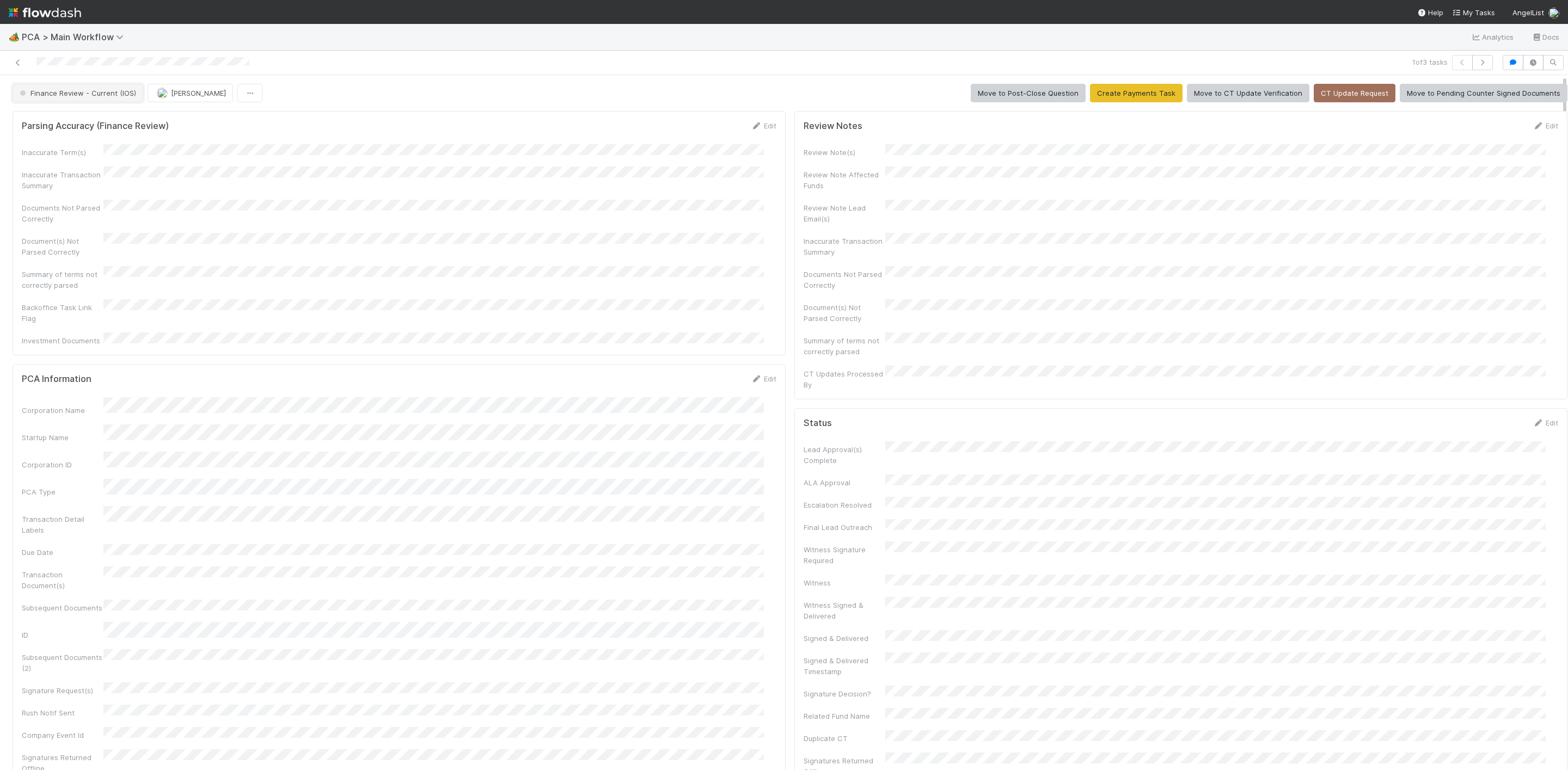
click at [123, 95] on span "Finance Review - Current (IOS)" at bounding box center [77, 93] width 119 height 8
click at [32, 118] on span "IOS - [MEDICAL_DATA]" at bounding box center [60, 121] width 89 height 8
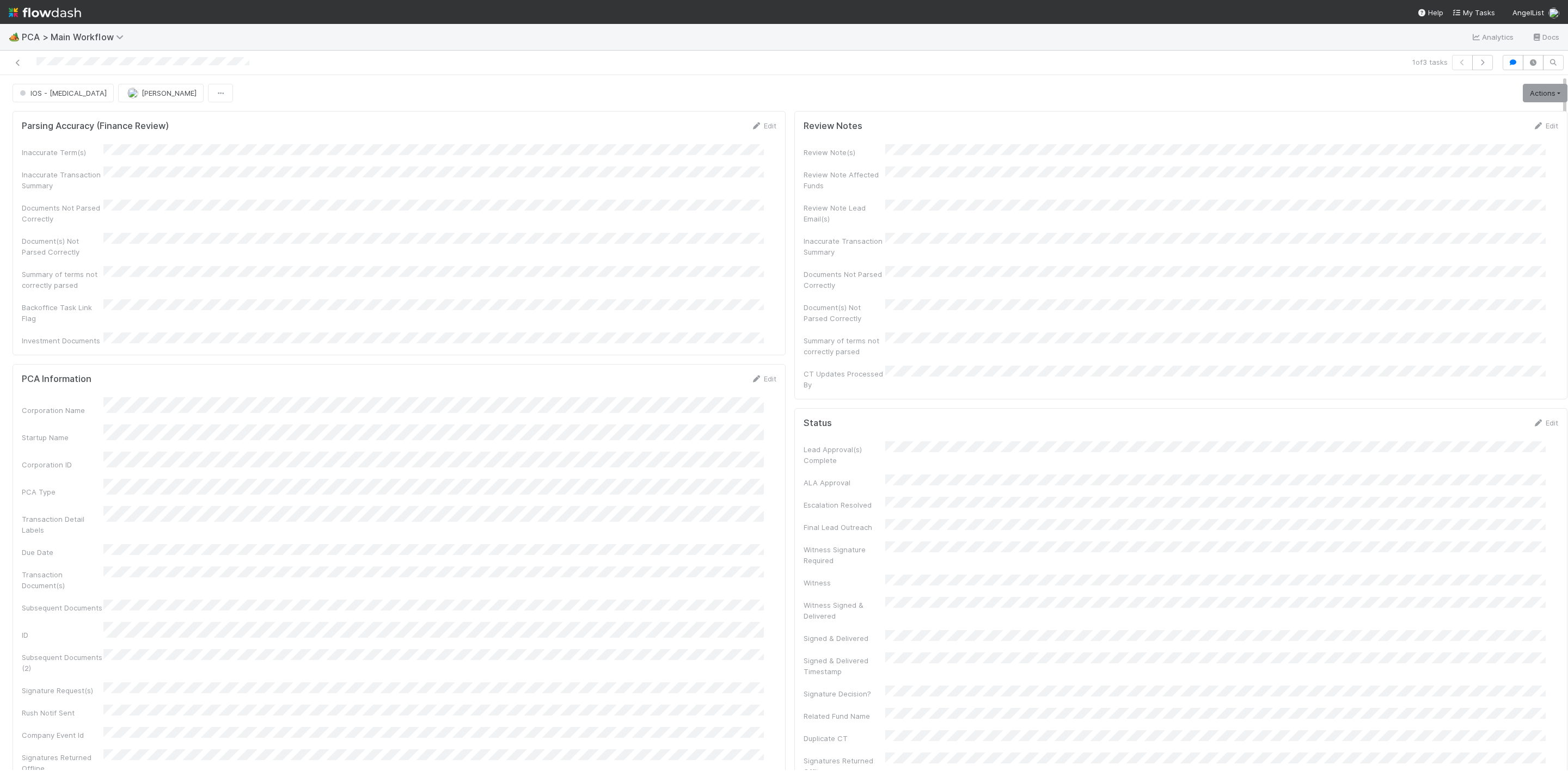
drag, startPoint x: 18, startPoint y: 56, endPoint x: 304, endPoint y: 70, distance: 286.3
click at [18, 56] on div at bounding box center [379, 62] width 749 height 15
click at [18, 60] on icon at bounding box center [19, 63] width 11 height 7
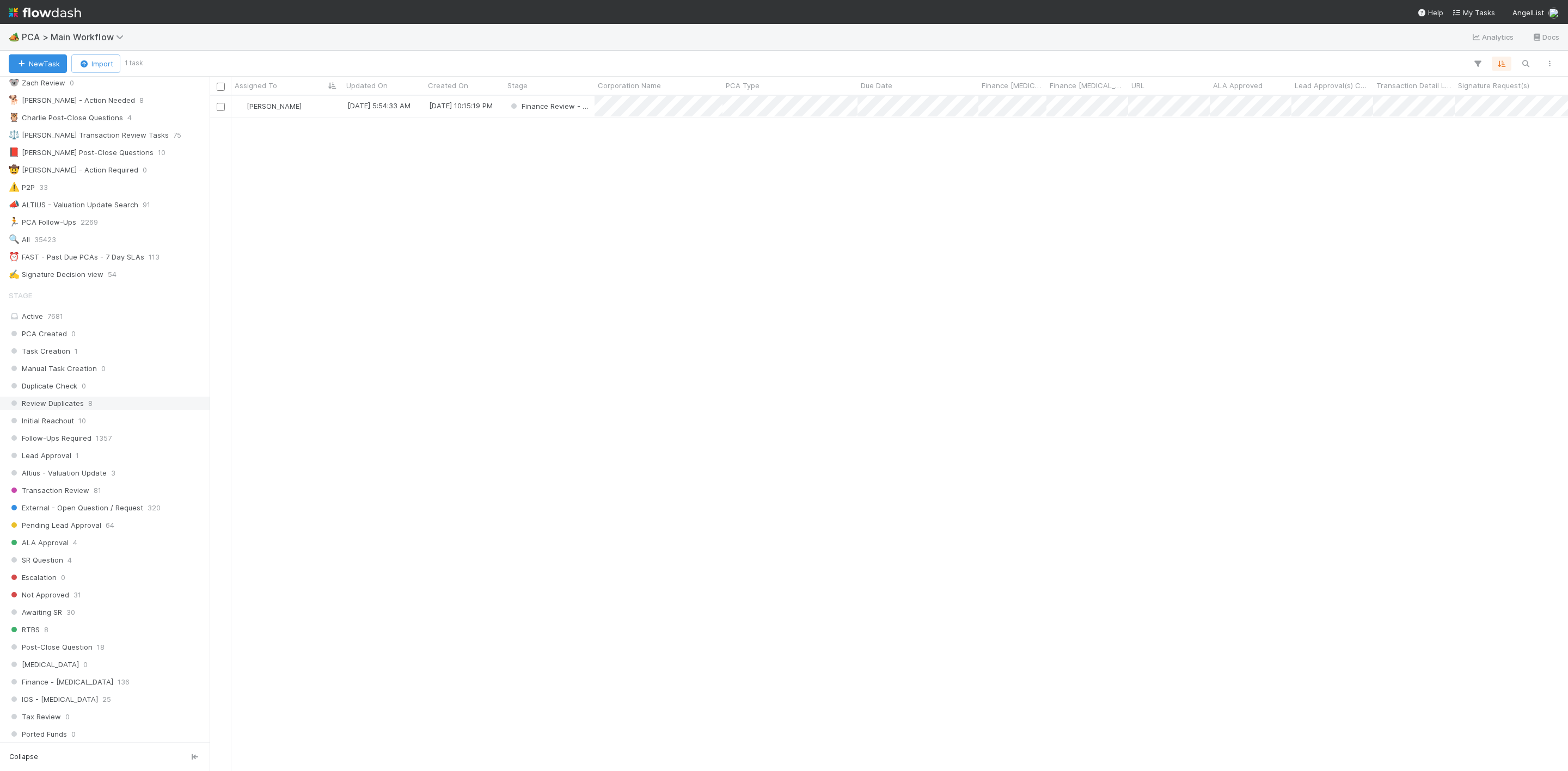
scroll to position [163, 0]
click at [141, 250] on div "⏰ FAST - Past Due PCAs - 7 Day SLAs" at bounding box center [76, 244] width 135 height 14
click at [77, 251] on div "⏰ FAST - Past Due PCAs - 7 Day SLAs" at bounding box center [76, 244] width 135 height 14
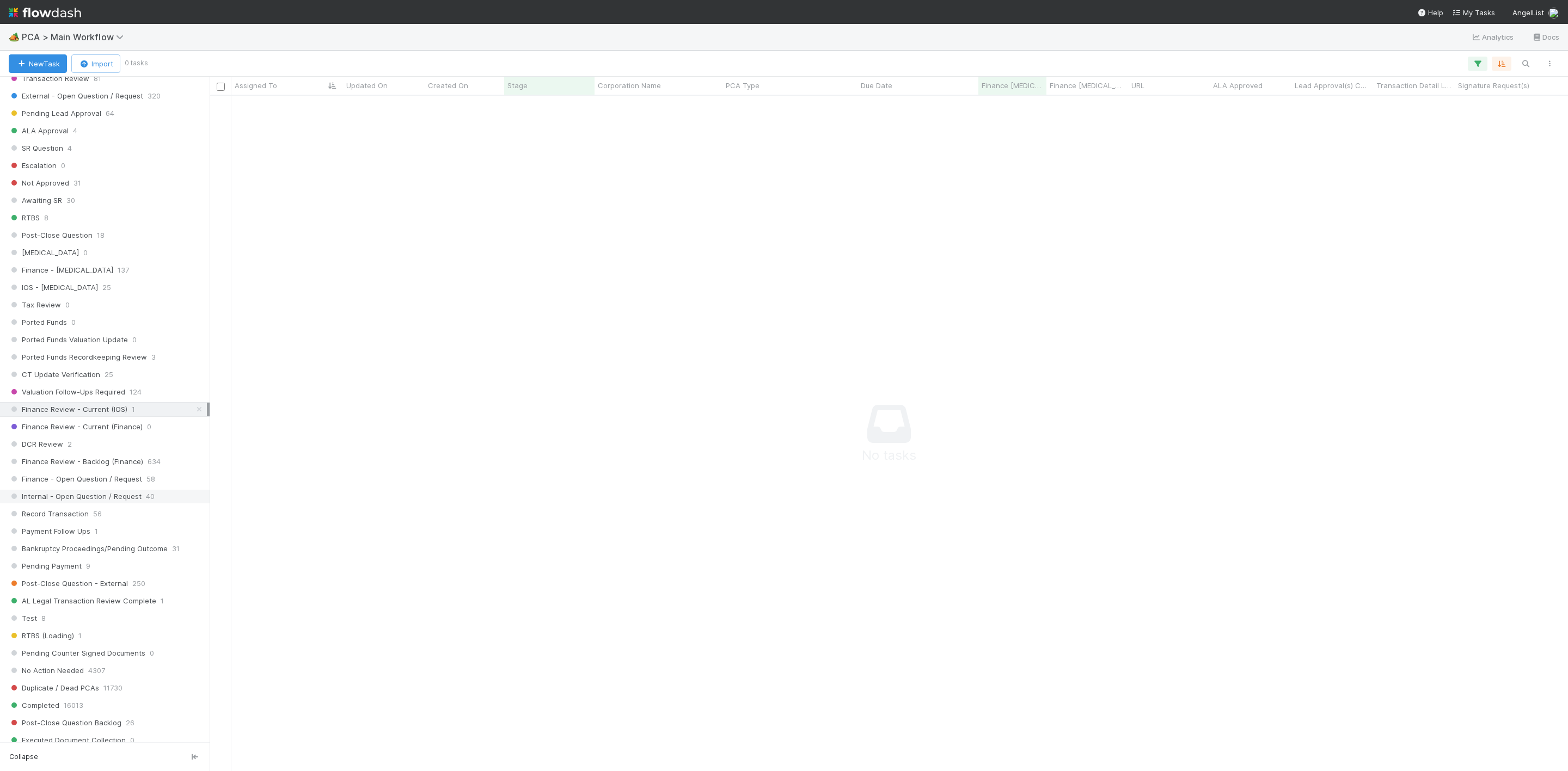
scroll to position [572, 0]
click at [96, 442] on div "DCR Review 2" at bounding box center [108, 435] width 198 height 14
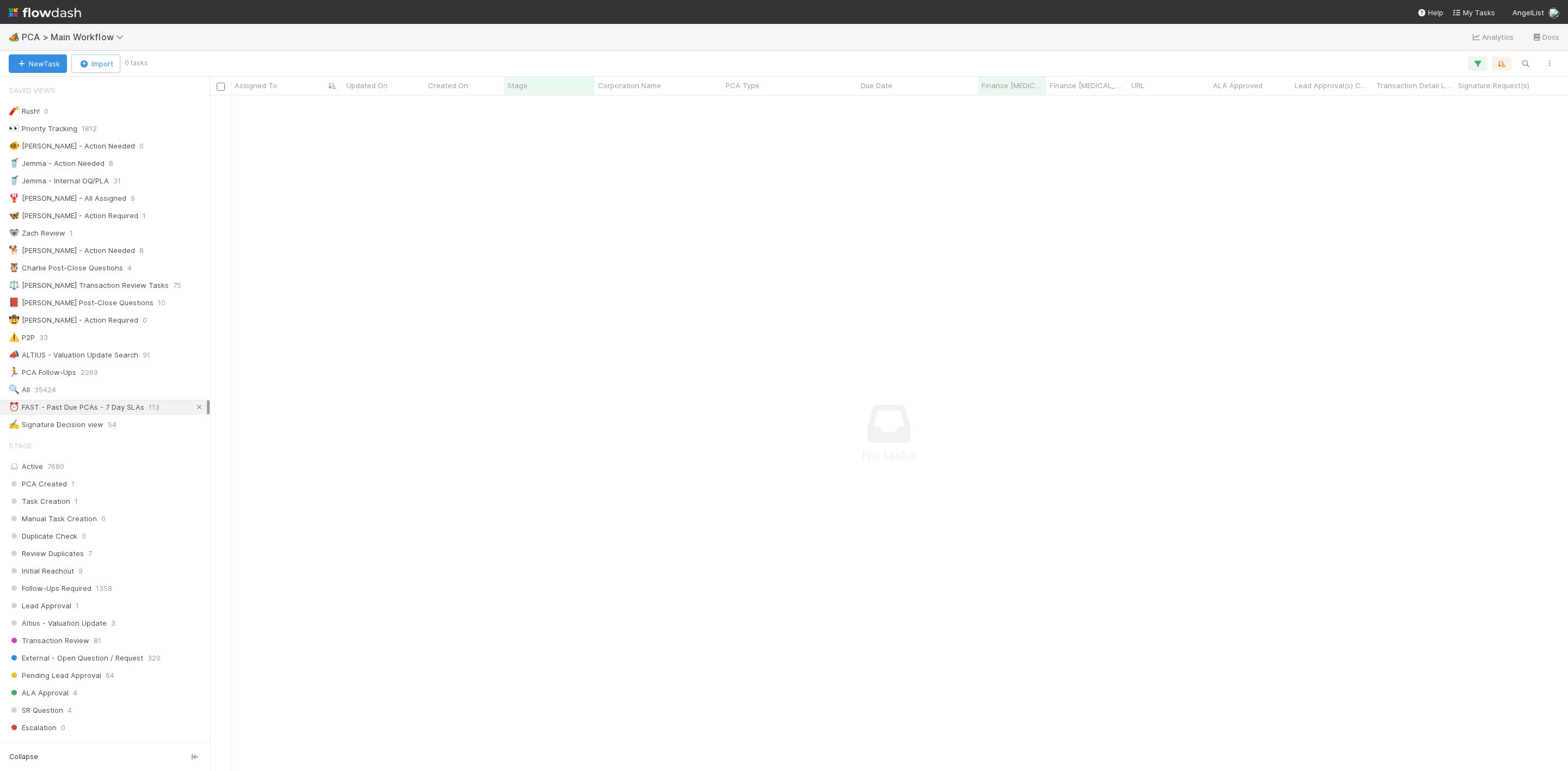
click at [194, 411] on icon at bounding box center [199, 408] width 11 height 7
click at [137, 414] on div "⏰ FAST - Past Due PCAs - 7 Day SLAs" at bounding box center [76, 407] width 135 height 14
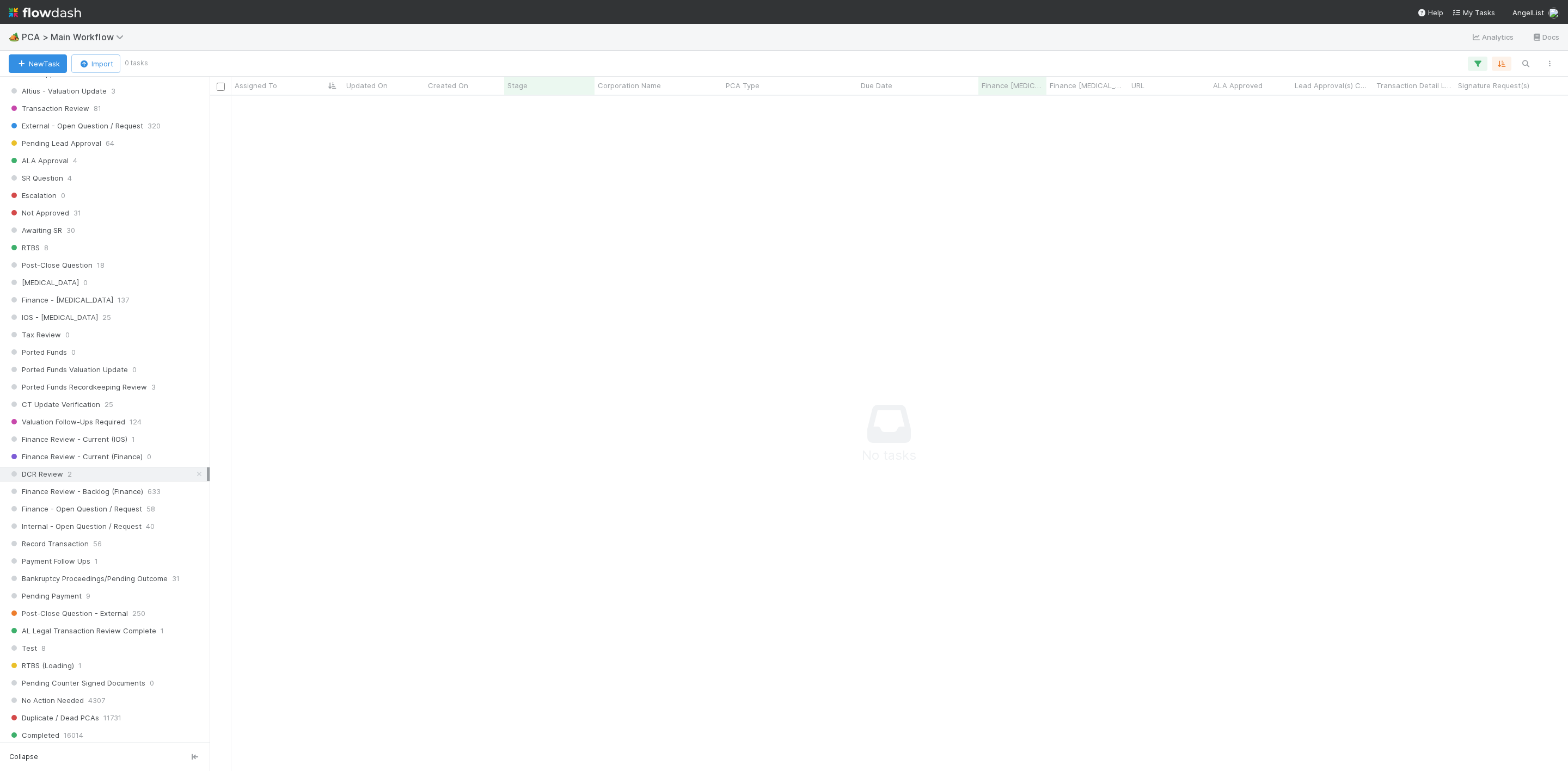
scroll to position [735, 0]
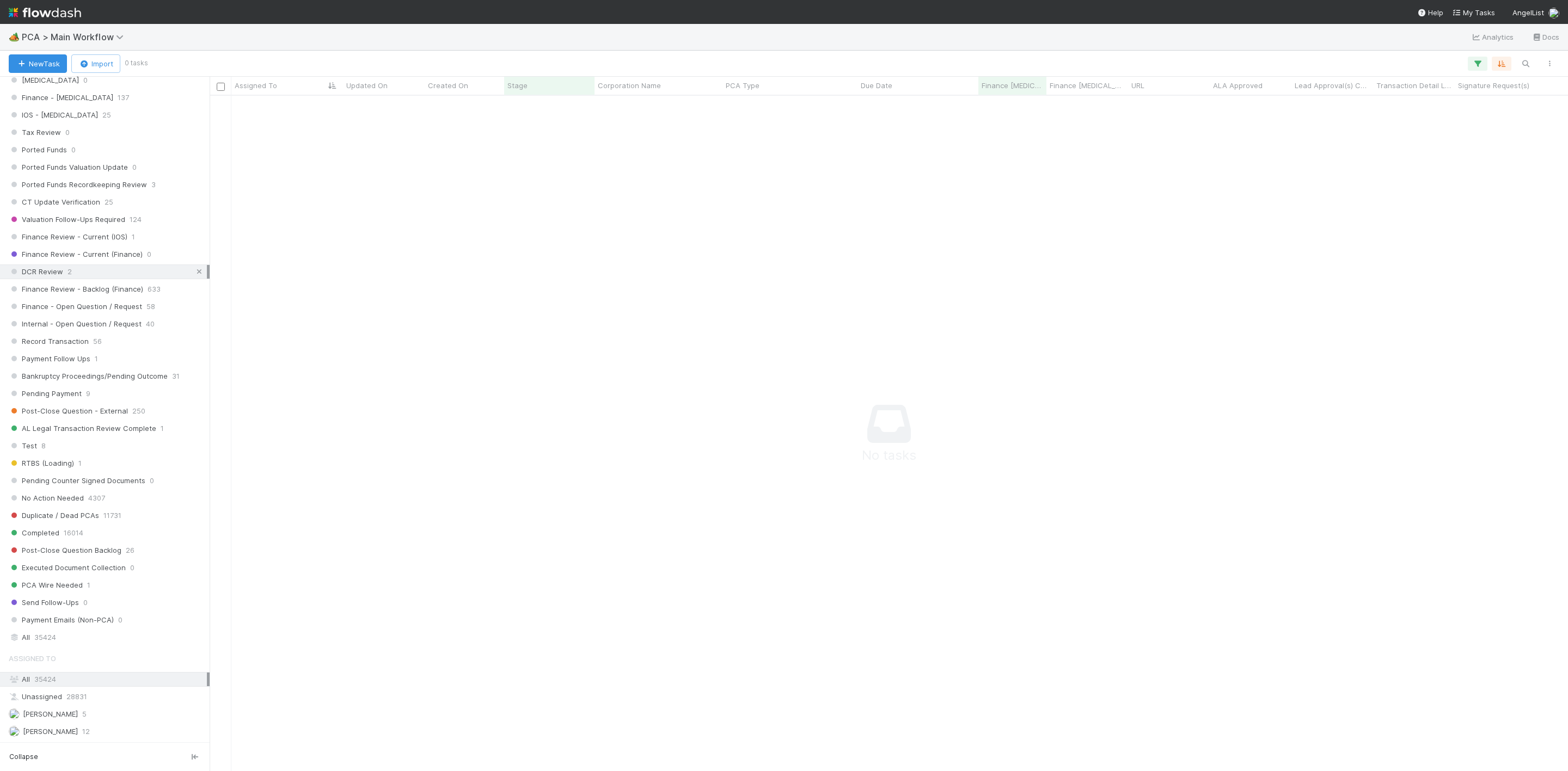
click at [194, 275] on icon at bounding box center [199, 272] width 11 height 7
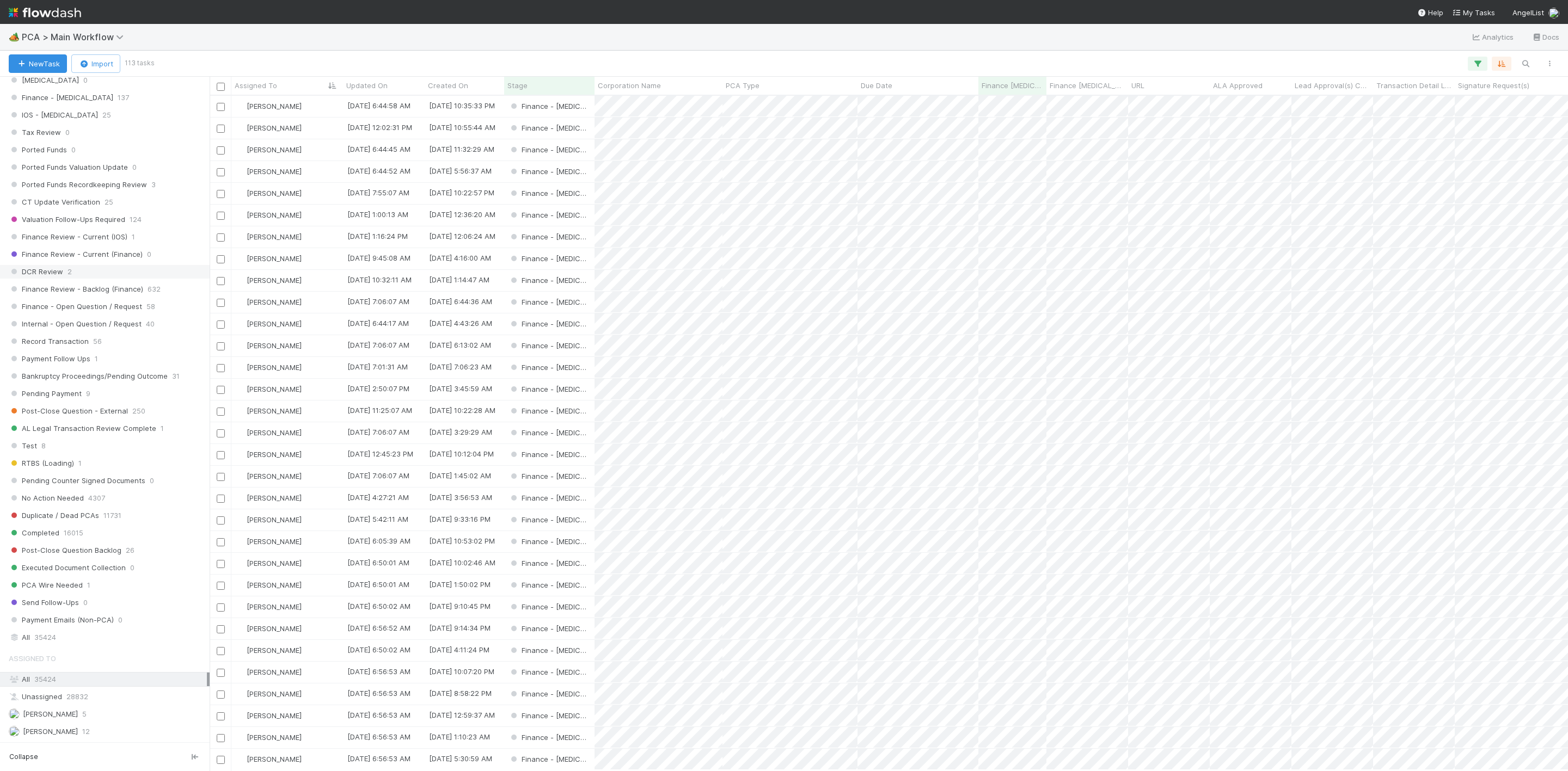
scroll to position [662, 1346]
click at [330, 105] on div "[PERSON_NAME]" at bounding box center [287, 106] width 111 height 21
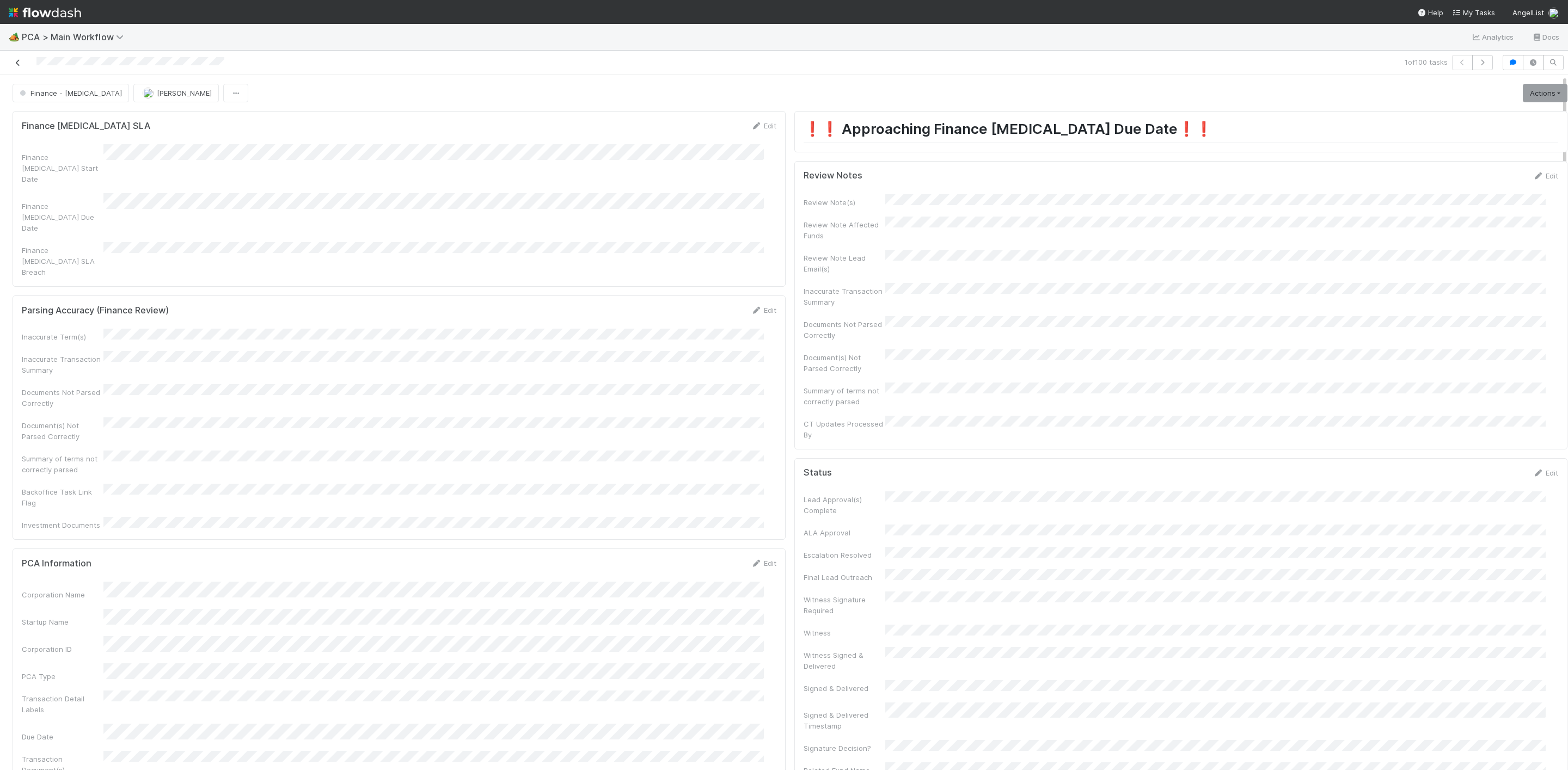
click at [13, 59] on icon at bounding box center [19, 63] width 11 height 7
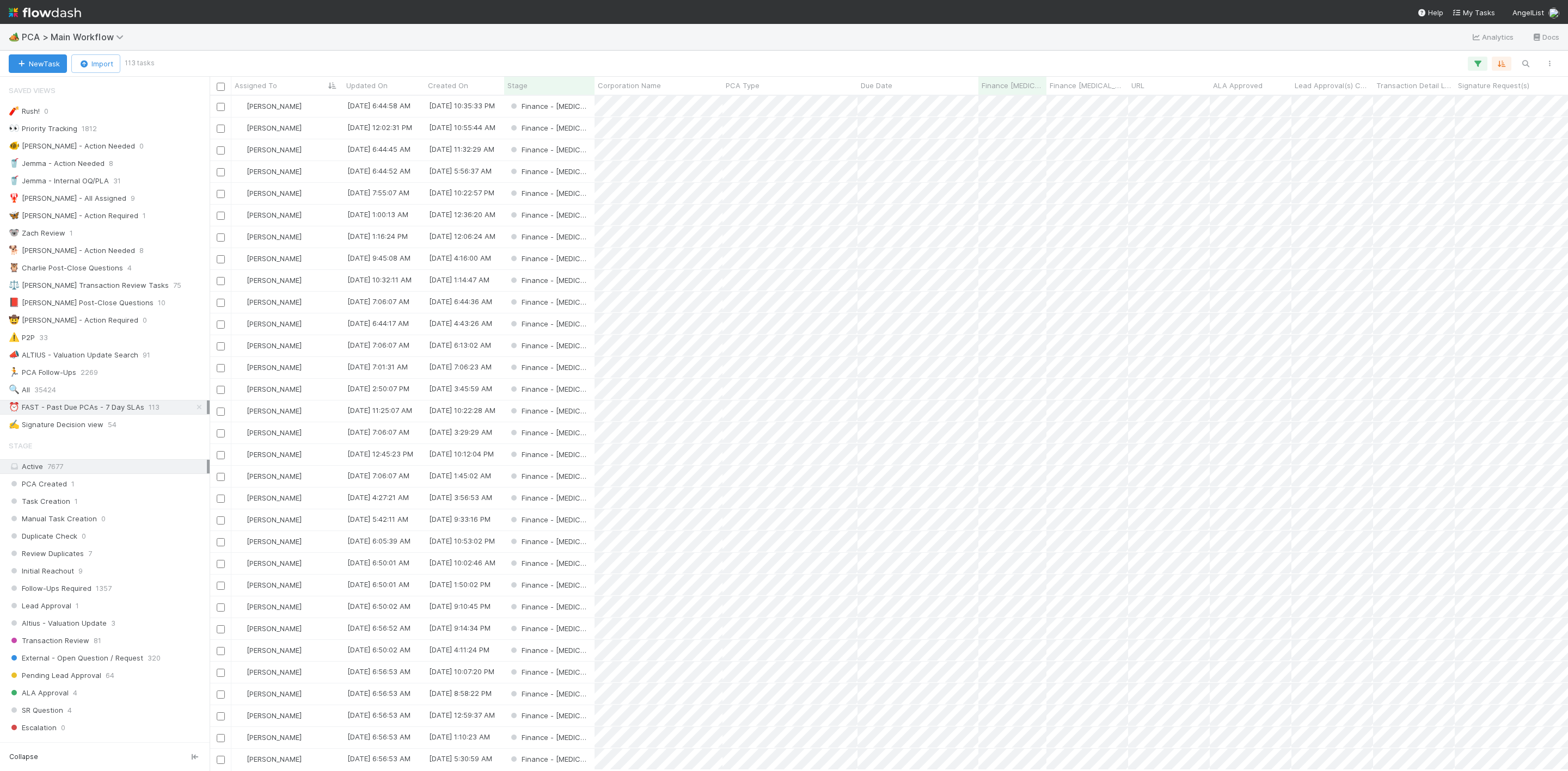
scroll to position [662, 1346]
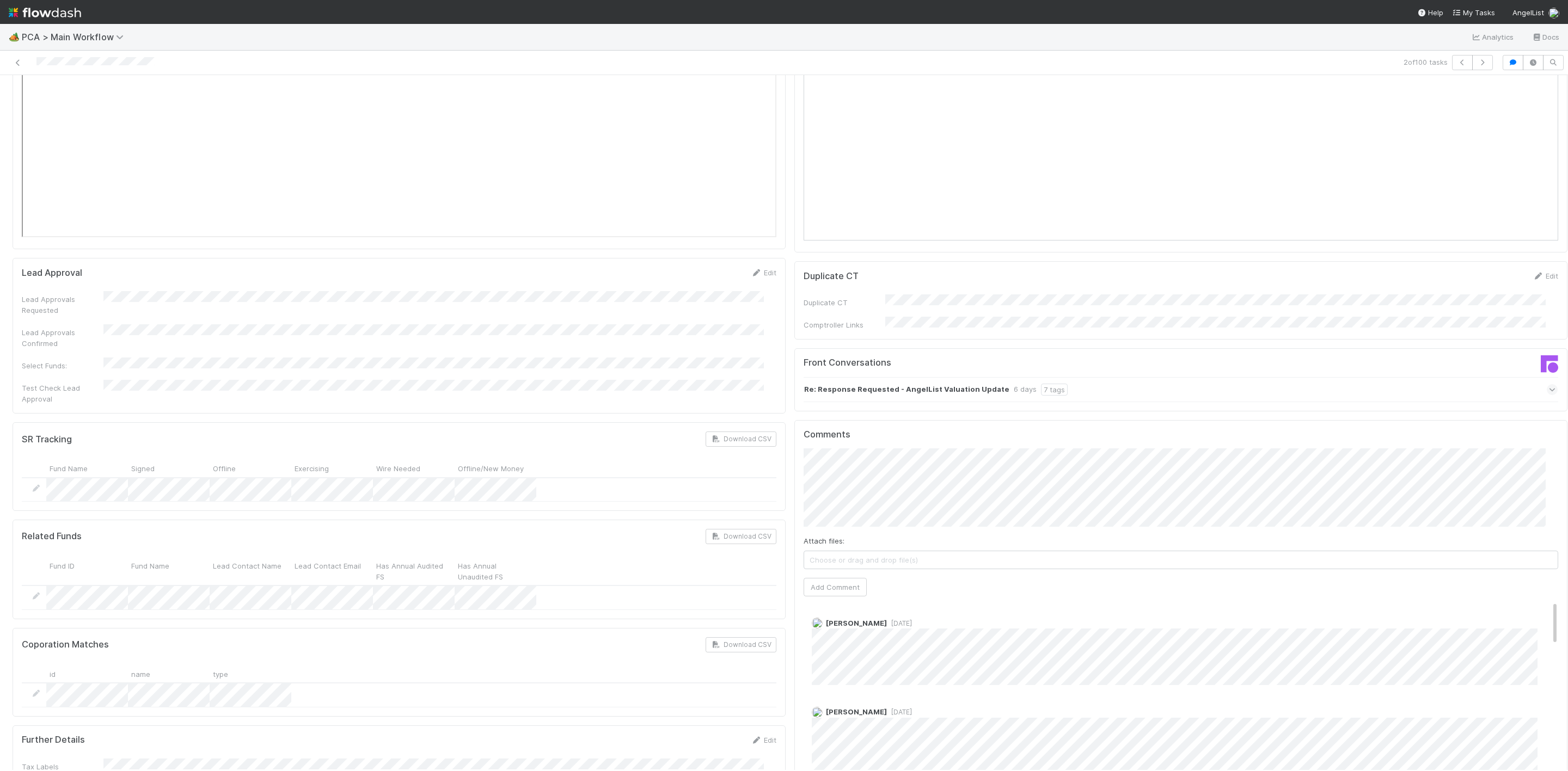
scroll to position [1388, 0]
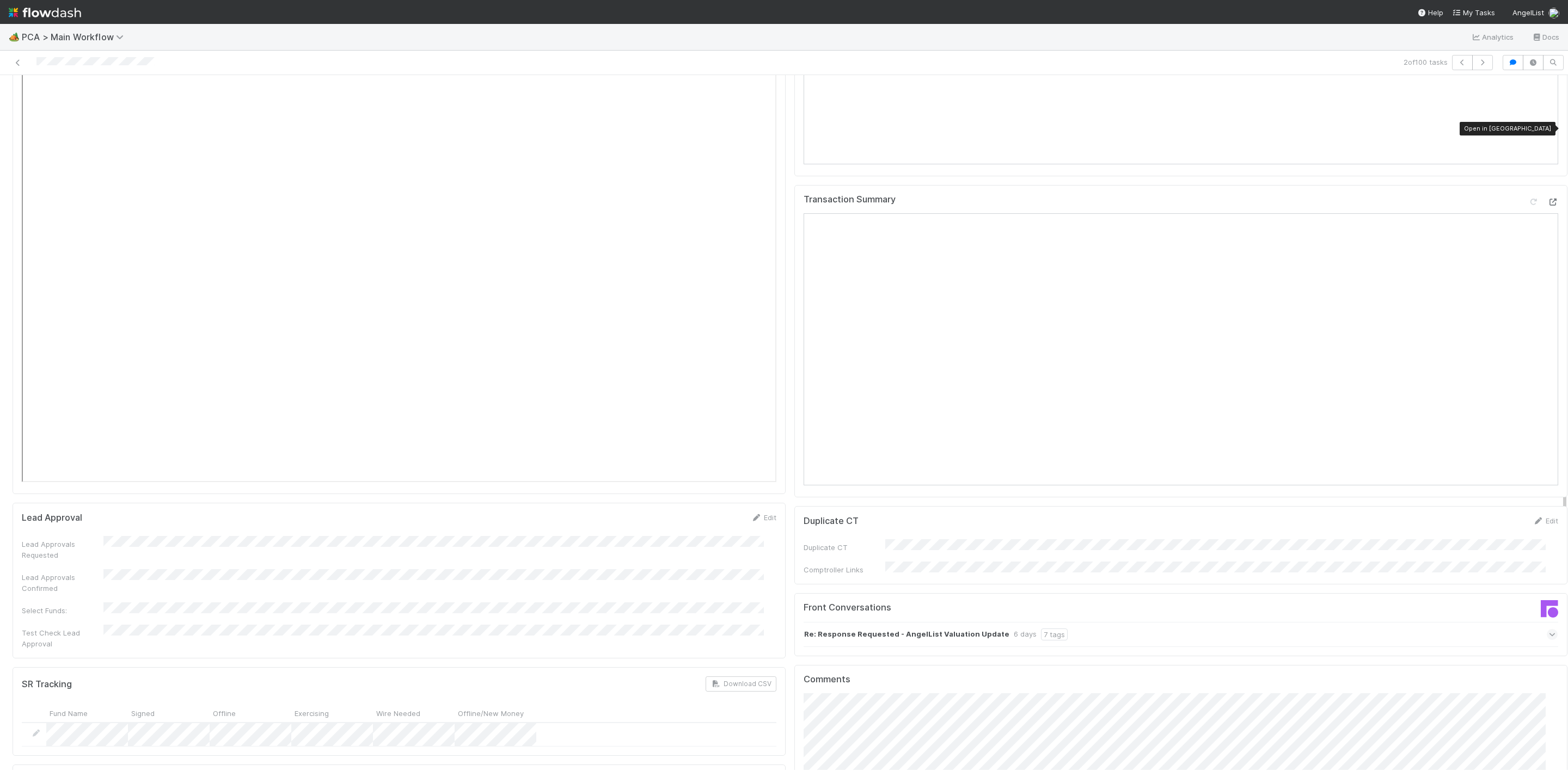
click at [1045, 198] on icon at bounding box center [1553, 202] width 11 height 7
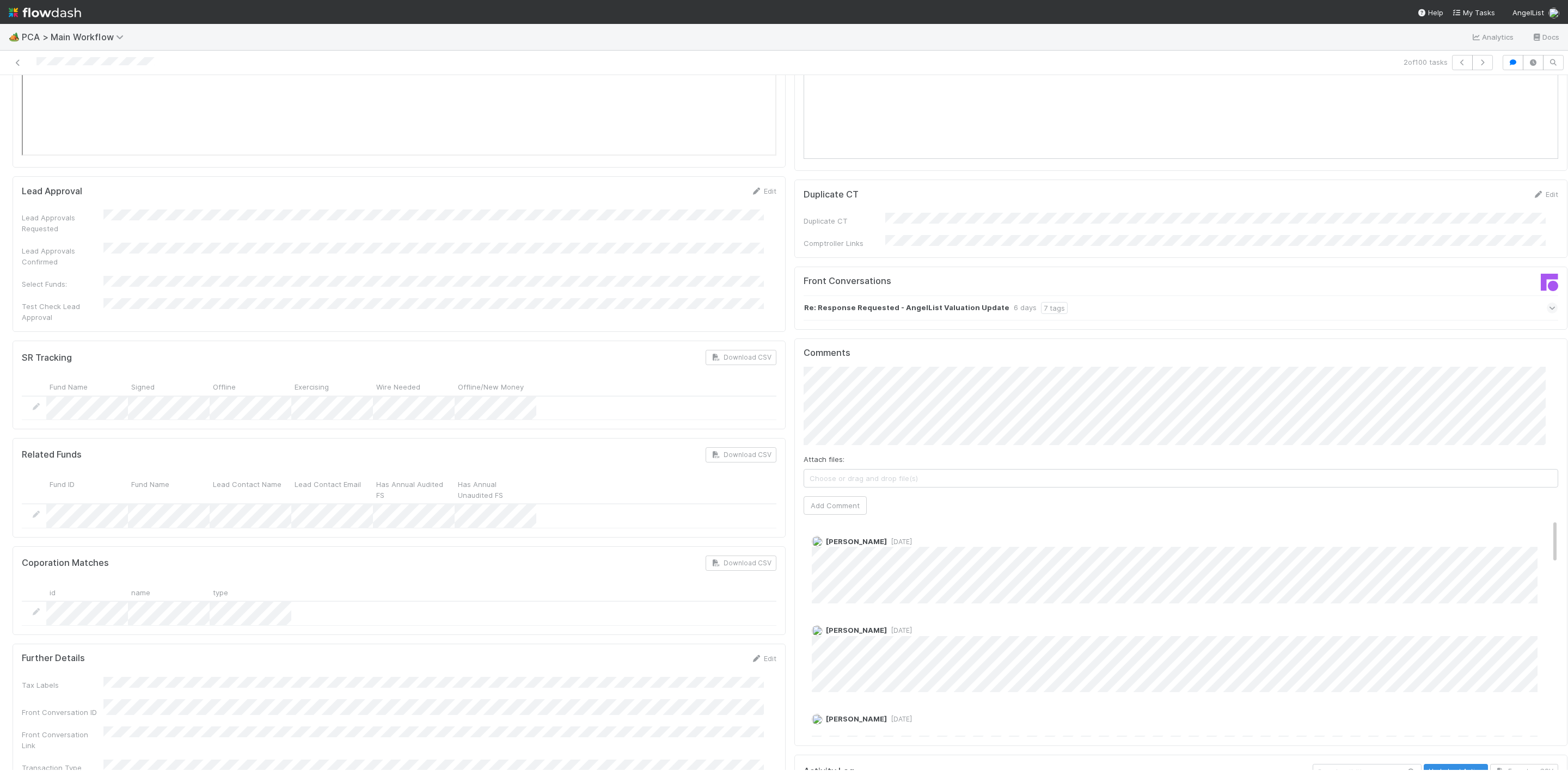
scroll to position [1633, 0]
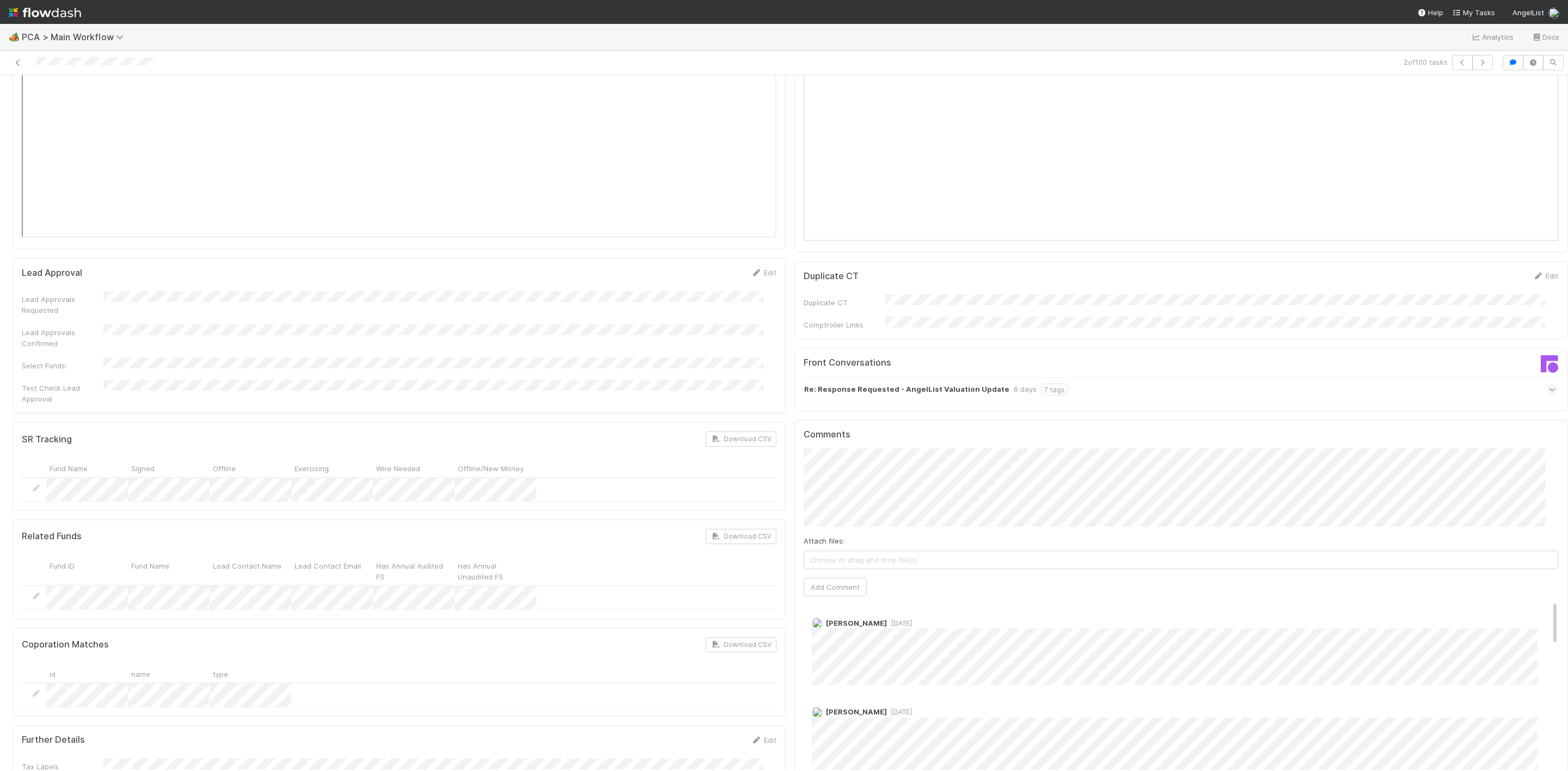
click at [924, 453] on div "Attach files: Choose or drag and drop file(s) Add Comment" at bounding box center [1181, 522] width 755 height 147
click at [766, 387] on div "Finance [MEDICAL_DATA] SLA Edit Finance [MEDICAL_DATA] Start Date Finance [MEDI…" at bounding box center [790, 143] width 1564 height 3339
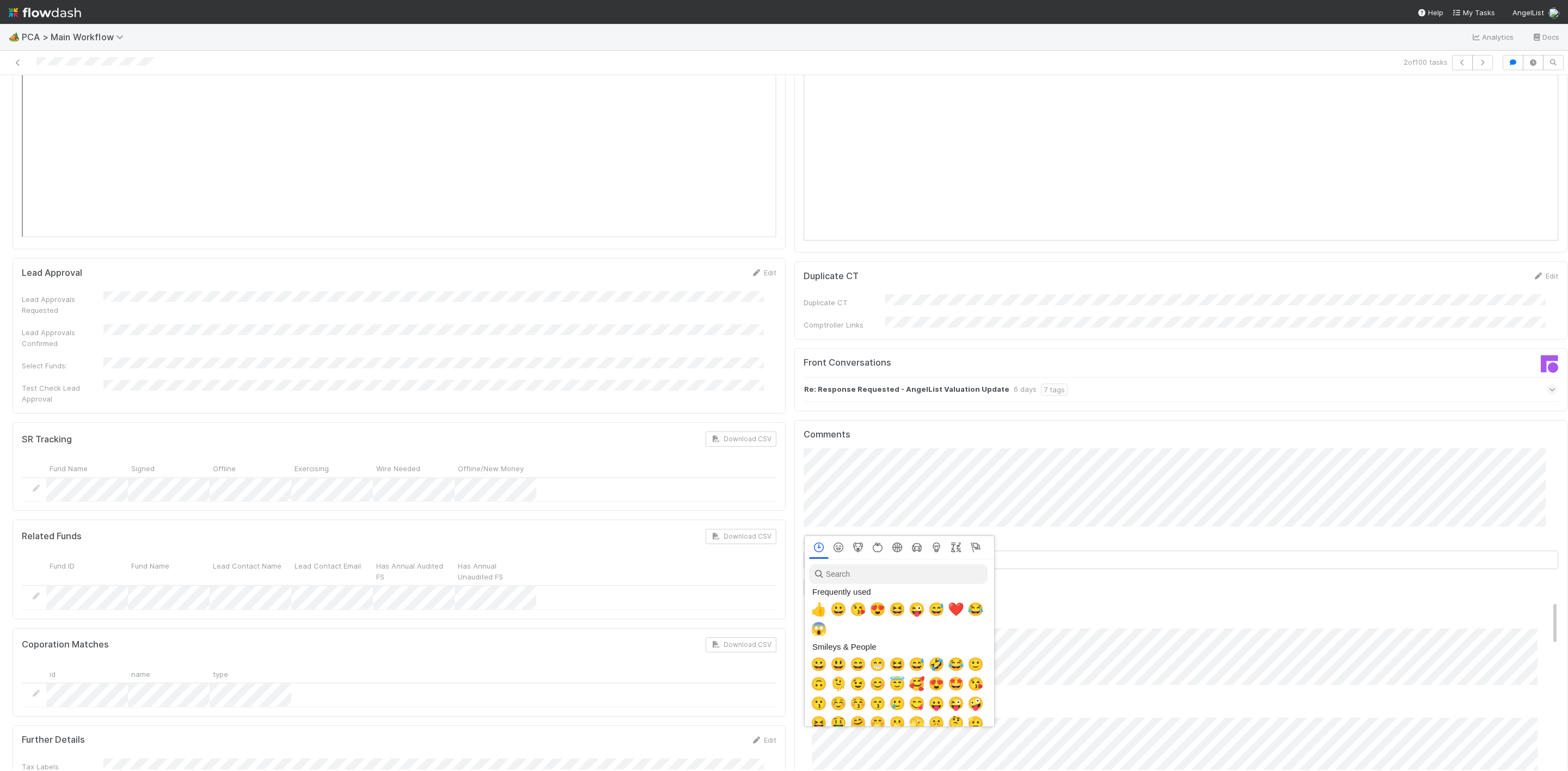
click at [843, 513] on input "search" at bounding box center [899, 574] width 179 height 19
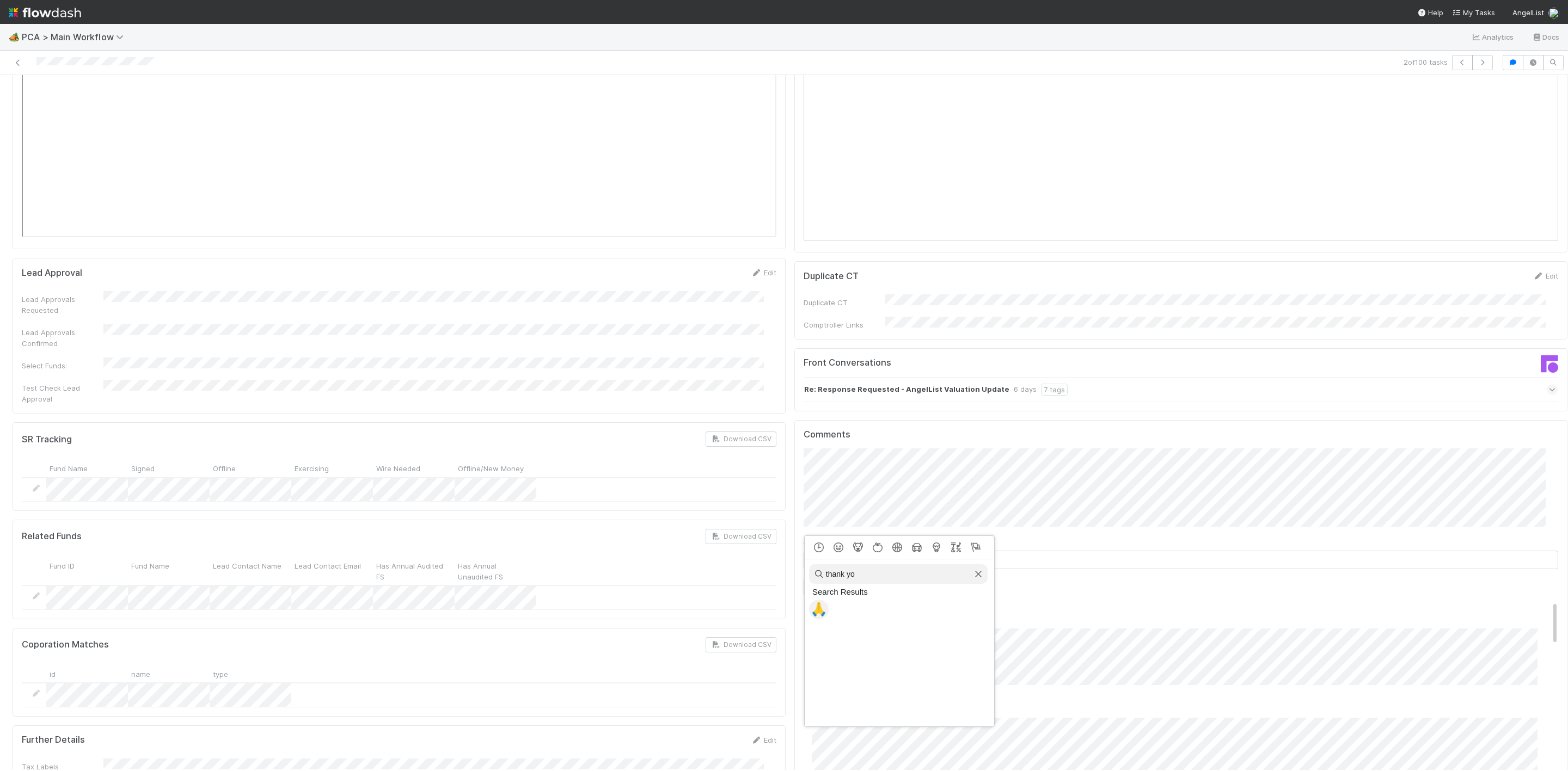
type input "thank you"
drag, startPoint x: 878, startPoint y: 575, endPoint x: 806, endPoint y: 572, distance: 72.1
click at [806, 513] on div "thank you" at bounding box center [900, 571] width 192 height 25
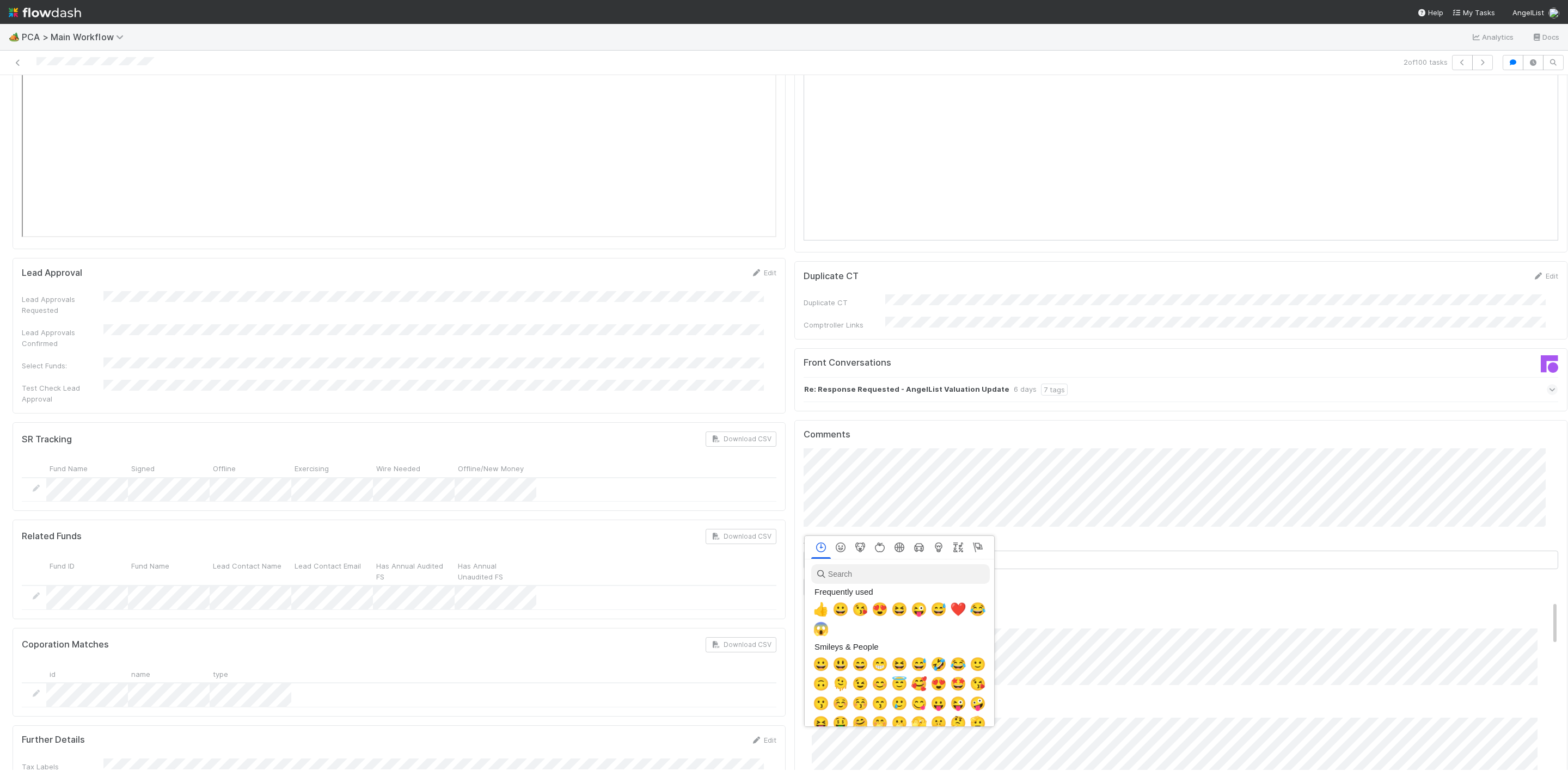
click at [1042, 426] on div at bounding box center [784, 386] width 1568 height 771
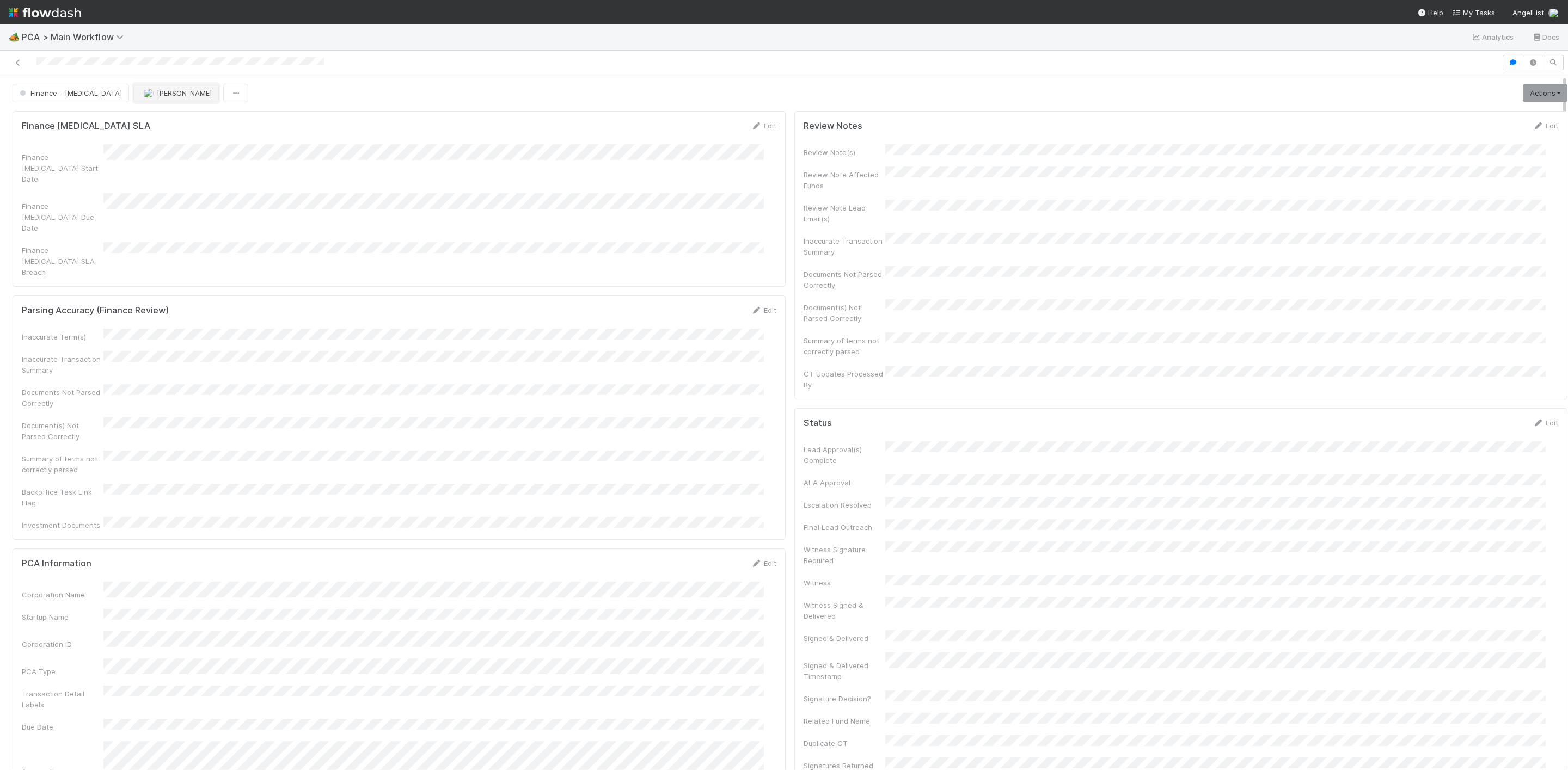
click at [157, 90] on span "Marvey Fuentes" at bounding box center [184, 93] width 55 height 8
click at [147, 127] on div "Janice Garcia you" at bounding box center [160, 121] width 153 height 19
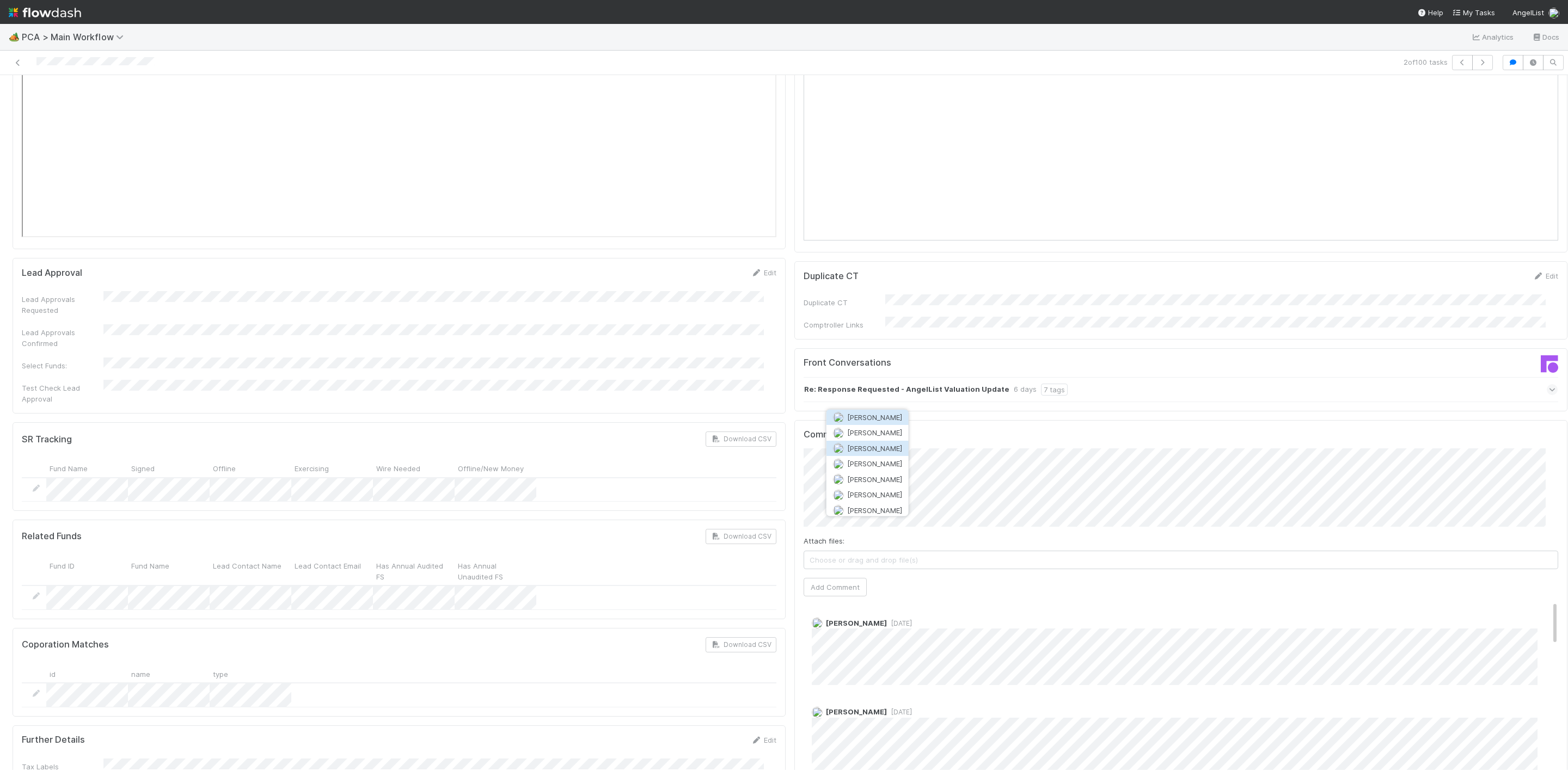
click at [868, 447] on span "Charlie Bell" at bounding box center [874, 448] width 55 height 8
click at [742, 416] on div "Finance ICU SLA Edit Finance ICU Start Date Finance ICU Due Date Finance ICU SL…" at bounding box center [790, 143] width 1564 height 3339
click at [795, 445] on div "Comments Attach files: Choose or drag and drop file(s) Add Comment Charlie Bell…" at bounding box center [1181, 624] width 773 height 408
click at [795, 510] on div "Comments Attach files: Choose or drag and drop file(s) Add Comment Charlie Bell…" at bounding box center [1181, 624] width 773 height 408
click at [804, 578] on button "Add Comment" at bounding box center [835, 588] width 63 height 19
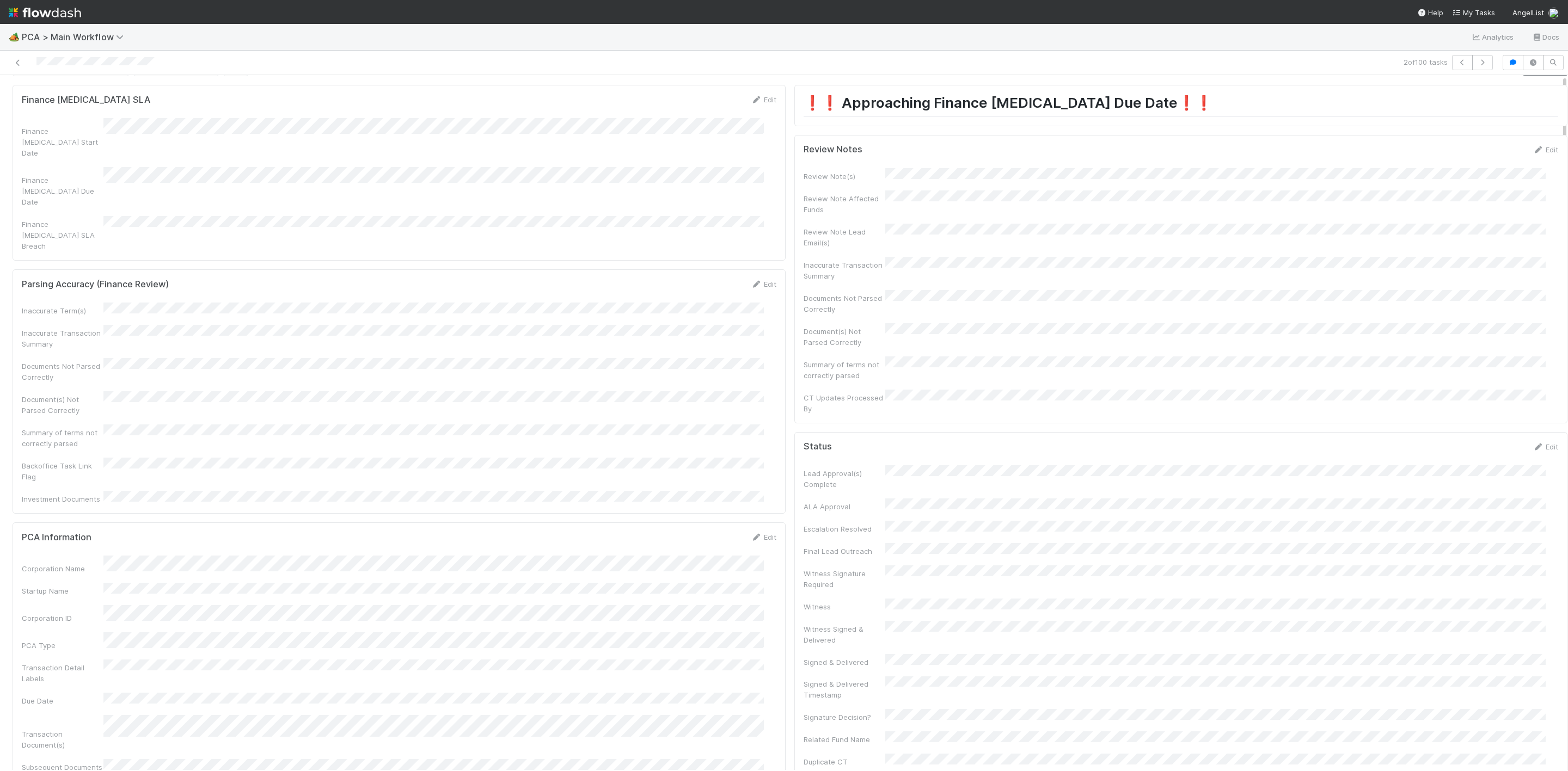
scroll to position [0, 0]
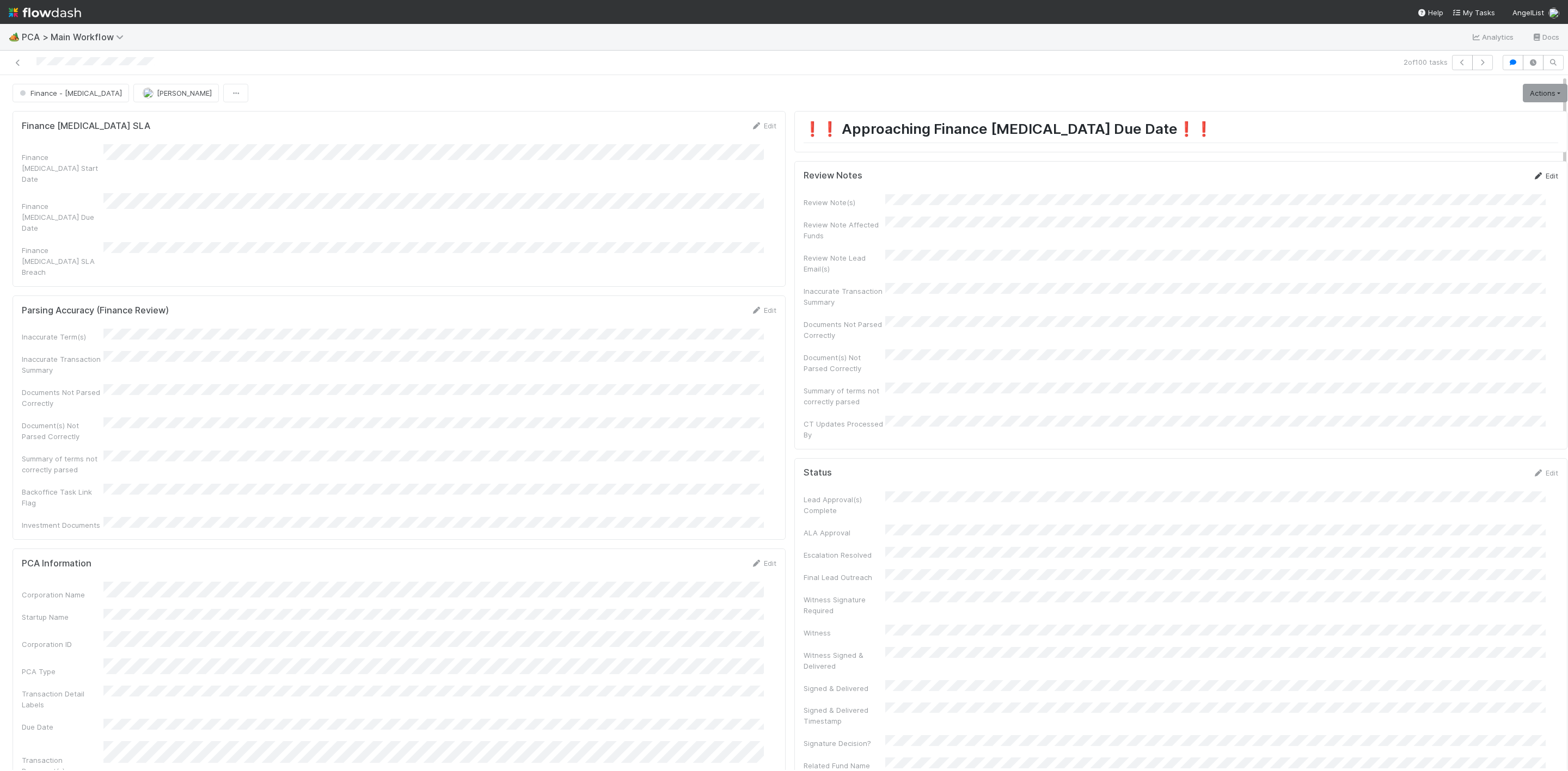
click at [1533, 180] on link "Edit" at bounding box center [1546, 175] width 26 height 8
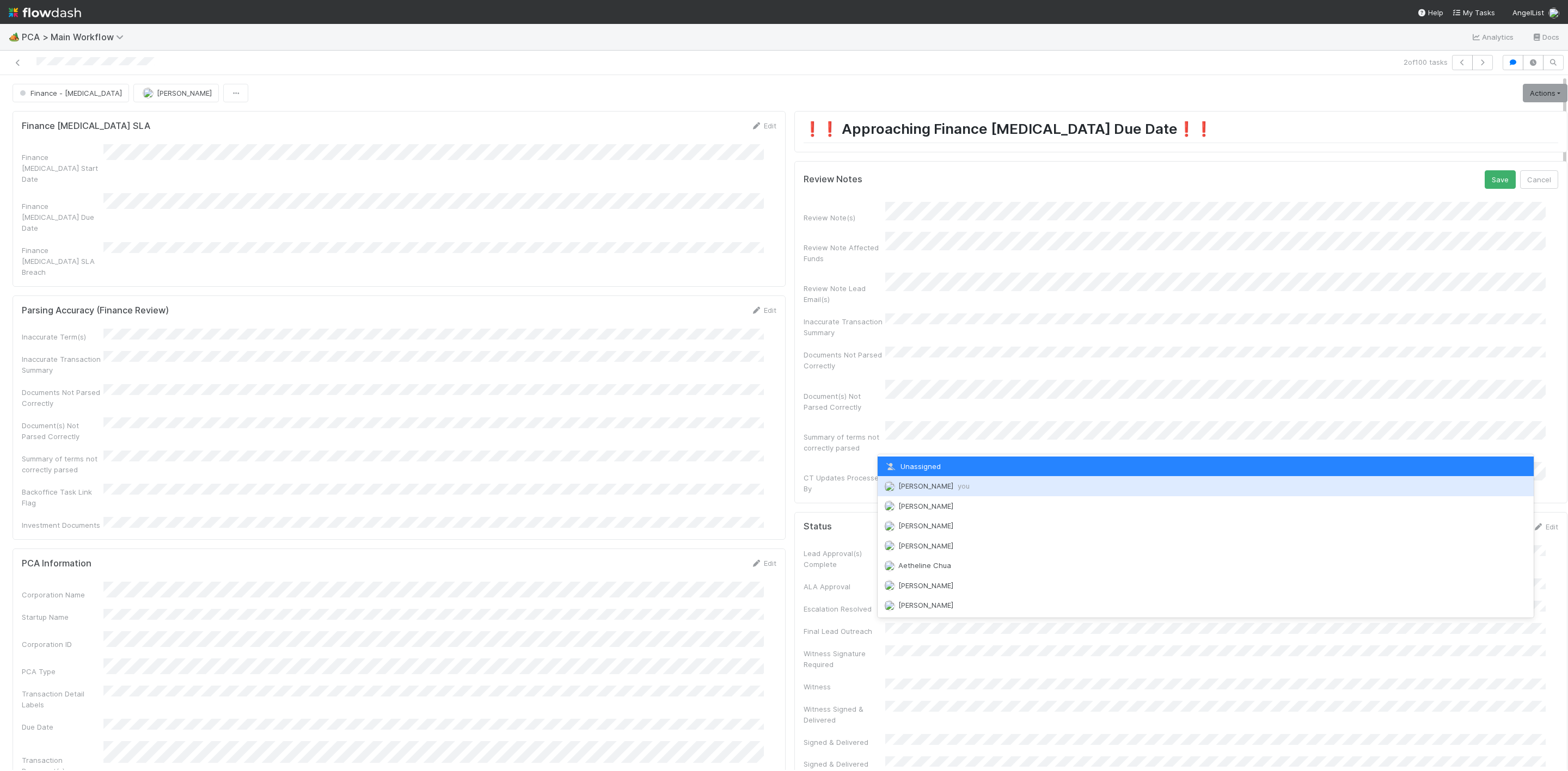
drag, startPoint x: 905, startPoint y: 486, endPoint x: 1113, endPoint y: 382, distance: 232.6
click at [906, 487] on span "Janice Garcia you" at bounding box center [934, 486] width 71 height 8
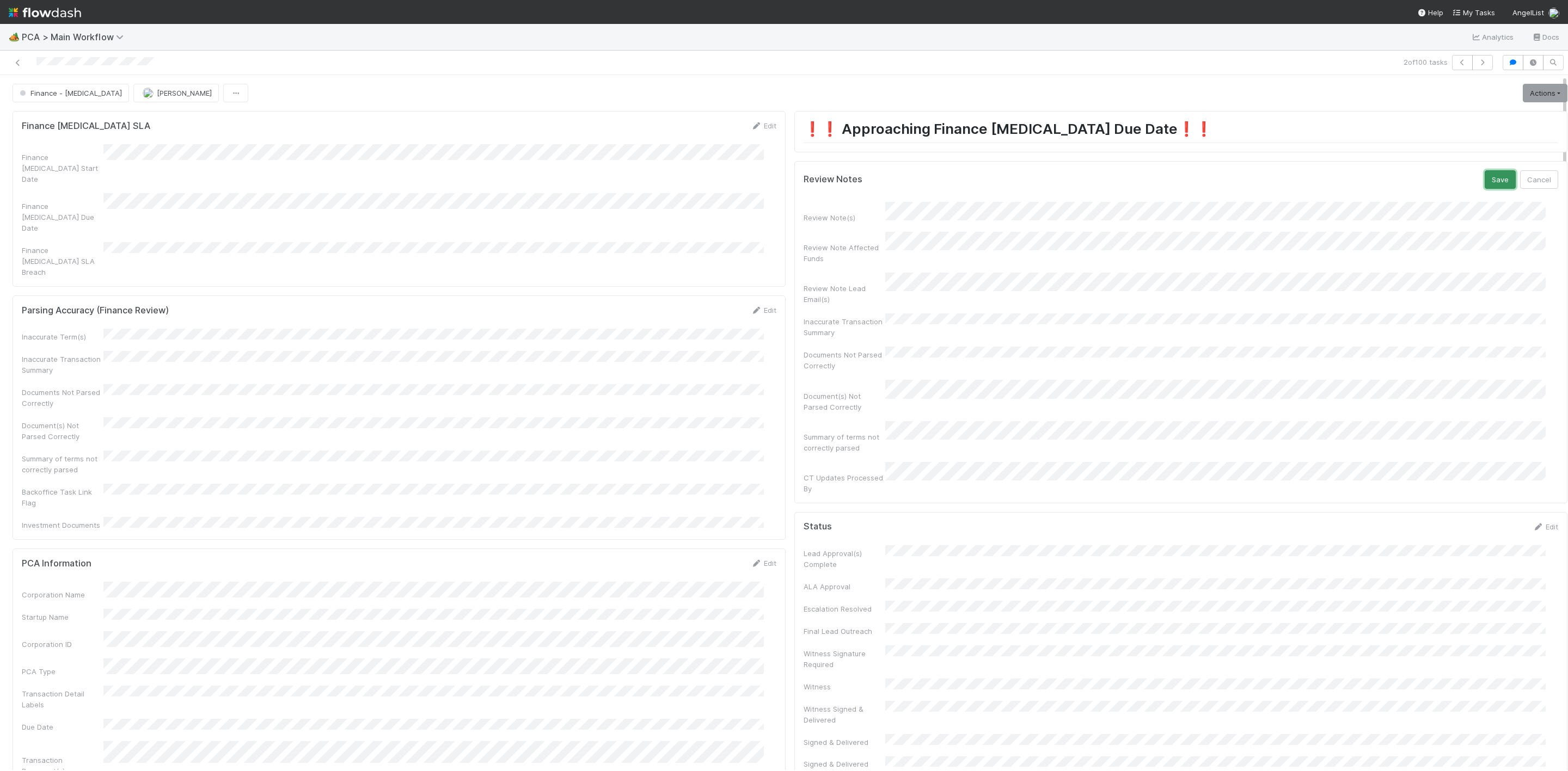
drag, startPoint x: 1473, startPoint y: 183, endPoint x: 1526, endPoint y: 92, distance: 105.3
click at [1485, 183] on button "Save" at bounding box center [1500, 180] width 31 height 19
click at [1527, 87] on link "Actions" at bounding box center [1546, 93] width 45 height 19
click at [1430, 193] on button "Move to DCR Review" at bounding box center [1483, 193] width 176 height 15
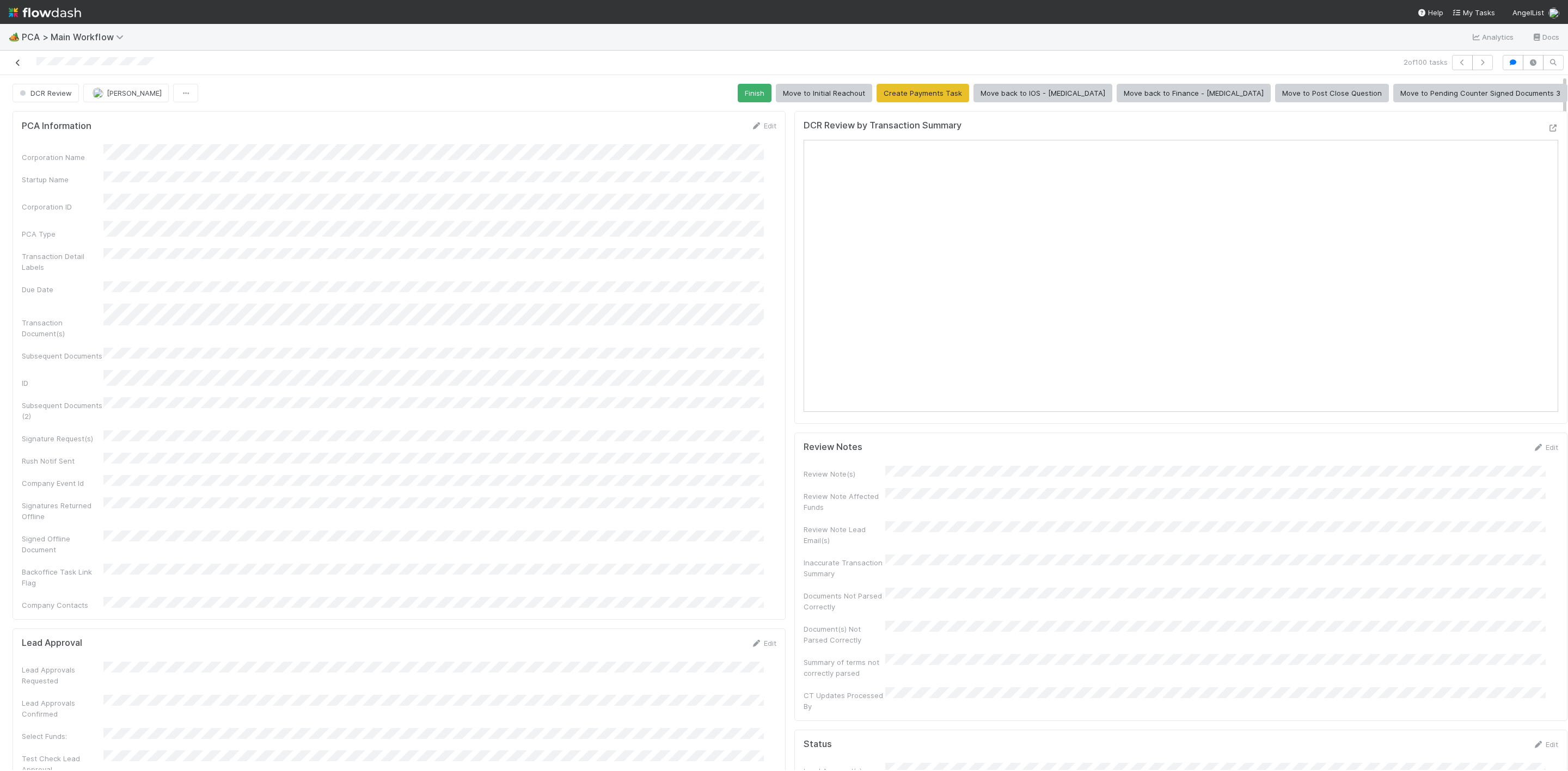
click at [17, 61] on icon at bounding box center [19, 63] width 11 height 7
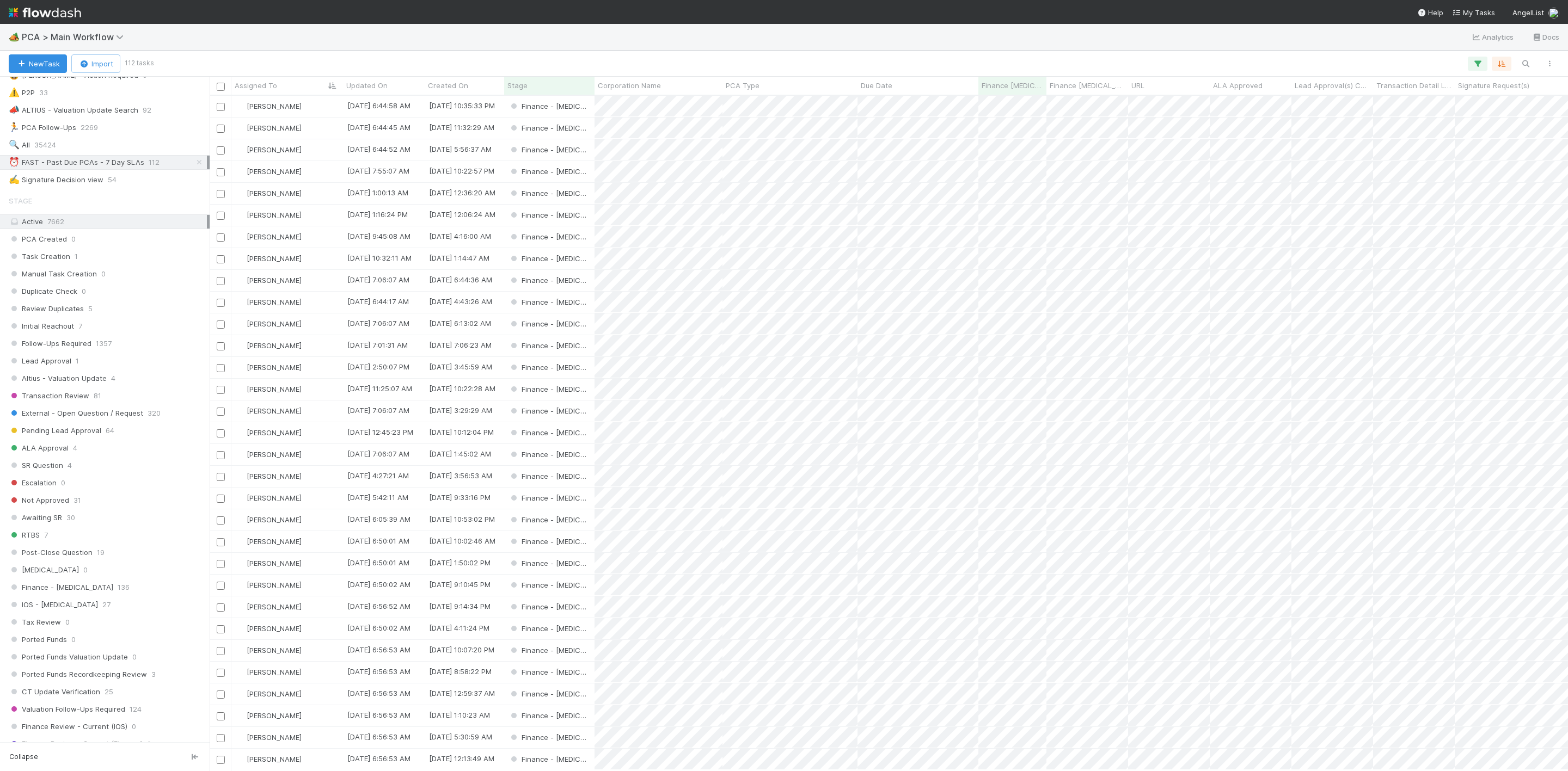
drag, startPoint x: 580, startPoint y: 129, endPoint x: 723, endPoint y: 6, distance: 188.6
click at [580, 129] on div "Finance - [MEDICAL_DATA]" at bounding box center [549, 128] width 90 height 21
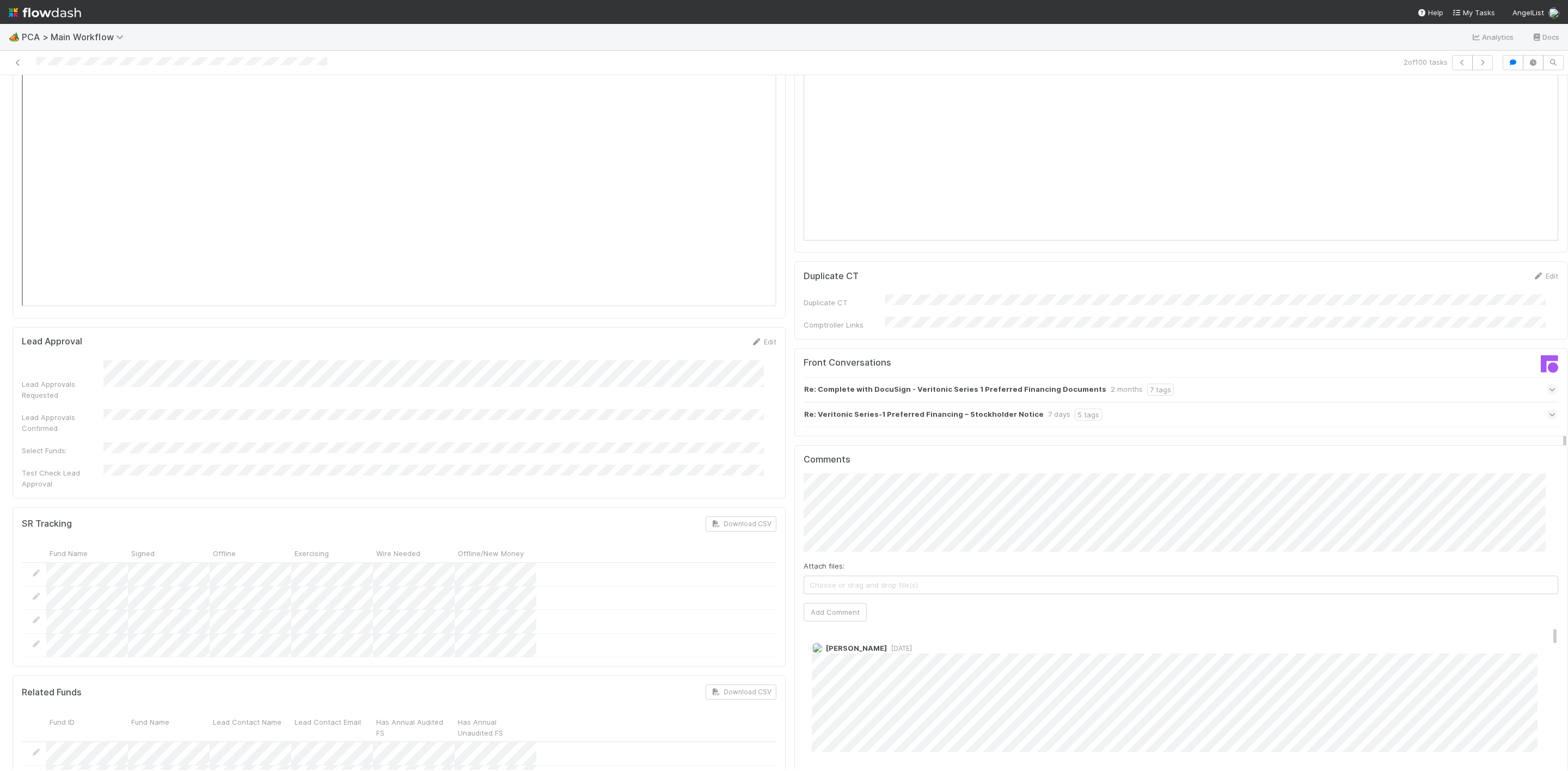
click at [834, 454] on h5 "Comments" at bounding box center [1181, 460] width 755 height 11
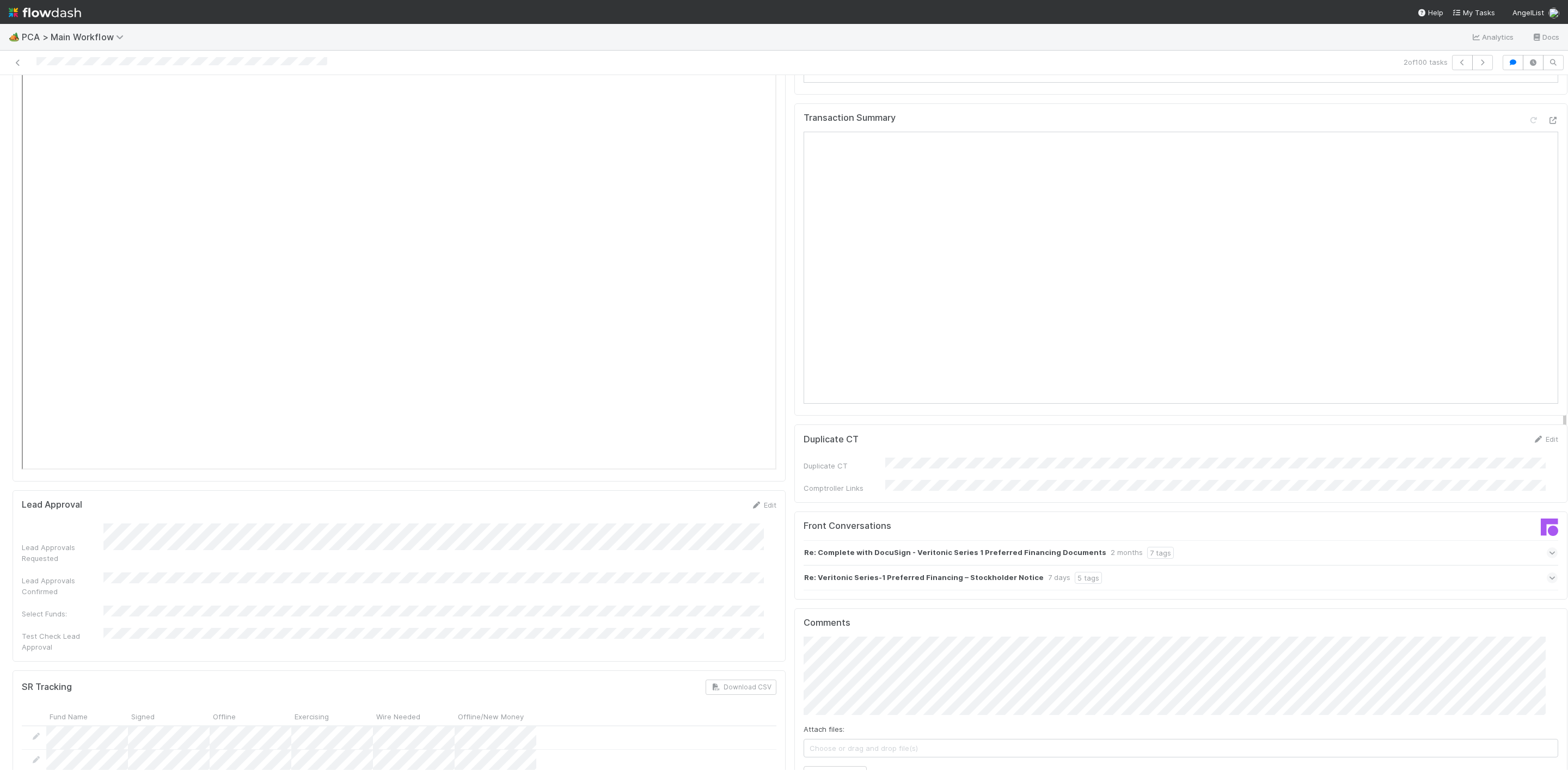
scroll to position [1224, 0]
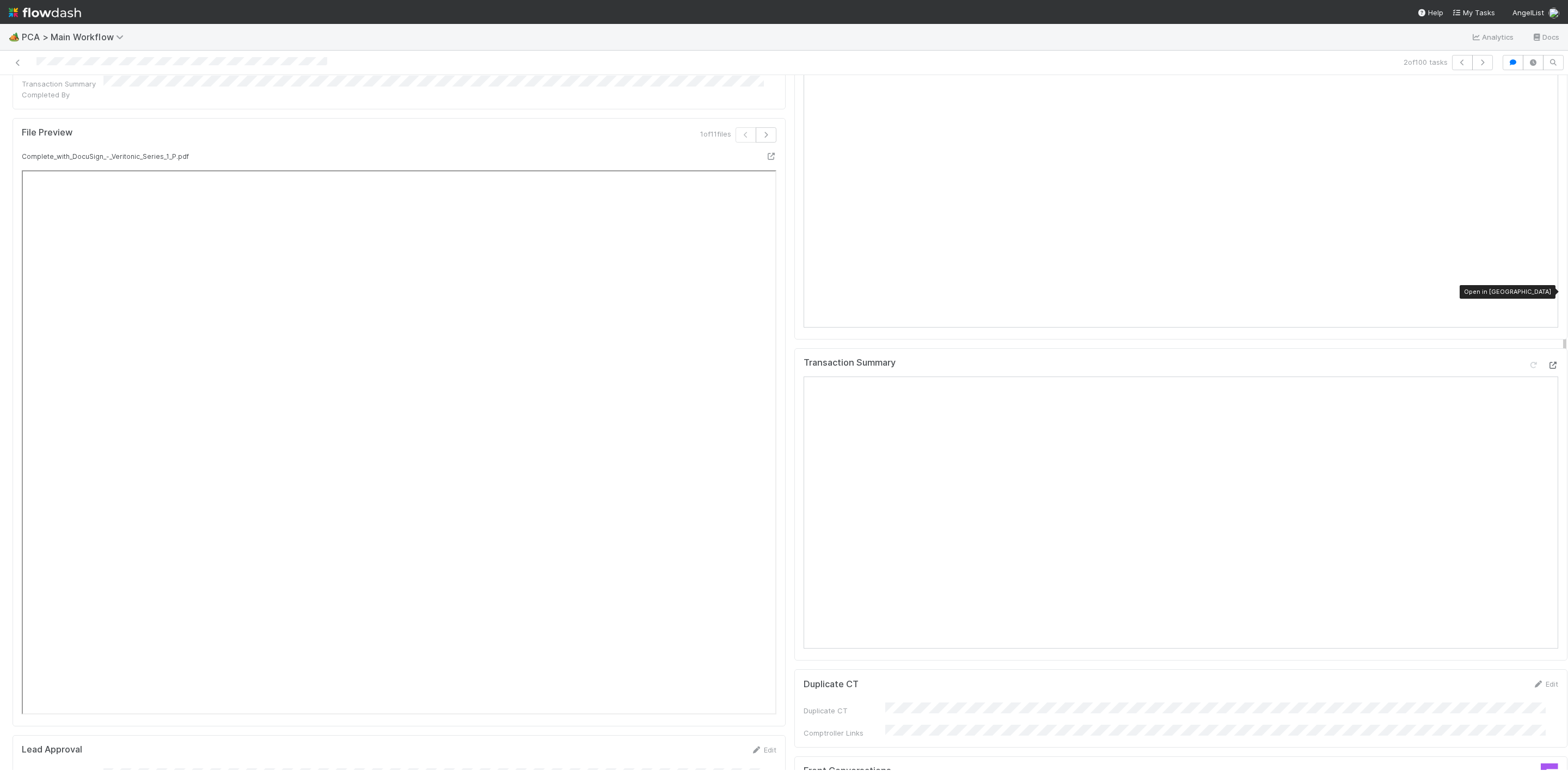
click at [1548, 362] on icon at bounding box center [1553, 366] width 11 height 7
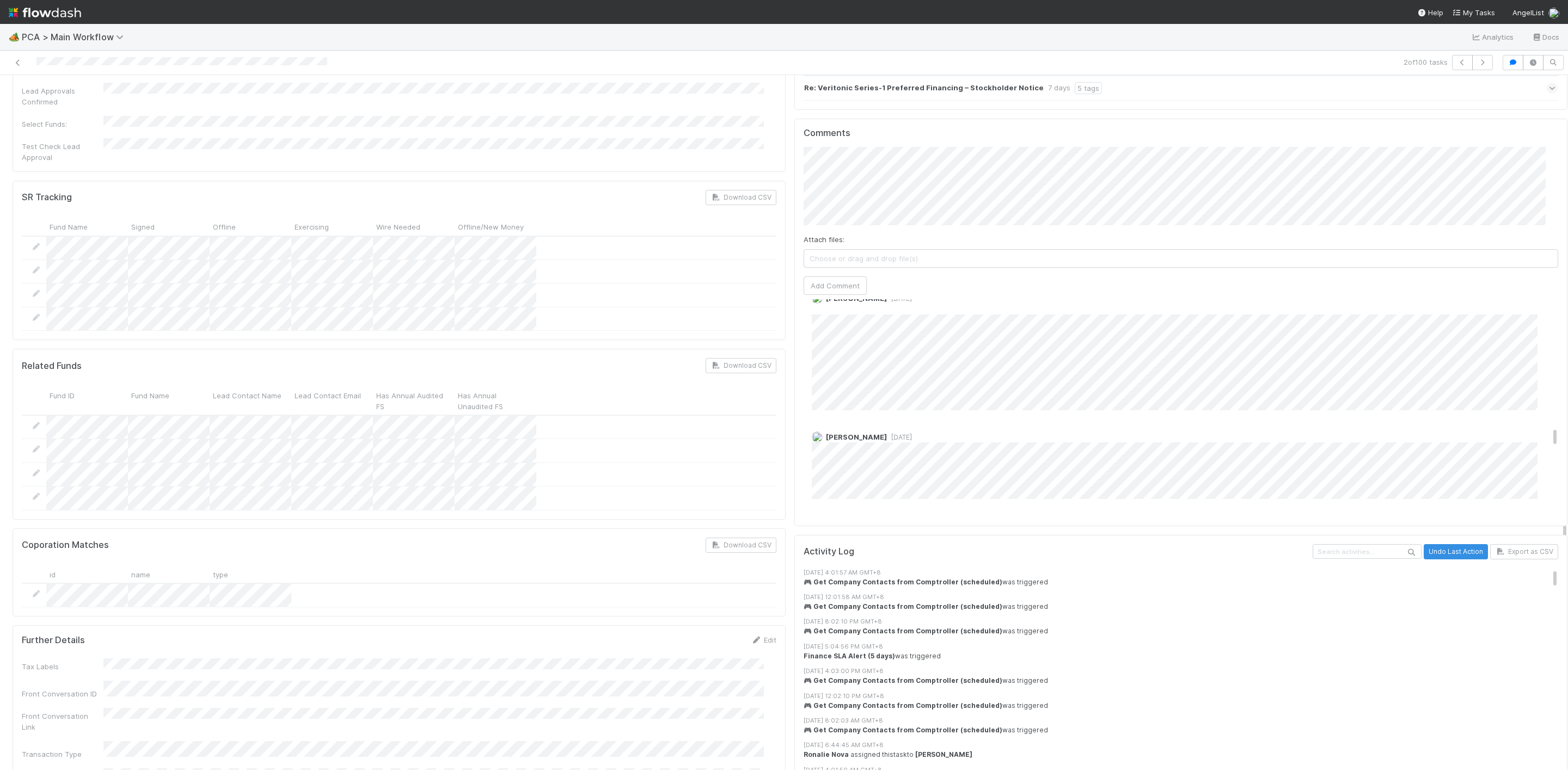
scroll to position [1470, 0]
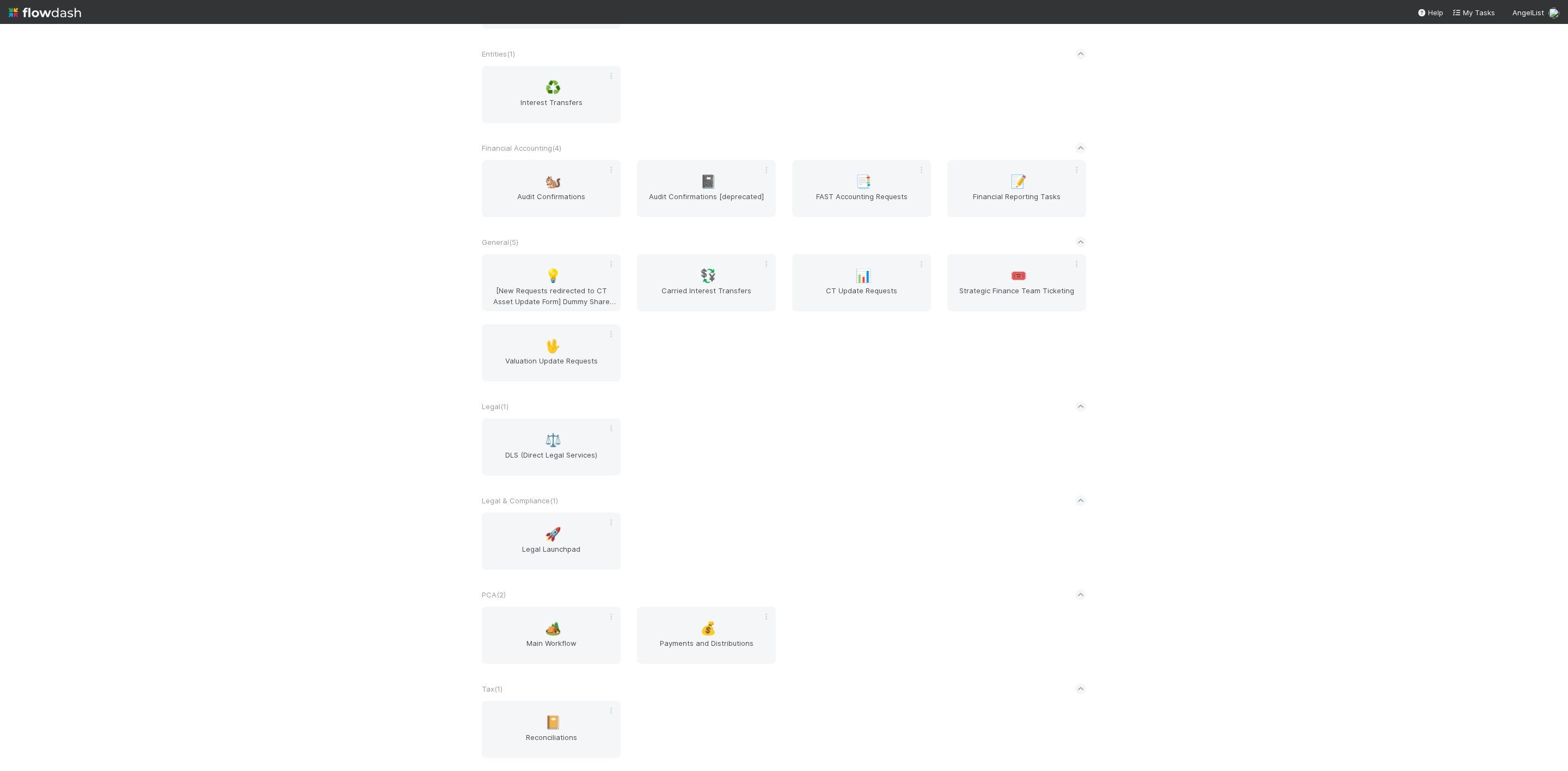
scroll to position [418, 0]
click at [856, 263] on div "📊 CT Update Requests" at bounding box center [861, 283] width 139 height 57
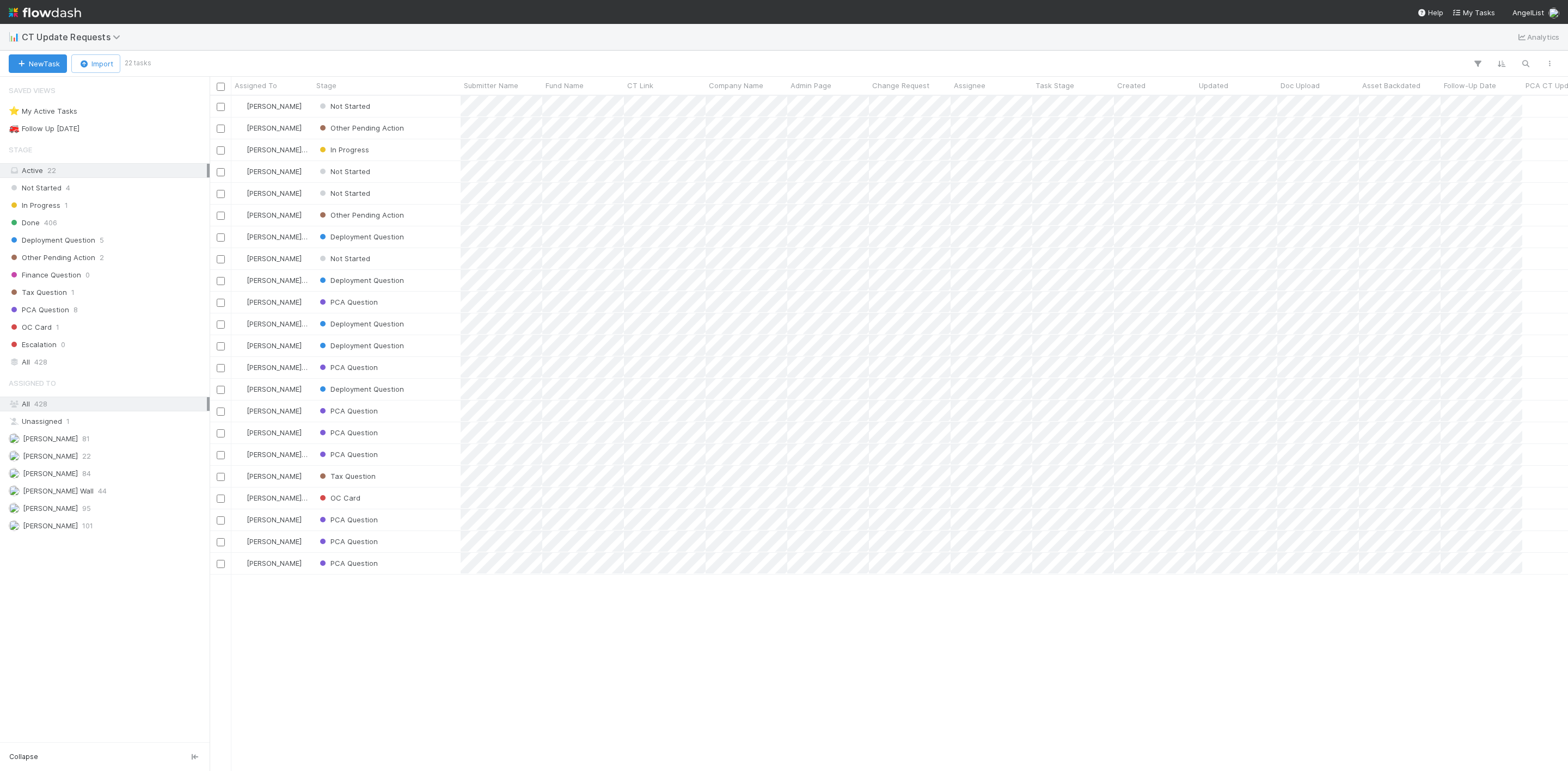
scroll to position [662, 1346]
click at [23, 57] on button "New Task" at bounding box center [37, 64] width 58 height 19
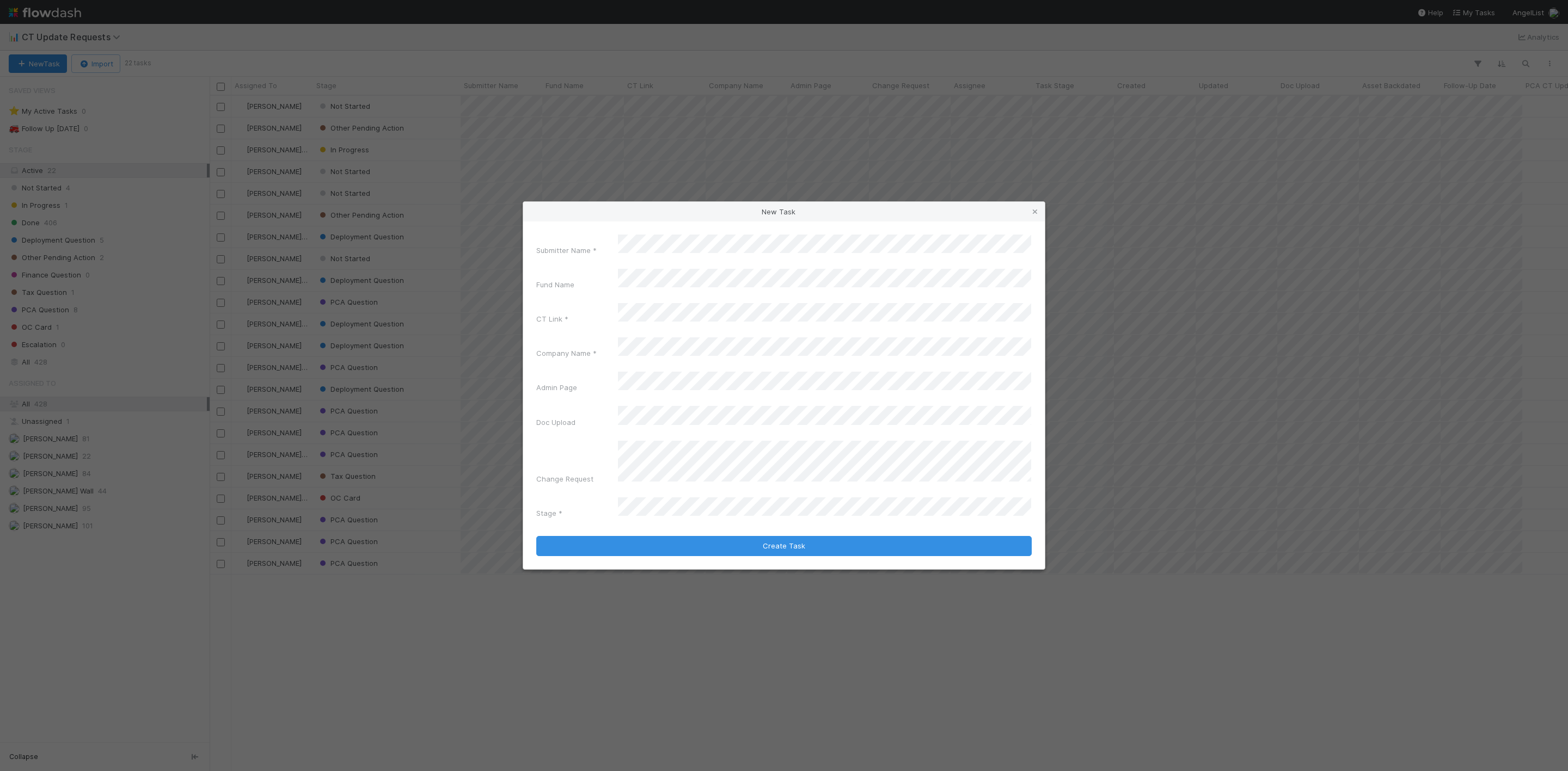
click at [580, 295] on div "Fund Name" at bounding box center [784, 282] width 495 height 26
click at [682, 420] on div "Submitter Name * Fund Name CT Link * Company Name * Admin Page Doc Upload Chang…" at bounding box center [784, 378] width 495 height 288
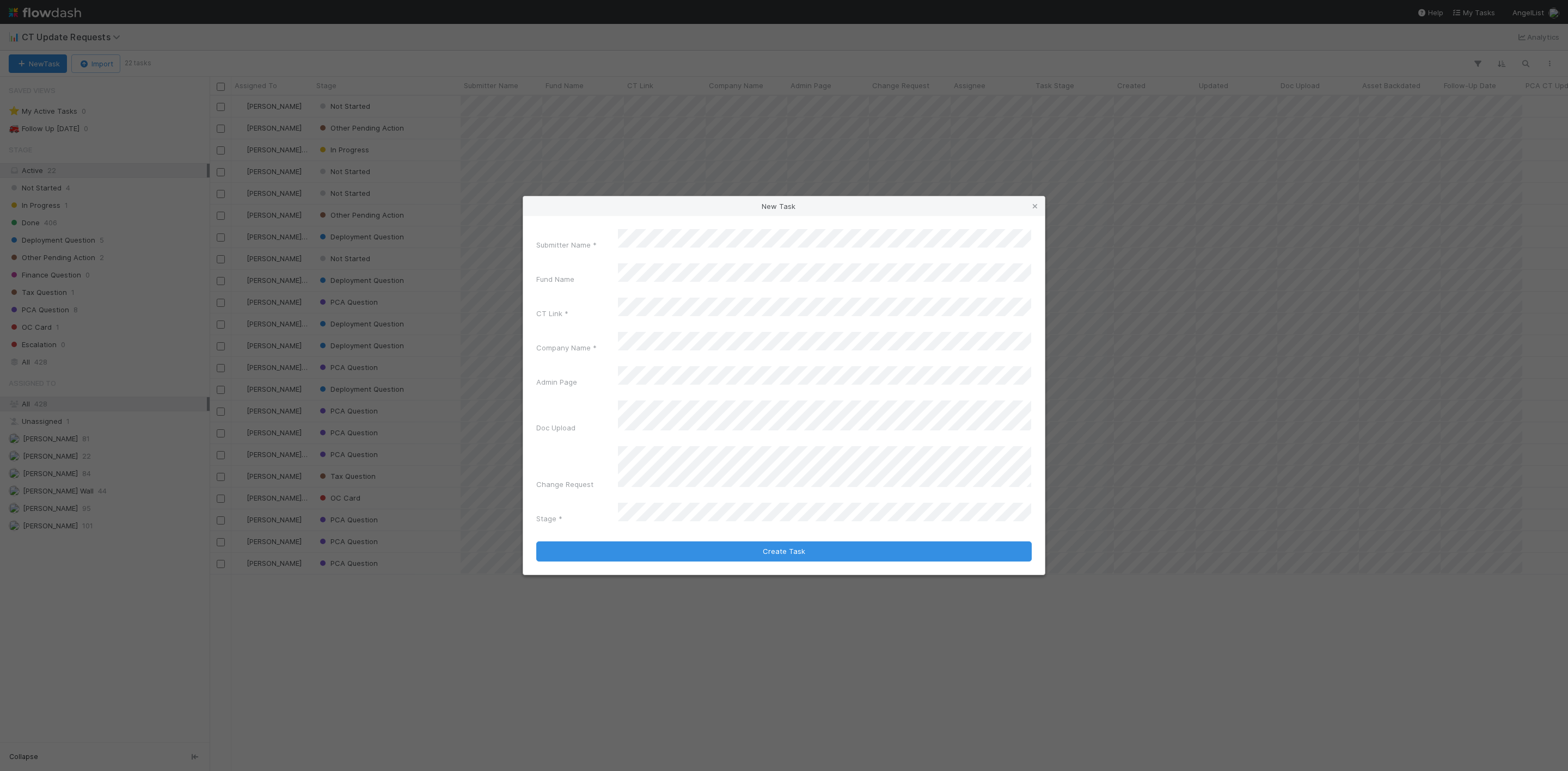
click at [567, 462] on div "Change Request" at bounding box center [784, 471] width 495 height 48
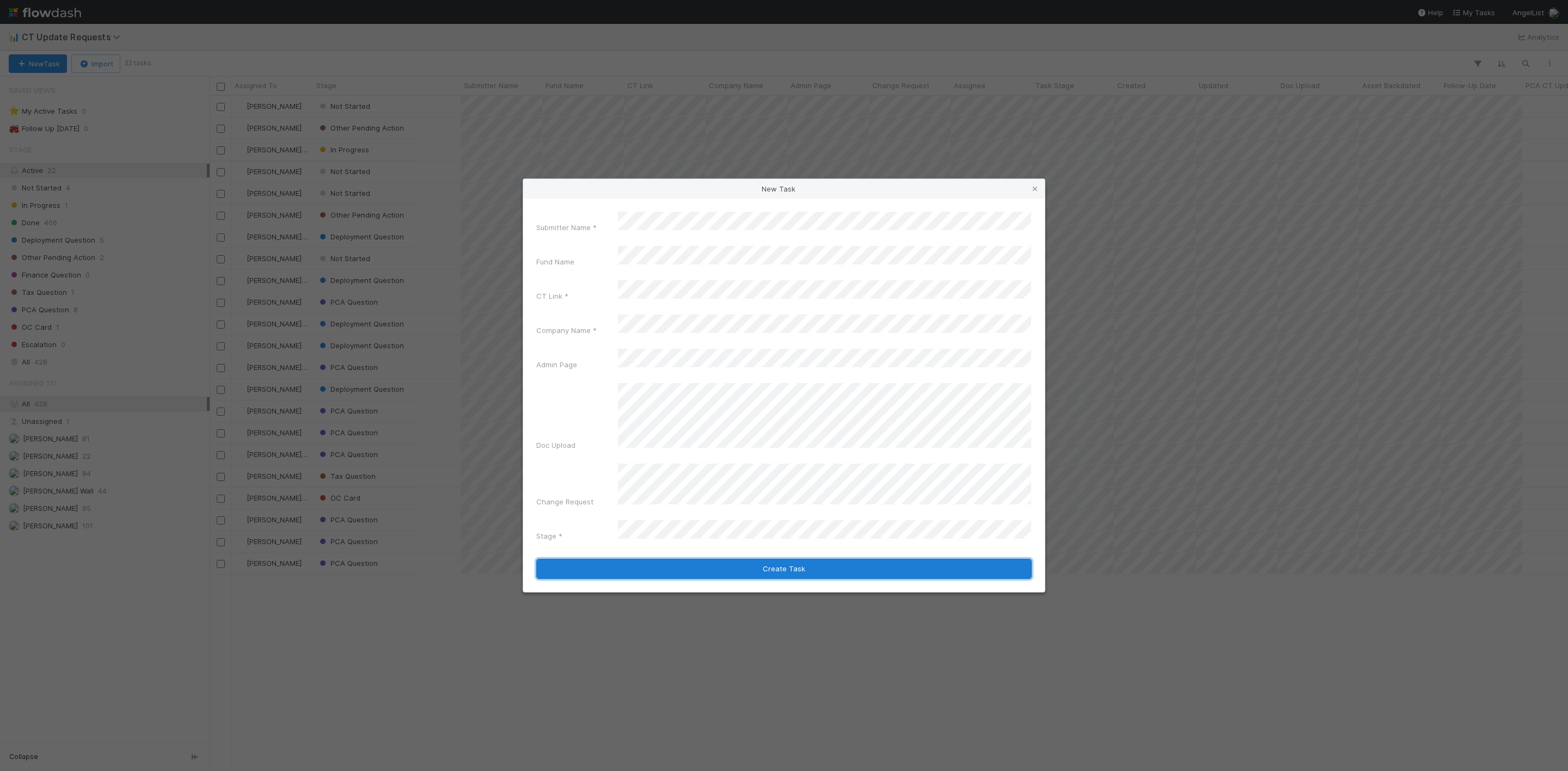
click at [802, 559] on button "Create Task" at bounding box center [784, 569] width 495 height 20
